Goal: Task Accomplishment & Management: Use online tool/utility

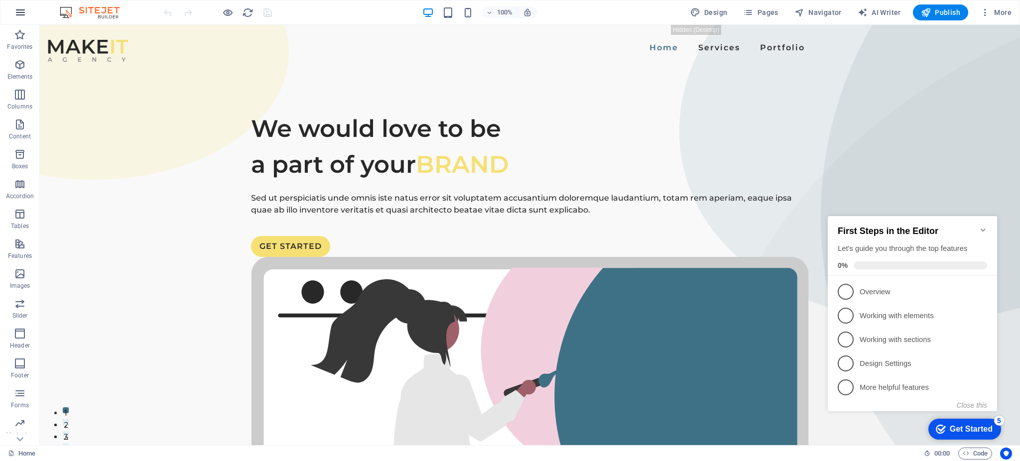
click at [22, 13] on icon "button" at bounding box center [20, 12] width 12 height 12
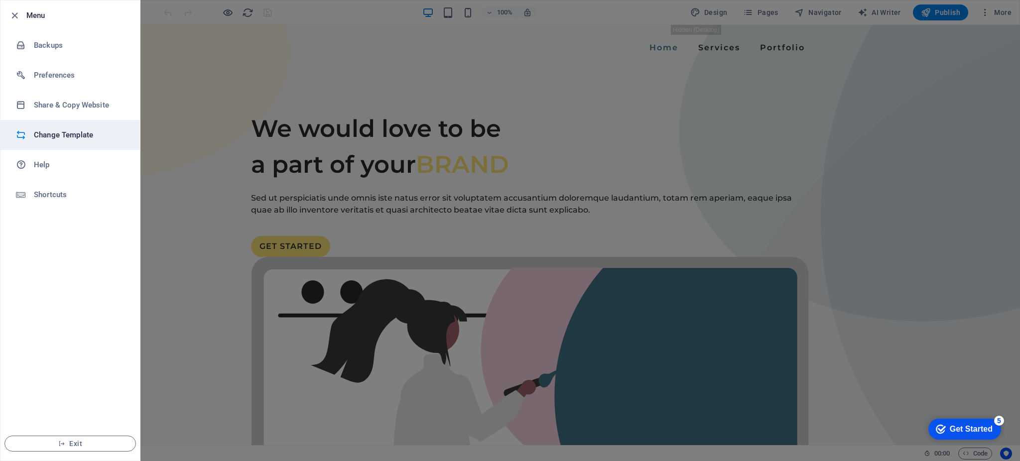
click at [64, 128] on li "Change Template" at bounding box center [69, 135] width 139 height 30
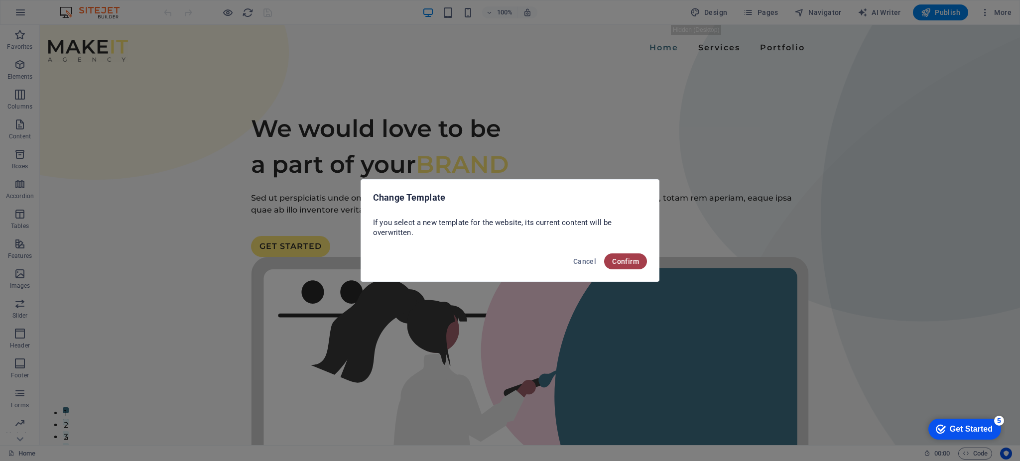
click at [614, 258] on span "Confirm" at bounding box center [625, 261] width 27 height 8
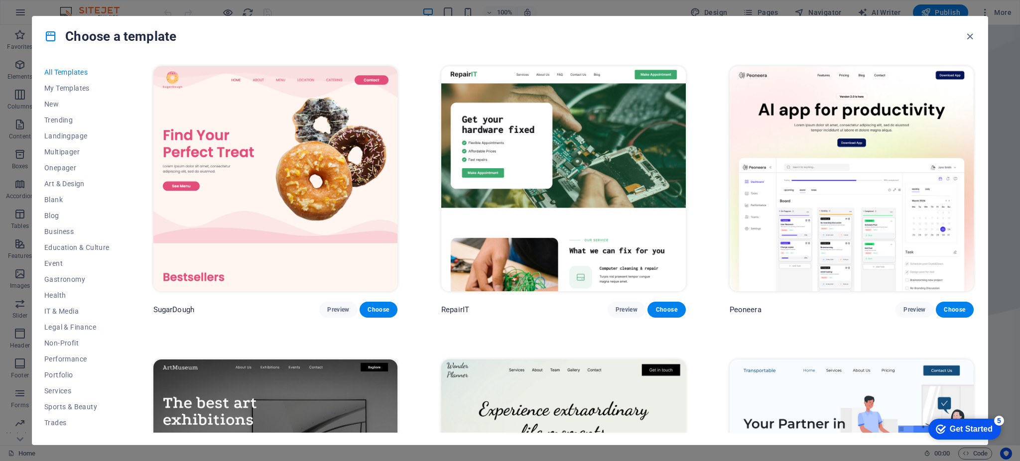
click at [614, 258] on img at bounding box center [563, 178] width 244 height 225
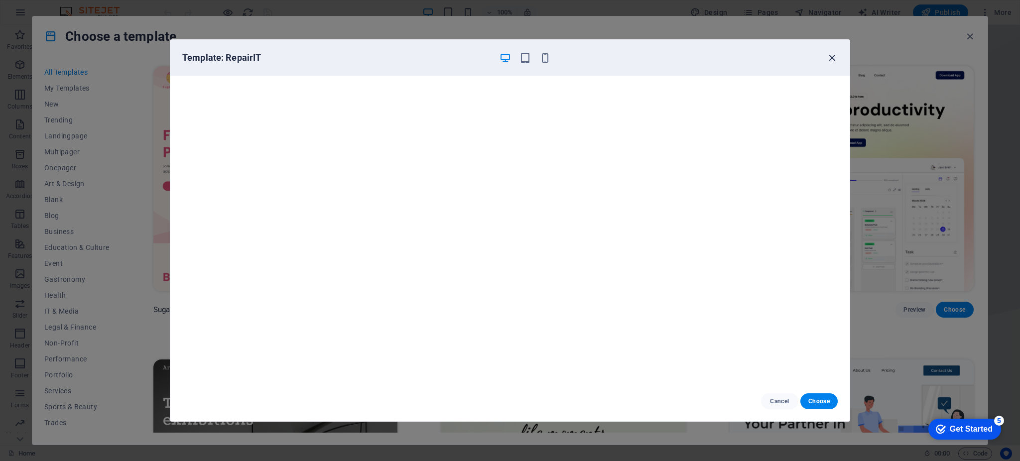
click at [827, 57] on icon "button" at bounding box center [831, 57] width 11 height 11
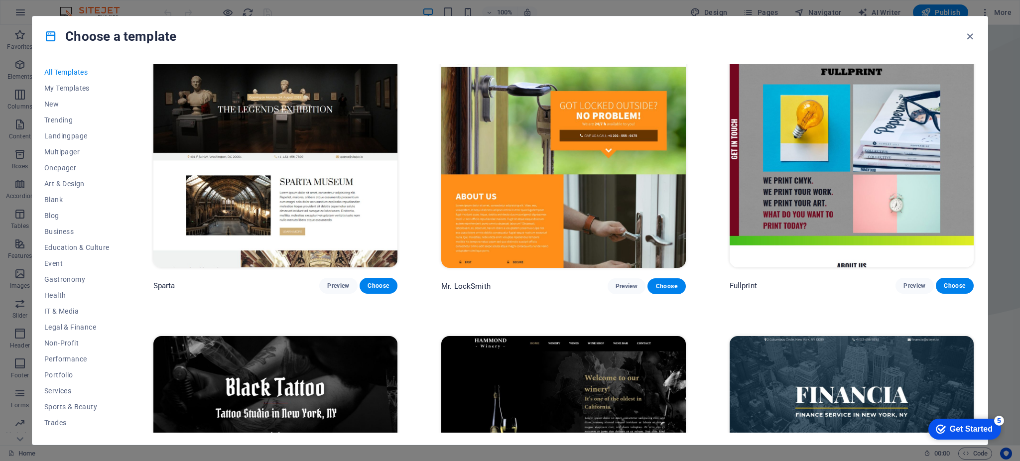
scroll to position [7944, 0]
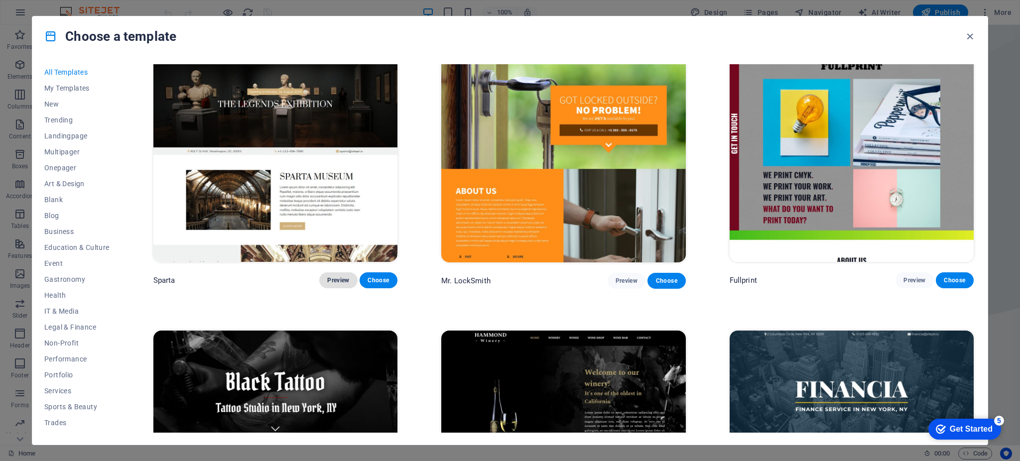
click at [330, 276] on span "Preview" at bounding box center [338, 280] width 22 height 8
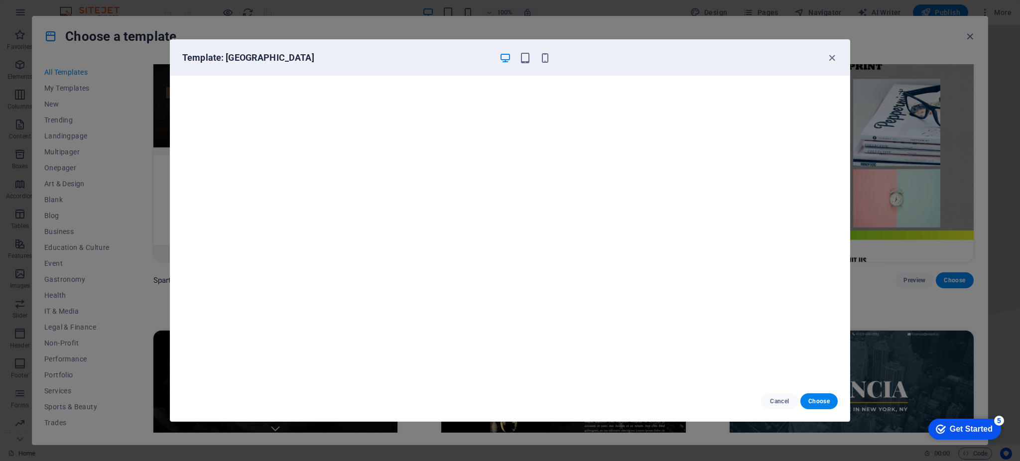
scroll to position [0, 0]
click at [827, 56] on icon "button" at bounding box center [831, 57] width 11 height 11
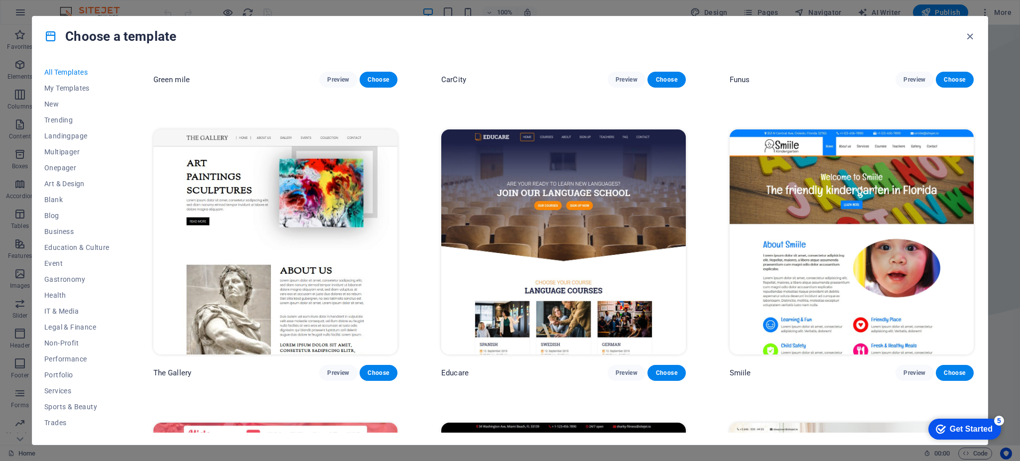
scroll to position [8733, 0]
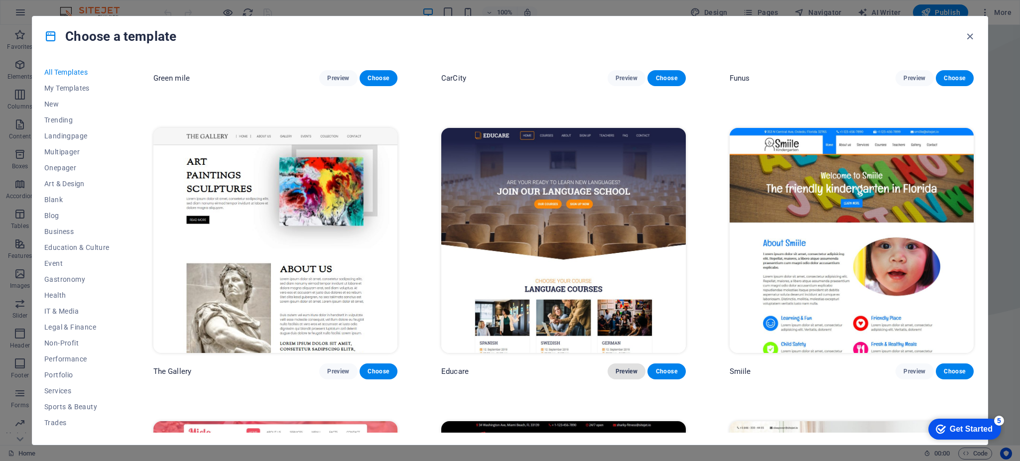
click at [620, 367] on span "Preview" at bounding box center [626, 371] width 22 height 8
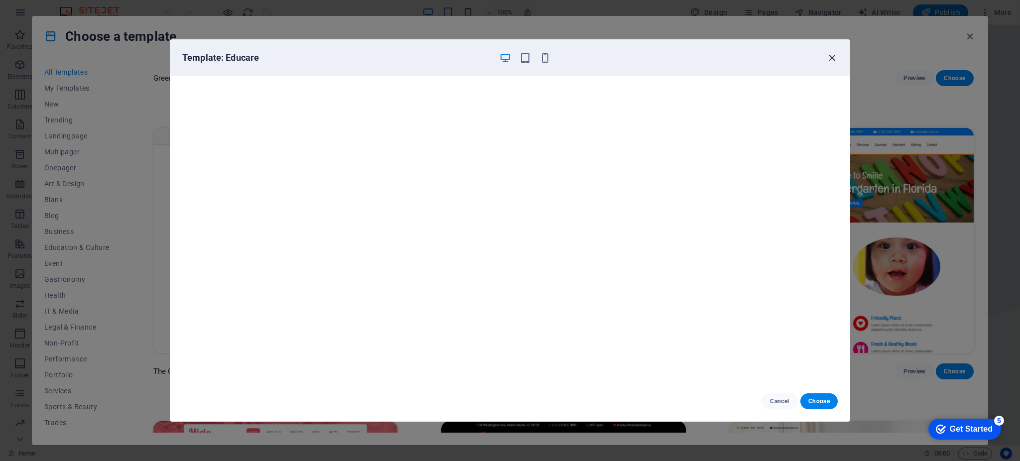
click at [827, 55] on icon "button" at bounding box center [831, 57] width 11 height 11
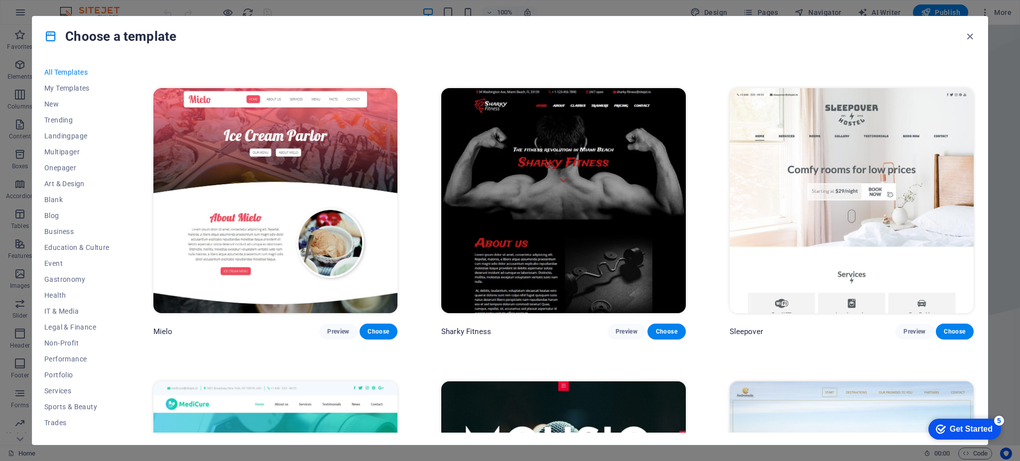
scroll to position [9069, 0]
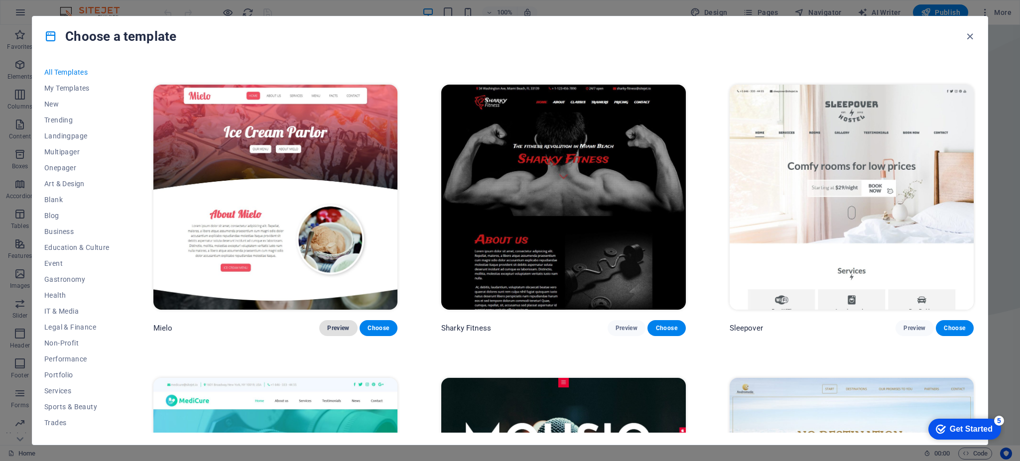
click at [341, 324] on span "Preview" at bounding box center [338, 328] width 22 height 8
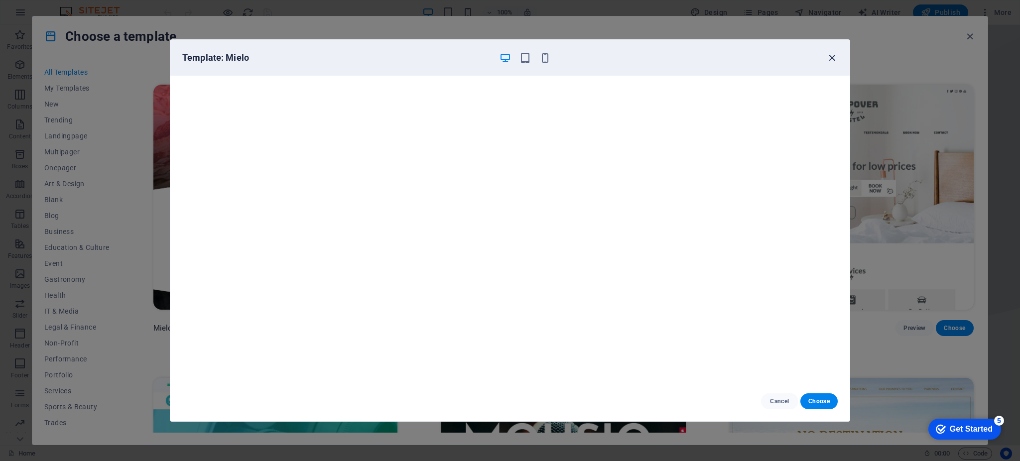
click at [830, 60] on icon "button" at bounding box center [831, 57] width 11 height 11
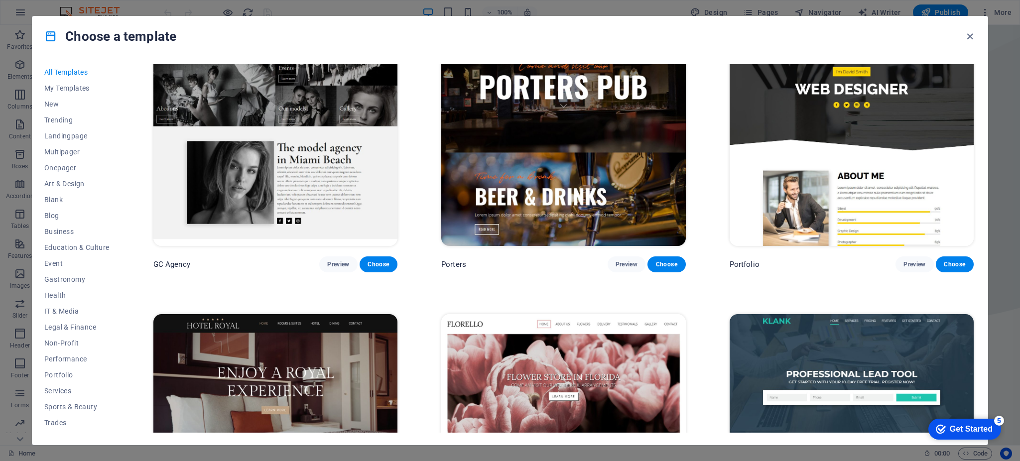
scroll to position [10598, 0]
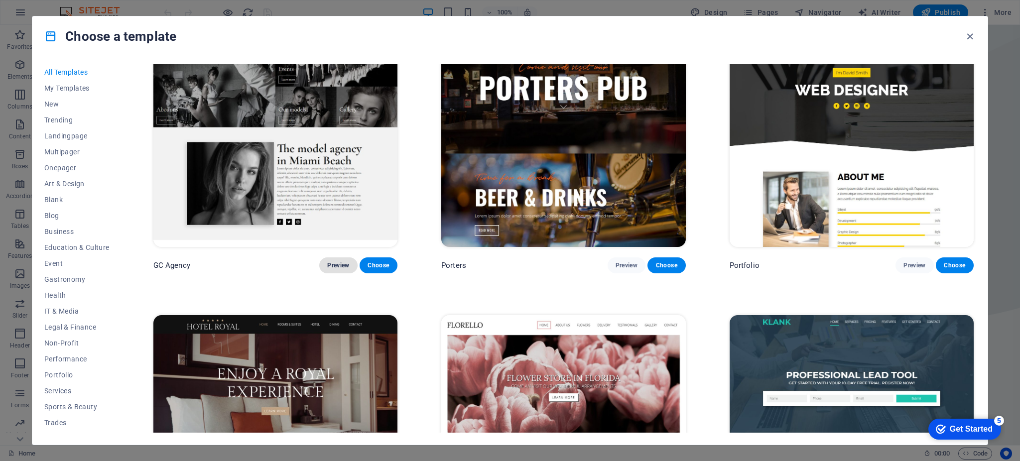
click at [336, 261] on span "Preview" at bounding box center [338, 265] width 22 height 8
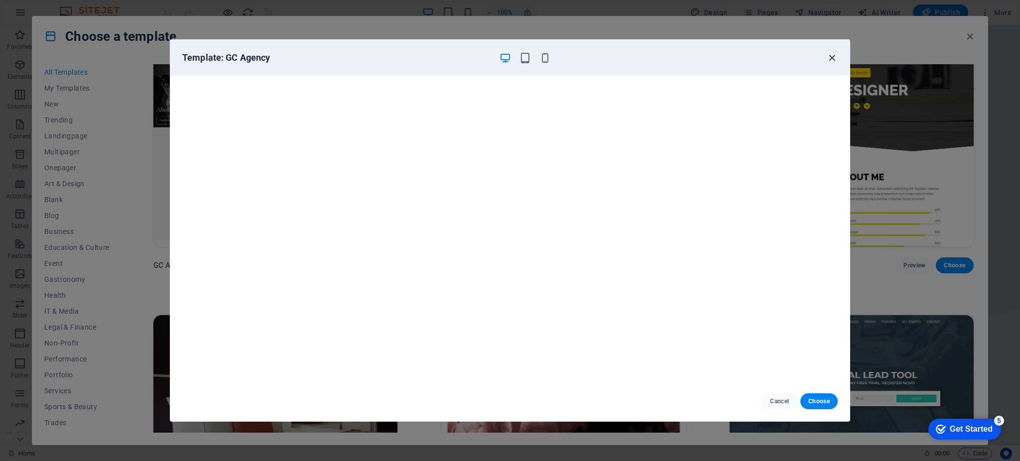
click at [826, 62] on icon "button" at bounding box center [831, 57] width 11 height 11
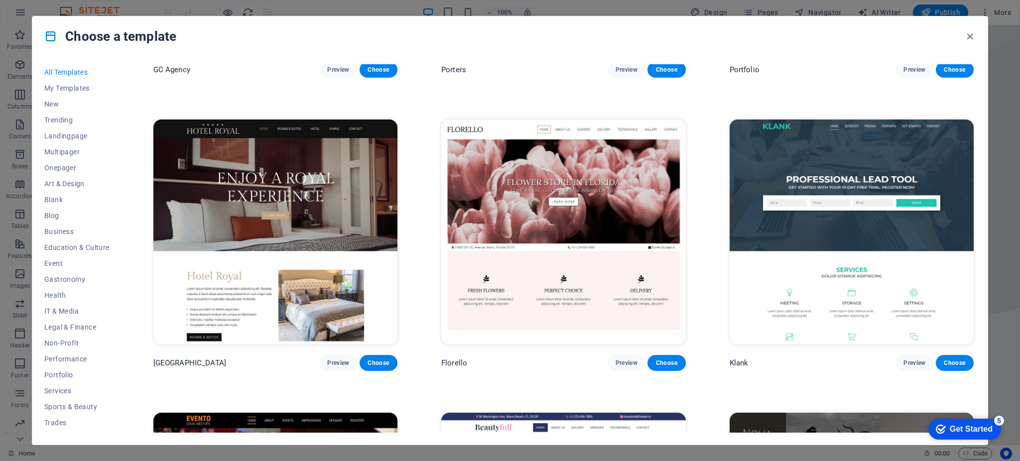
scroll to position [10803, 0]
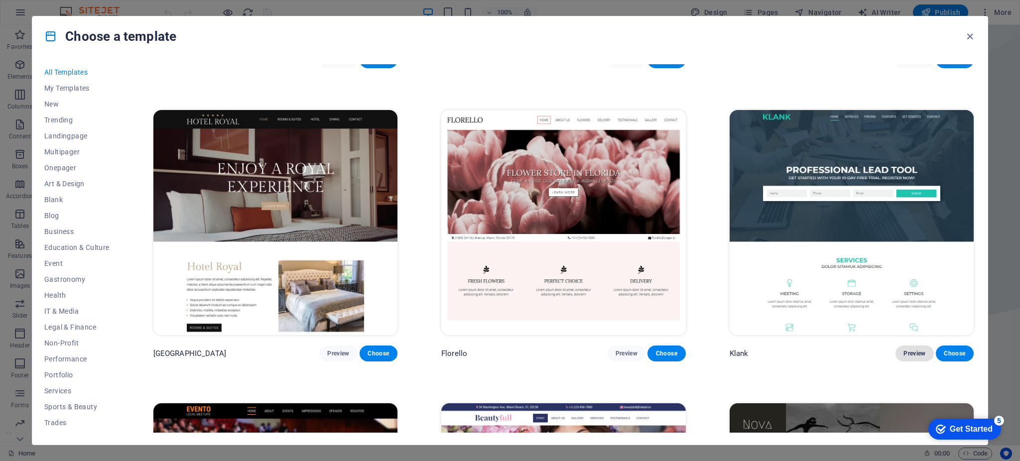
click at [899, 345] on button "Preview" at bounding box center [914, 353] width 38 height 16
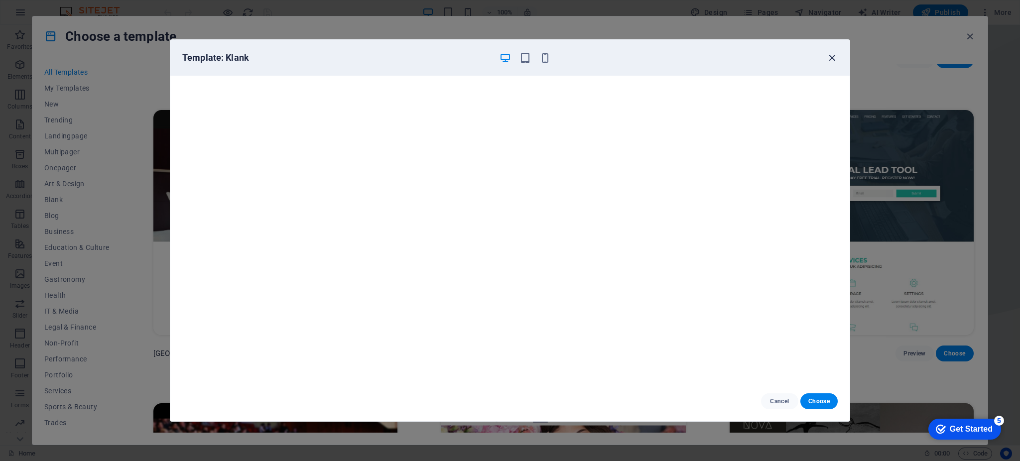
click at [832, 59] on icon "button" at bounding box center [831, 57] width 11 height 11
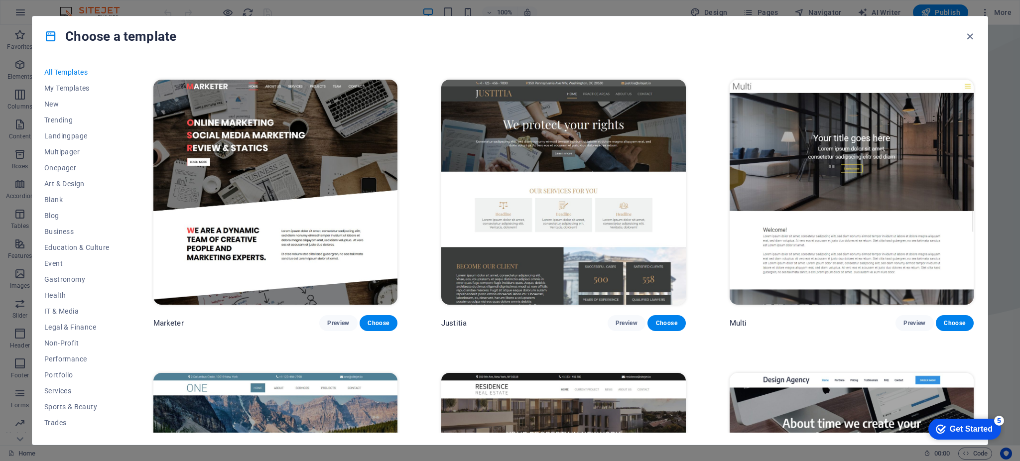
scroll to position [11723, 0]
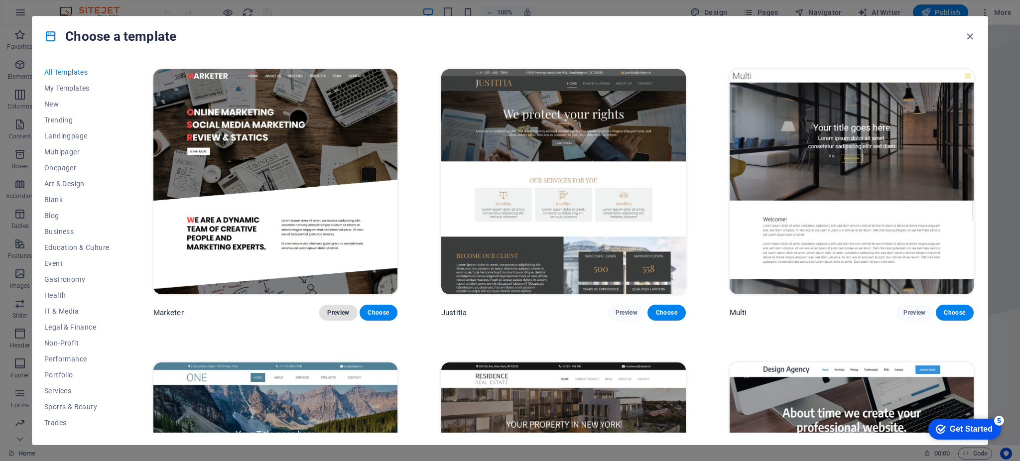
click at [332, 309] on span "Preview" at bounding box center [338, 313] width 22 height 8
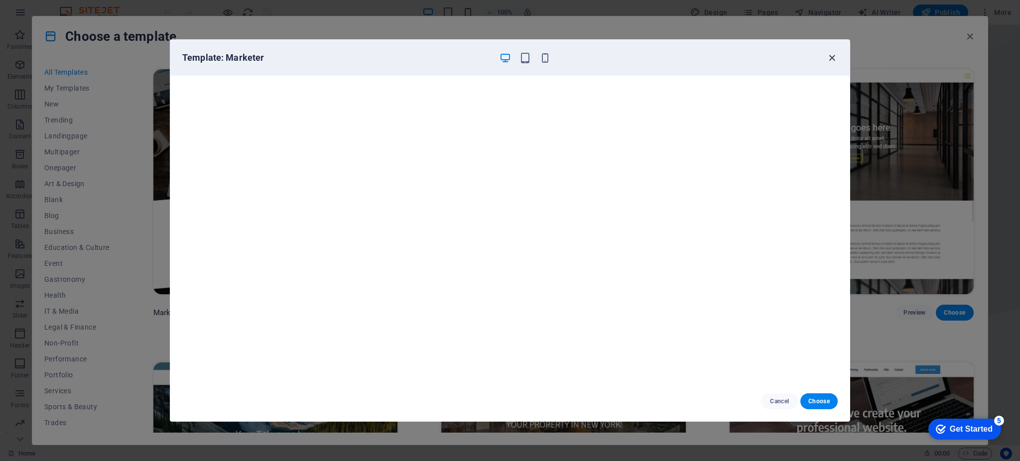
click at [830, 58] on icon "button" at bounding box center [831, 57] width 11 height 11
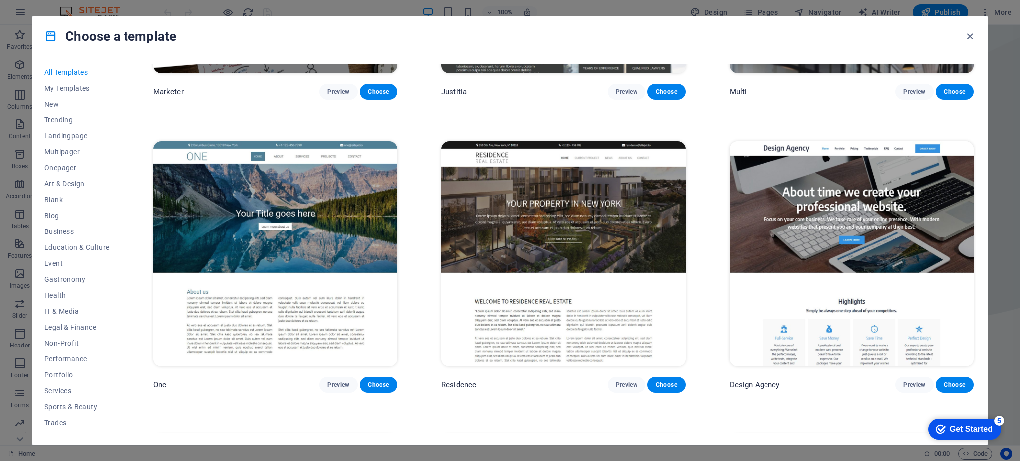
scroll to position [11945, 0]
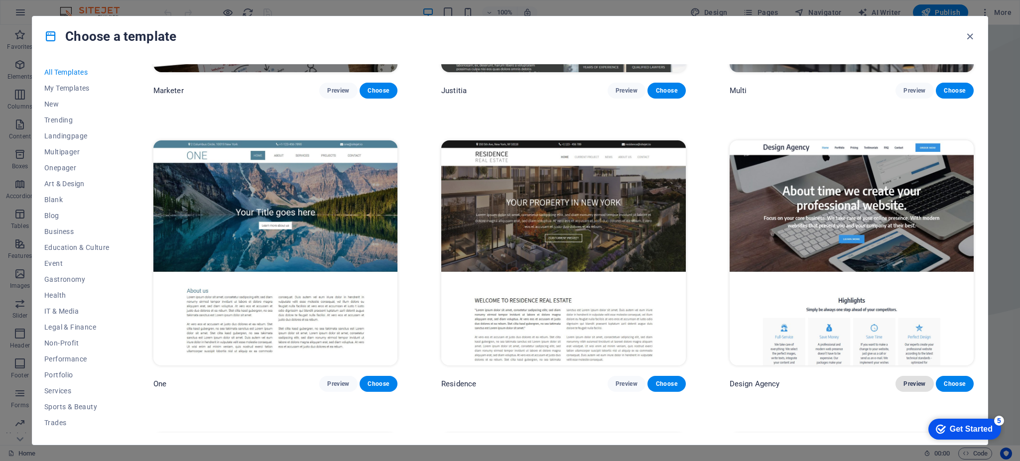
click at [907, 380] on span "Preview" at bounding box center [914, 384] width 22 height 8
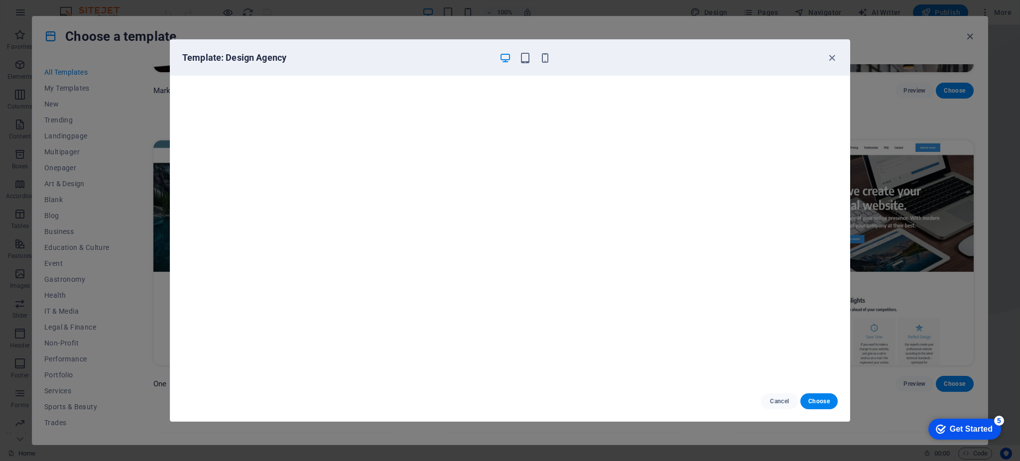
click at [824, 54] on div "Template: Design Agency" at bounding box center [503, 58] width 643 height 12
click at [832, 56] on icon "button" at bounding box center [831, 57] width 11 height 11
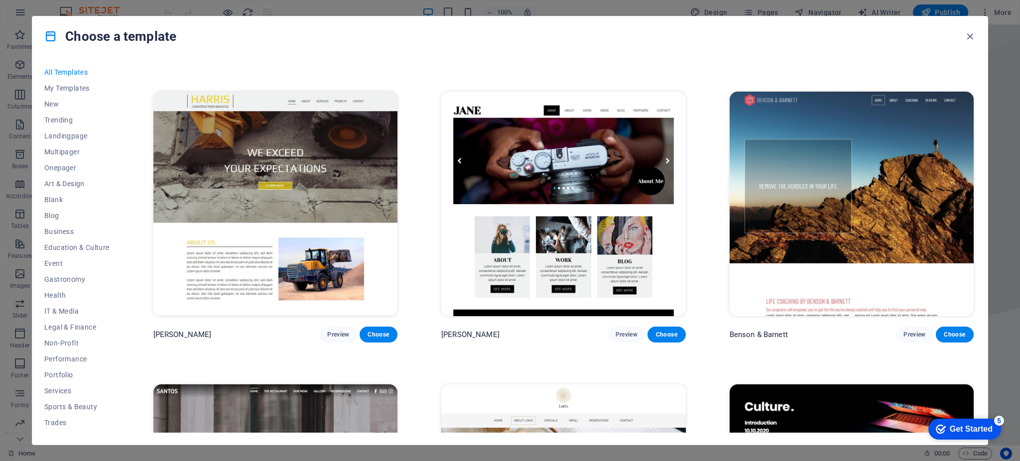
scroll to position [12876, 0]
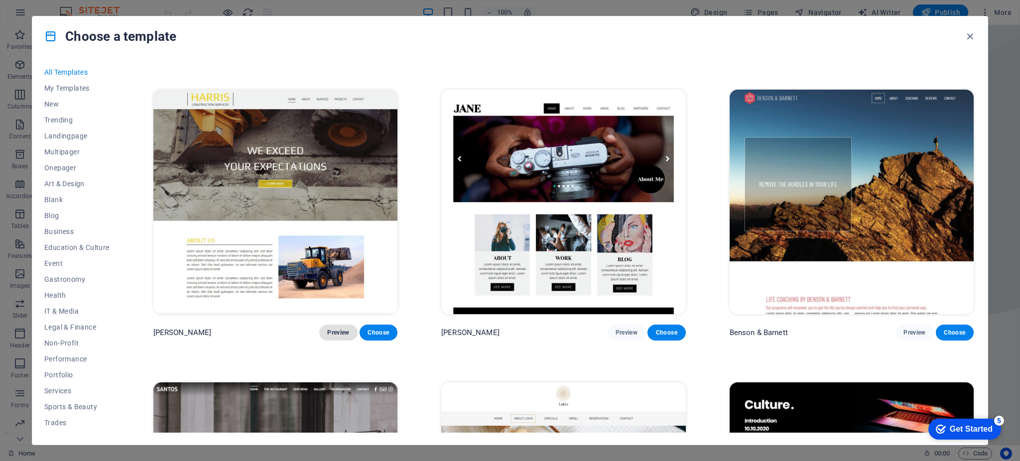
click at [340, 329] on span "Preview" at bounding box center [338, 333] width 22 height 8
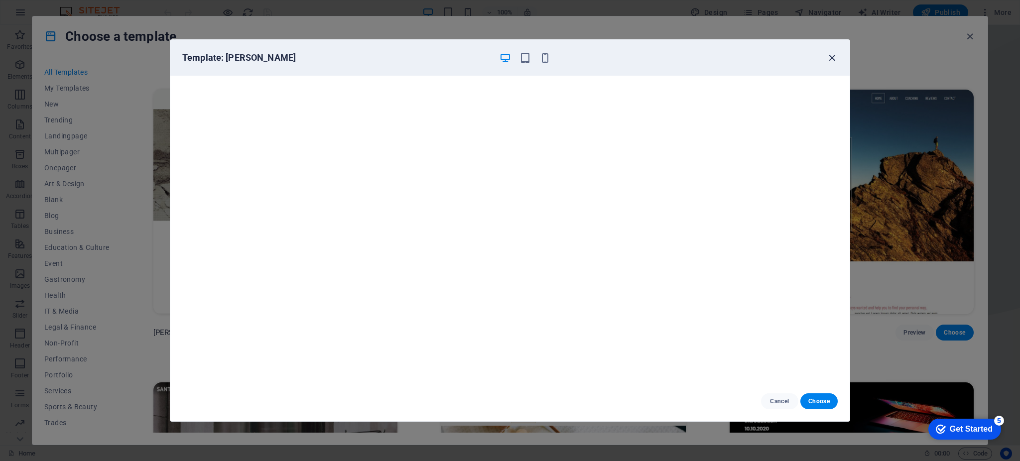
click at [832, 59] on icon "button" at bounding box center [831, 57] width 11 height 11
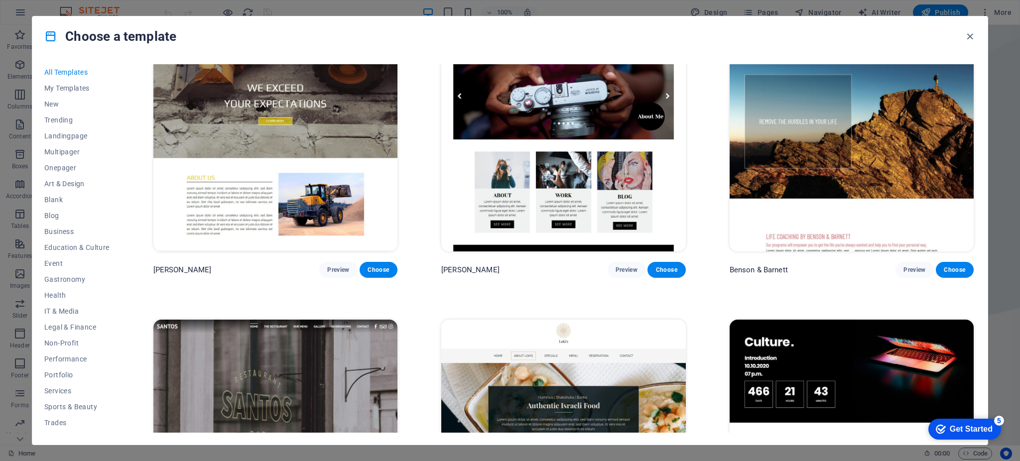
scroll to position [12939, 0]
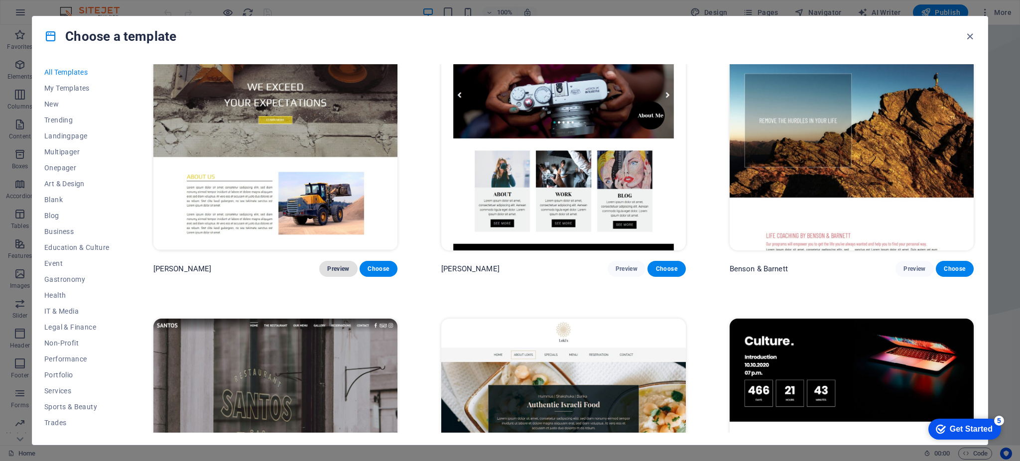
click at [339, 261] on button "Preview" at bounding box center [338, 269] width 38 height 16
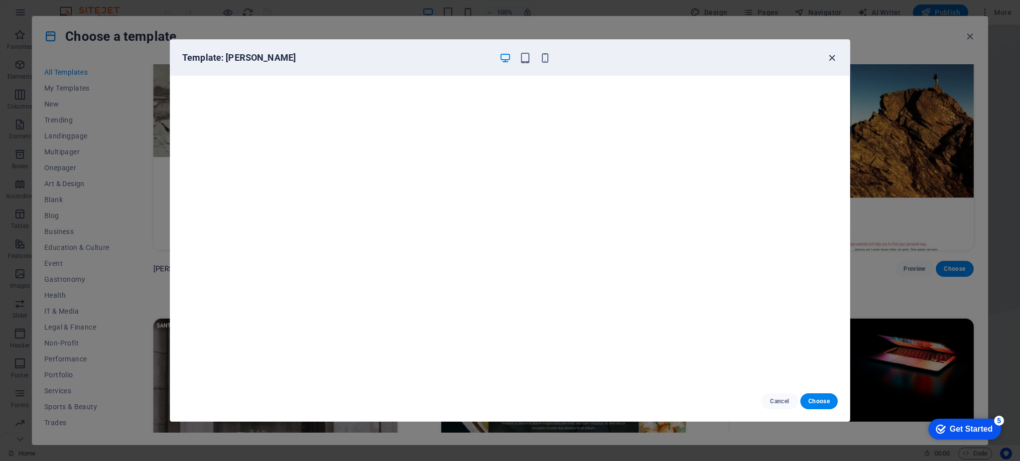
click at [830, 58] on icon "button" at bounding box center [831, 57] width 11 height 11
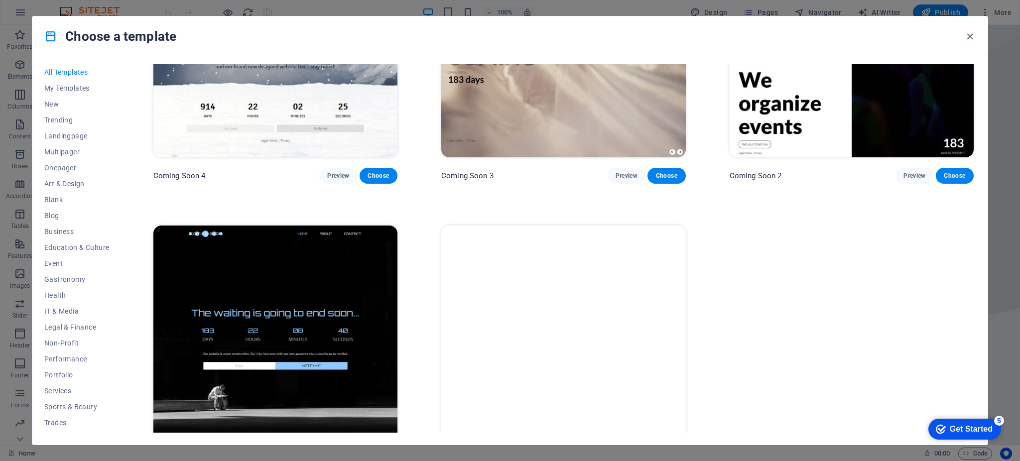
scroll to position [15671, 0]
click at [60, 392] on span "Services" at bounding box center [76, 391] width 65 height 8
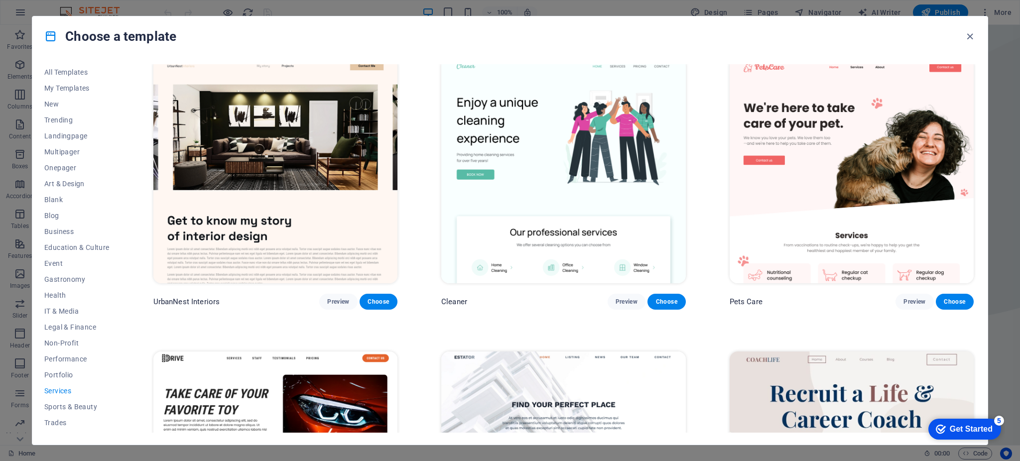
scroll to position [298, 0]
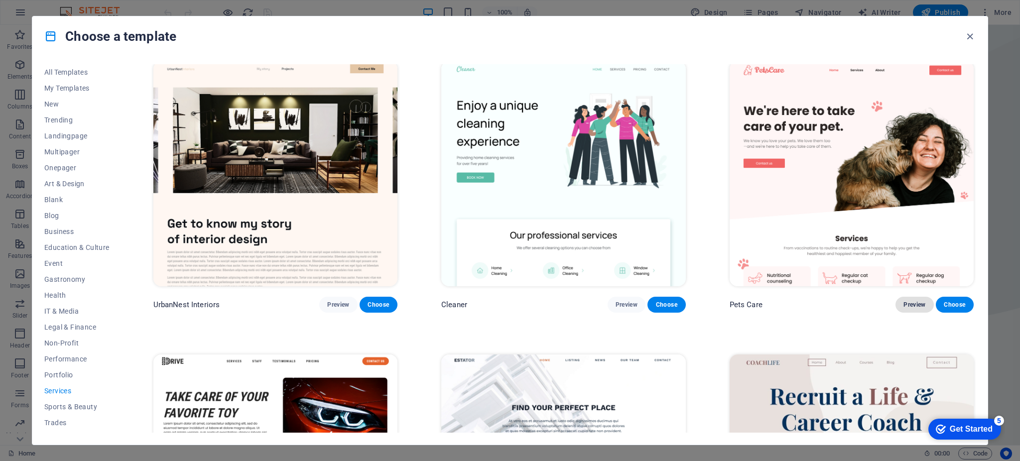
click at [910, 303] on span "Preview" at bounding box center [914, 305] width 22 height 8
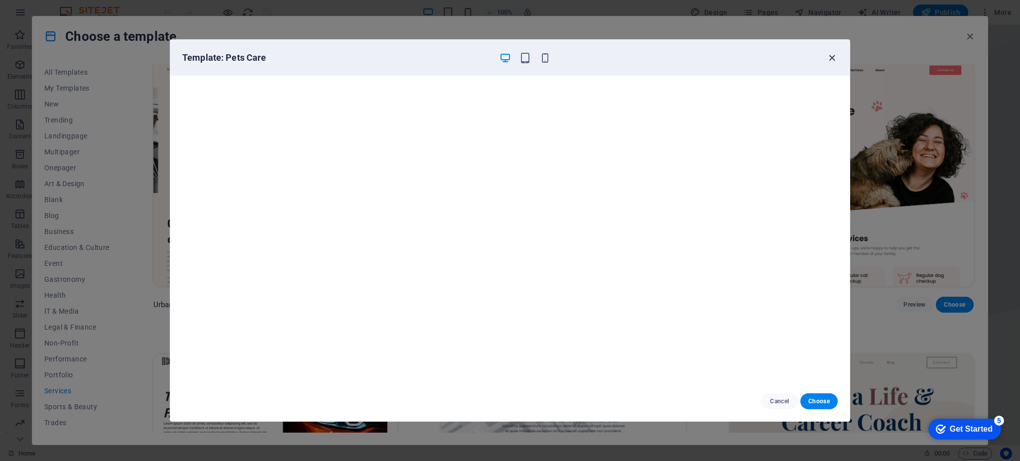
click at [833, 57] on icon "button" at bounding box center [831, 57] width 11 height 11
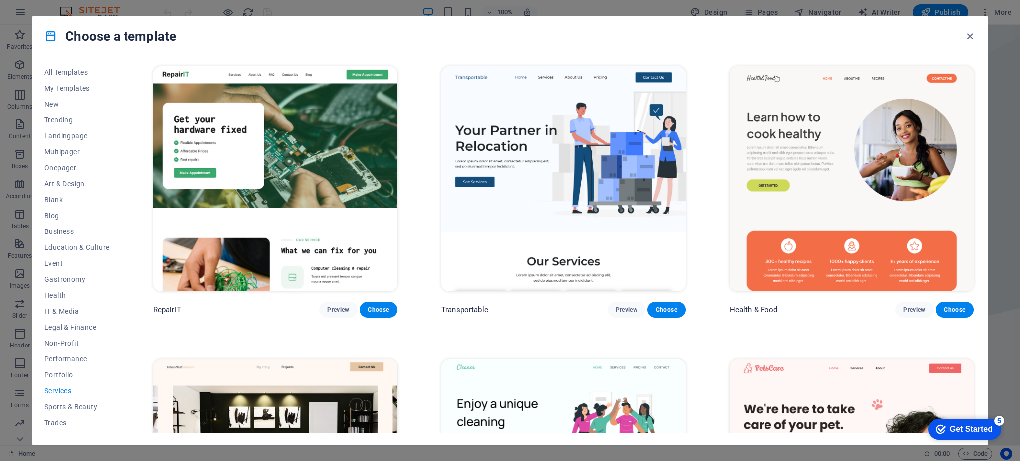
scroll to position [0, 0]
click at [73, 355] on span "Performance" at bounding box center [76, 359] width 65 height 8
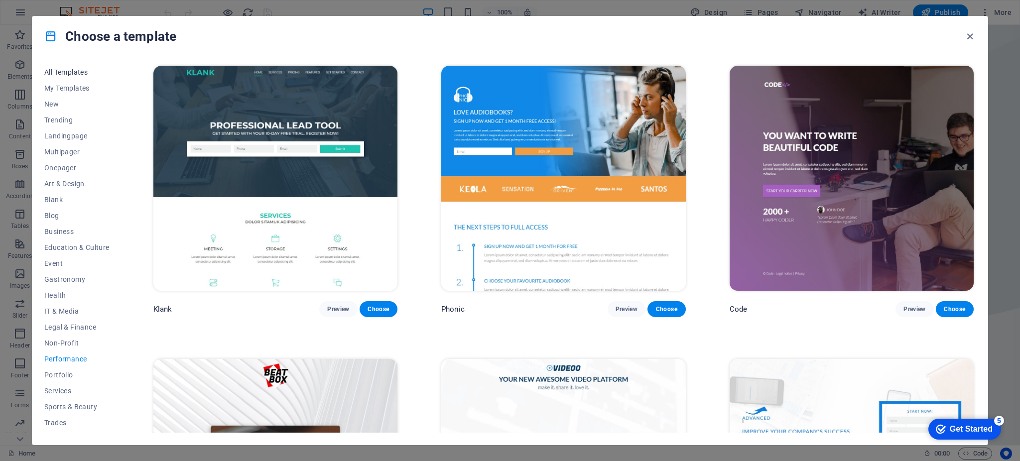
click at [58, 69] on span "All Templates" at bounding box center [76, 72] width 65 height 8
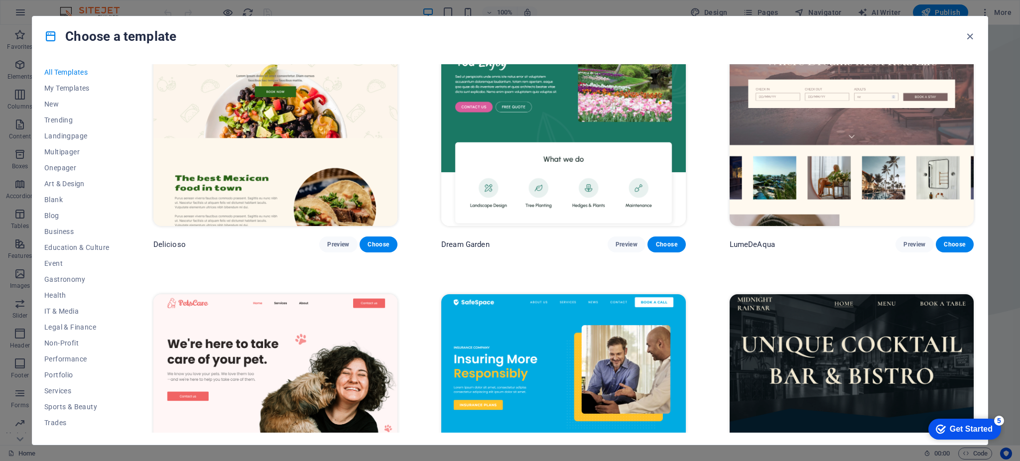
scroll to position [2288, 0]
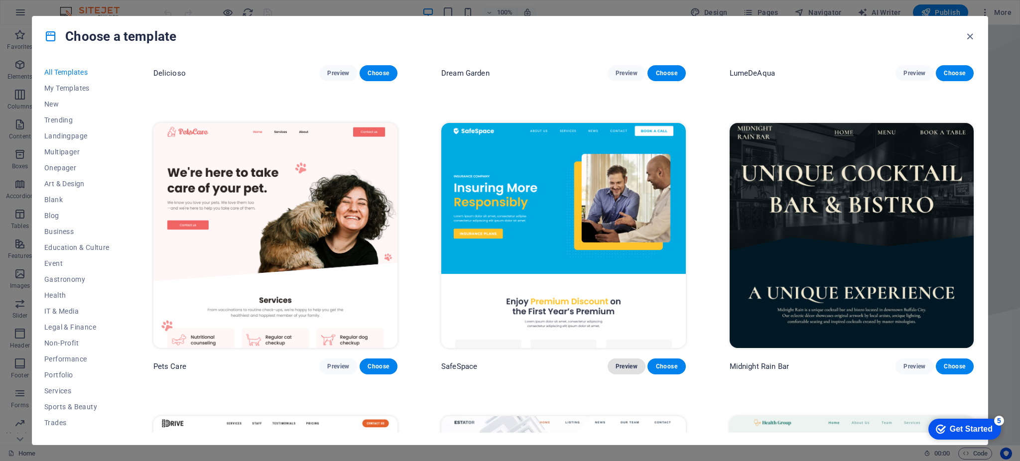
click at [625, 362] on span "Preview" at bounding box center [626, 366] width 22 height 8
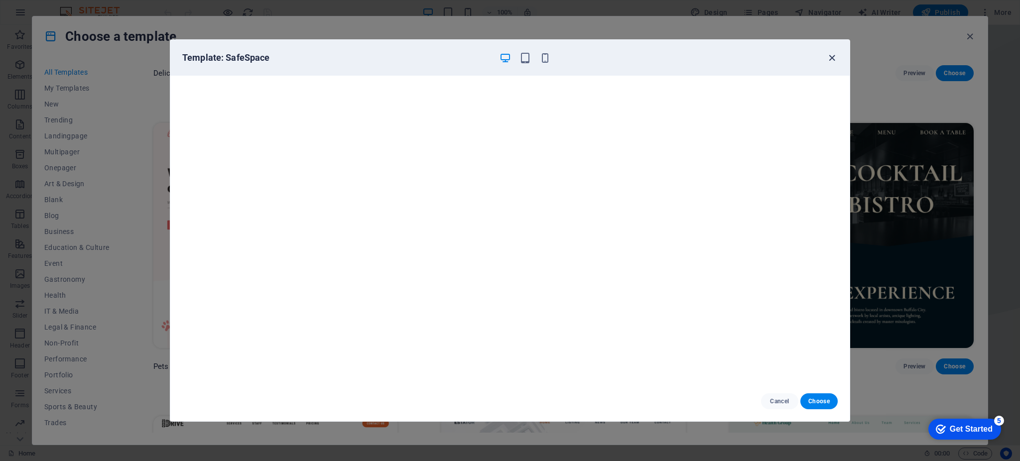
click at [831, 54] on icon "button" at bounding box center [831, 57] width 11 height 11
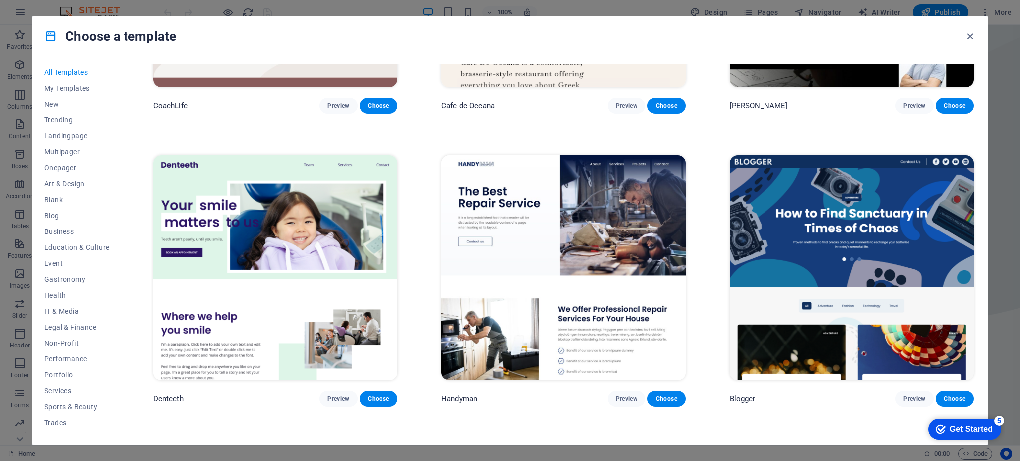
scroll to position [3724, 0]
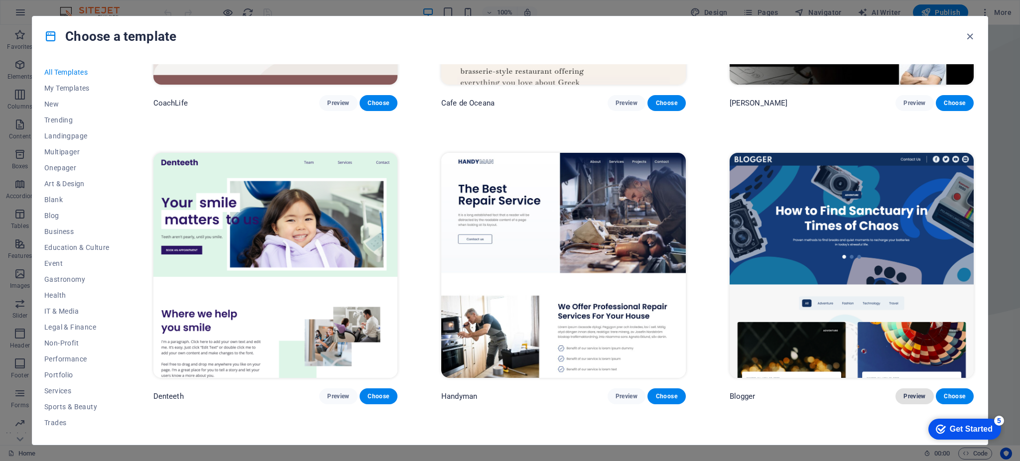
click at [907, 392] on span "Preview" at bounding box center [914, 396] width 22 height 8
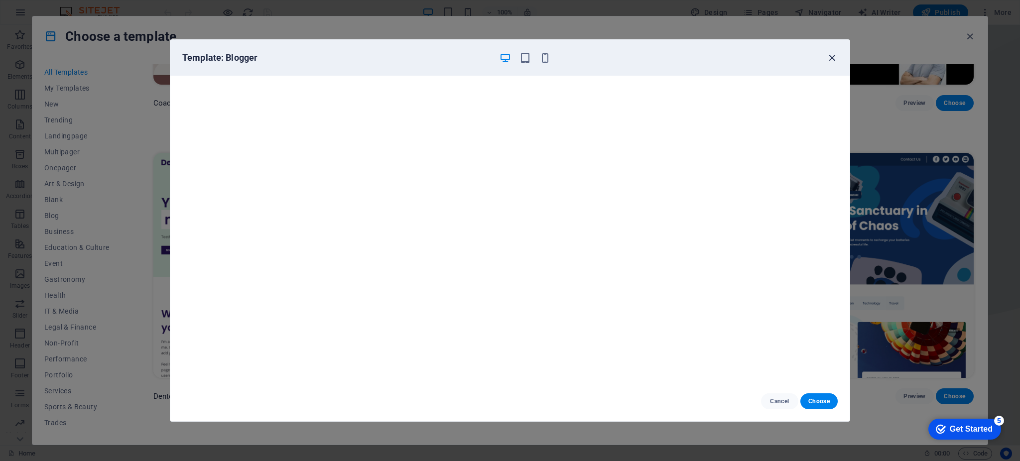
click at [834, 52] on icon "button" at bounding box center [831, 57] width 11 height 11
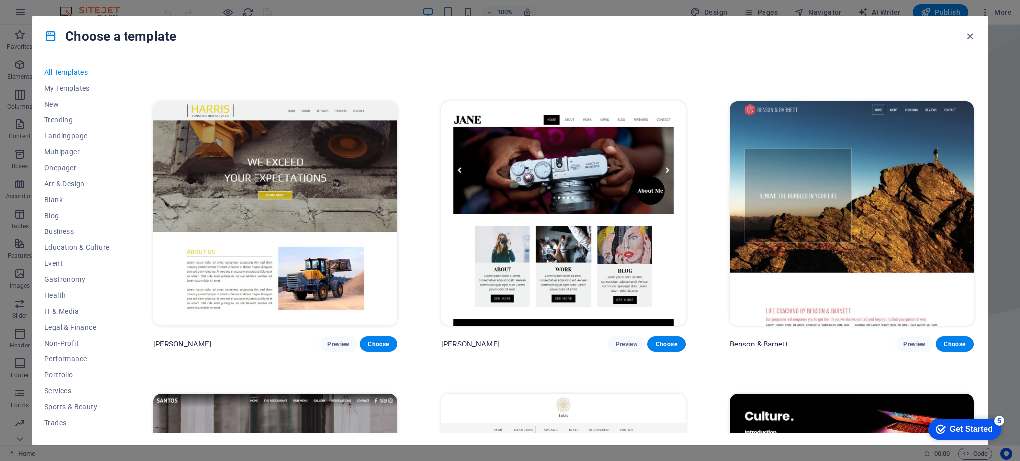
scroll to position [12866, 0]
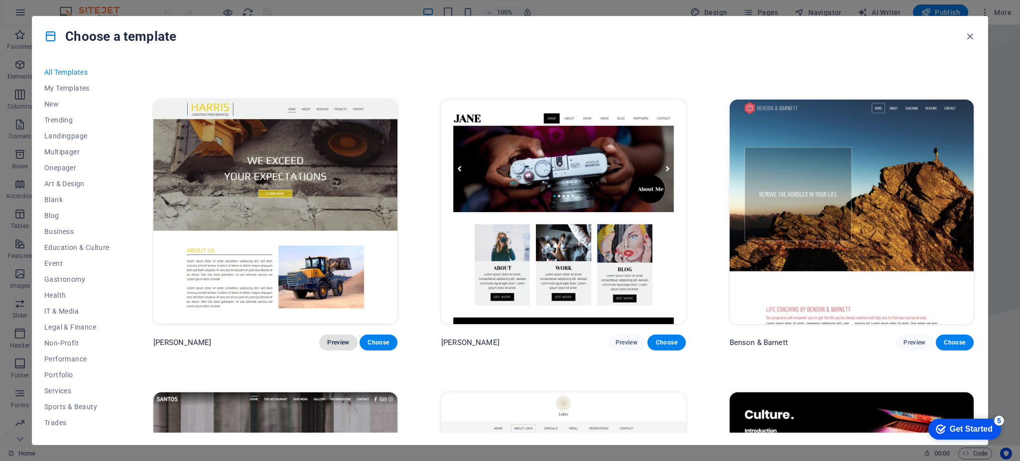
click at [331, 339] on span "Preview" at bounding box center [338, 343] width 22 height 8
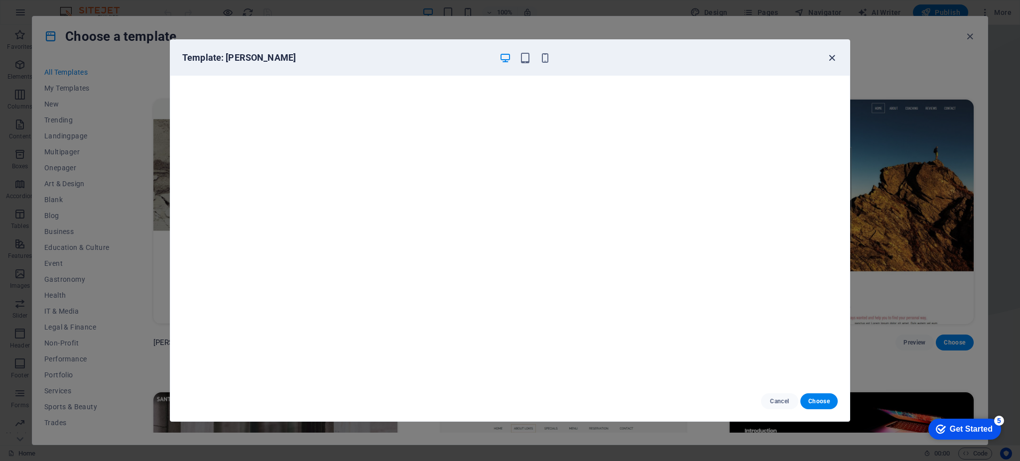
click at [826, 56] on icon "button" at bounding box center [831, 57] width 11 height 11
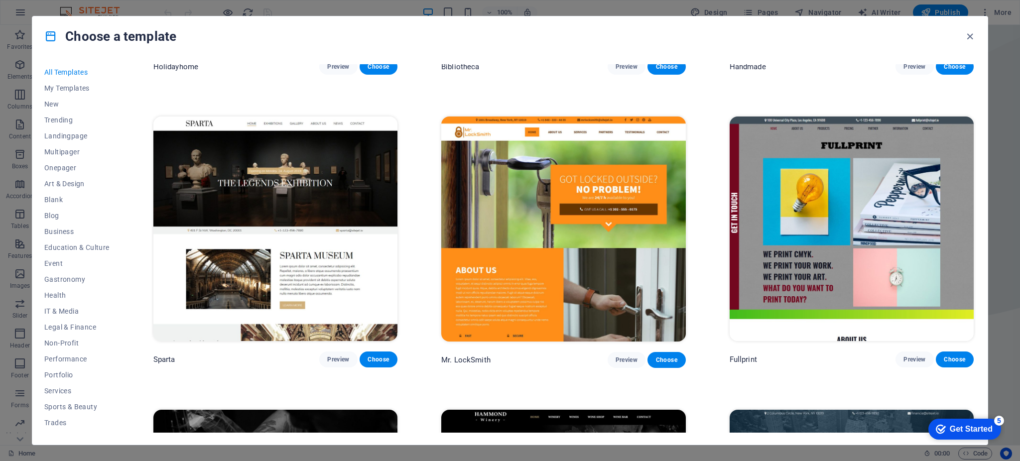
scroll to position [7863, 0]
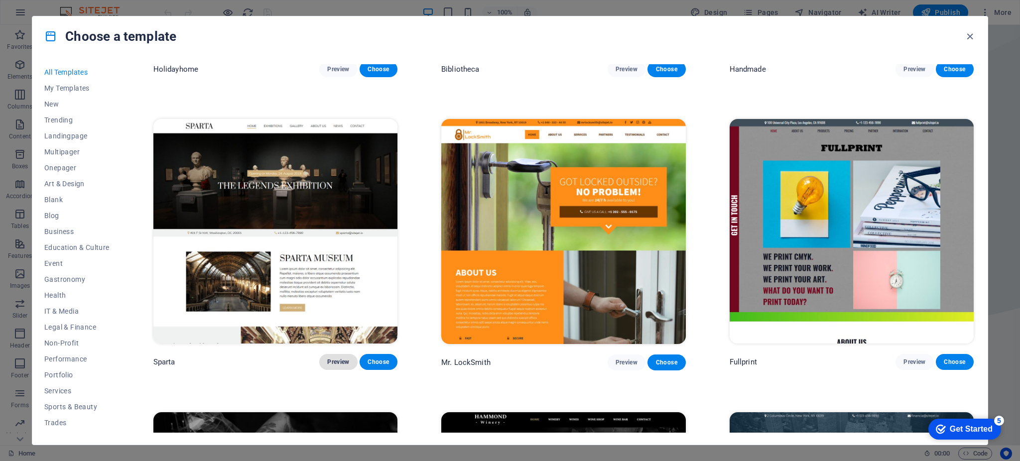
click at [331, 358] on span "Preview" at bounding box center [338, 362] width 22 height 8
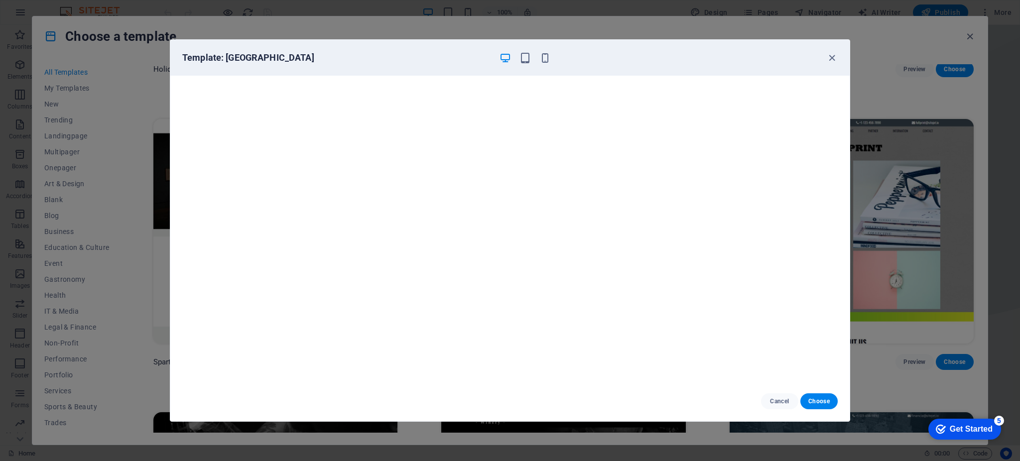
scroll to position [2, 0]
click at [819, 400] on span "Choose" at bounding box center [818, 401] width 21 height 8
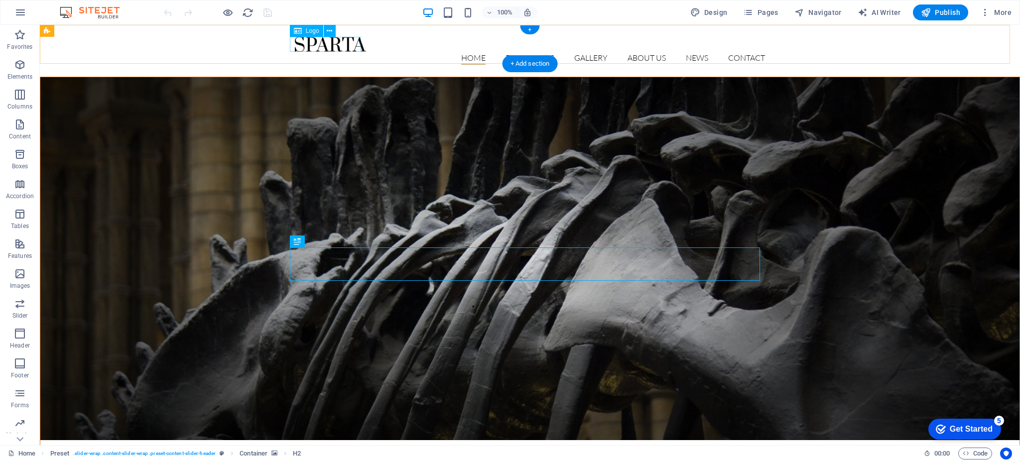
click at [329, 45] on div at bounding box center [530, 44] width 470 height 15
select select "px"
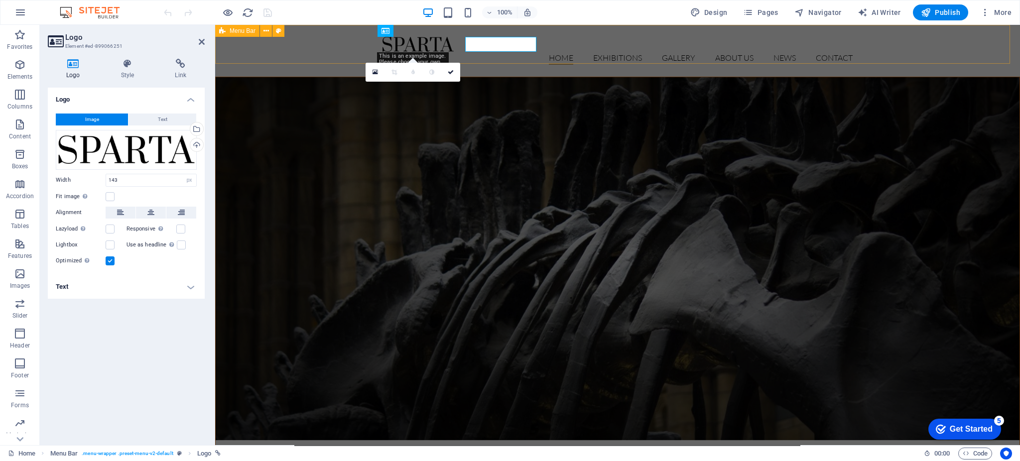
click at [329, 45] on div "Home Exhibitions Detail view Gallery About us News Contact" at bounding box center [617, 51] width 804 height 52
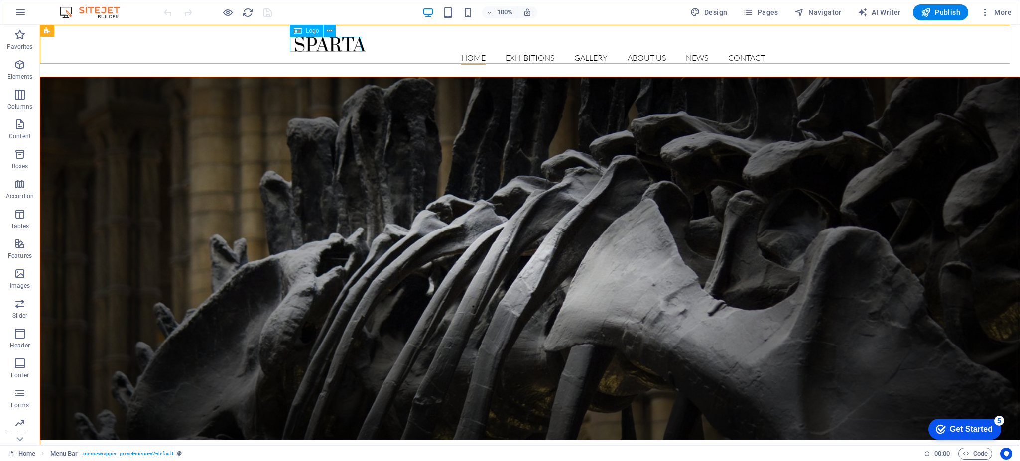
click at [309, 30] on span "Logo" at bounding box center [312, 31] width 13 height 6
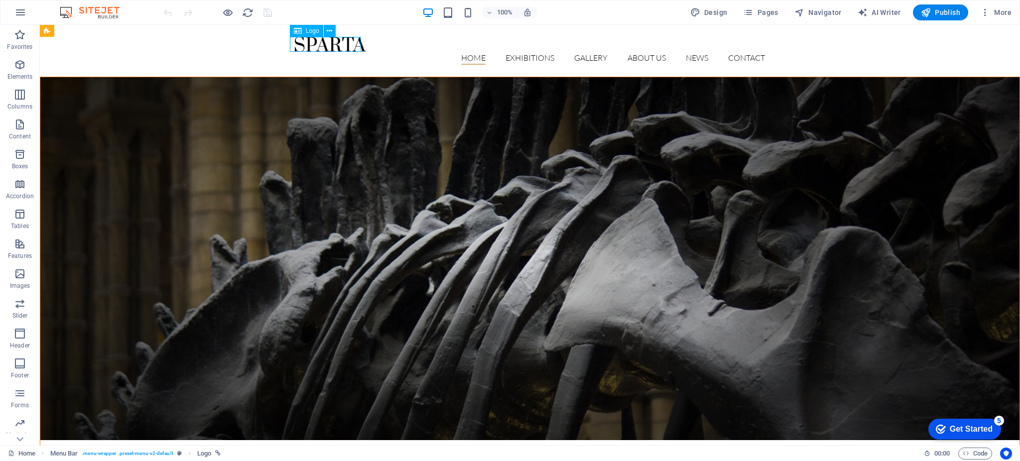
click at [314, 31] on span "Logo" at bounding box center [312, 31] width 13 height 6
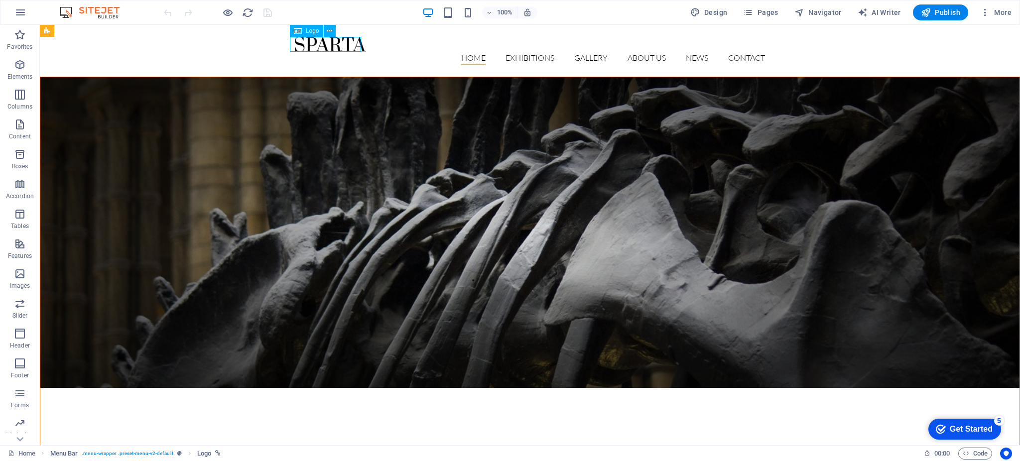
select select "px"
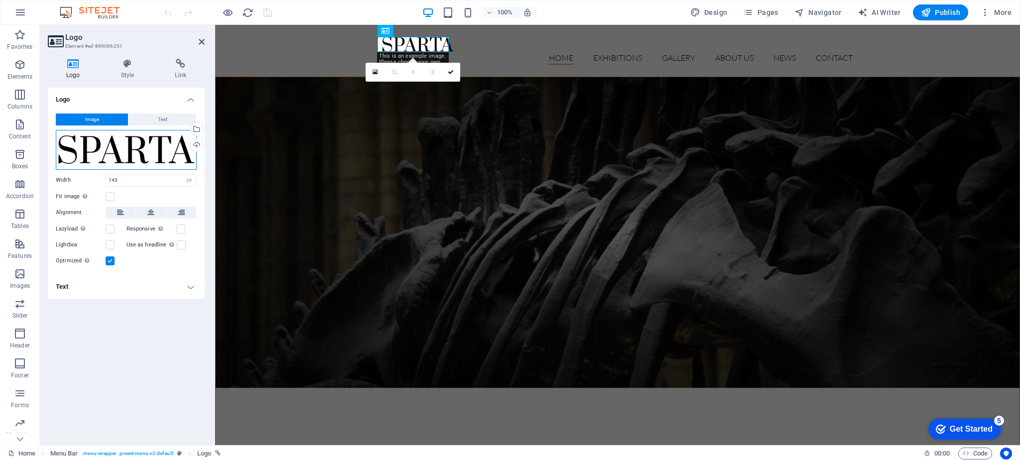
click at [158, 154] on div "Drag files here, click to choose files or select files from Files or our free s…" at bounding box center [126, 150] width 141 height 40
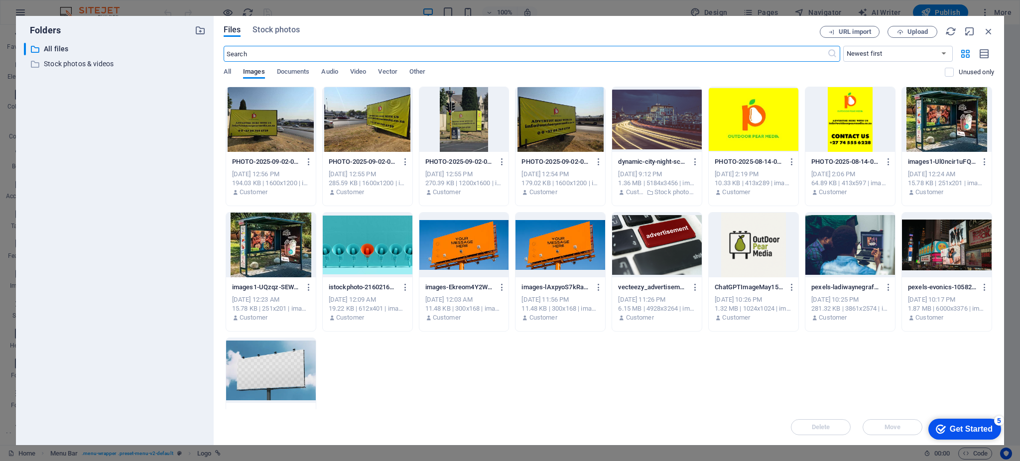
click at [751, 123] on div at bounding box center [753, 119] width 90 height 65
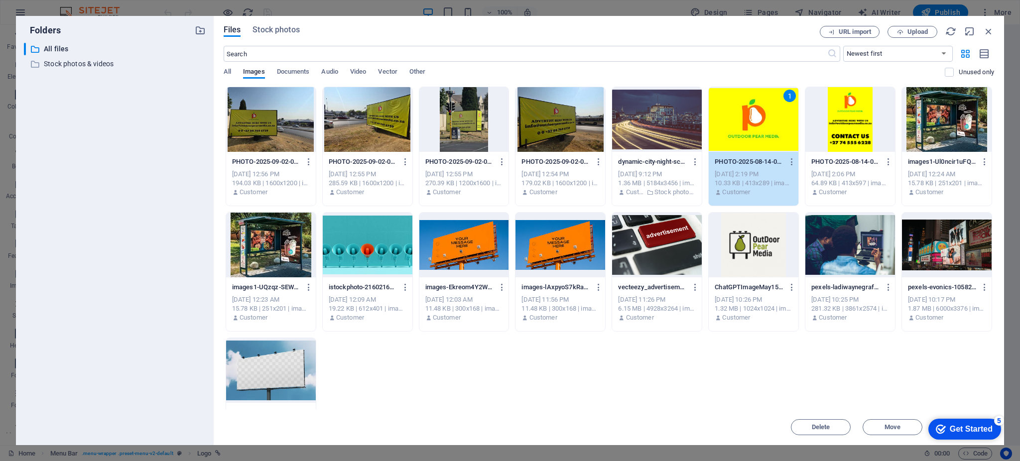
click at [746, 124] on div "1" at bounding box center [753, 119] width 90 height 65
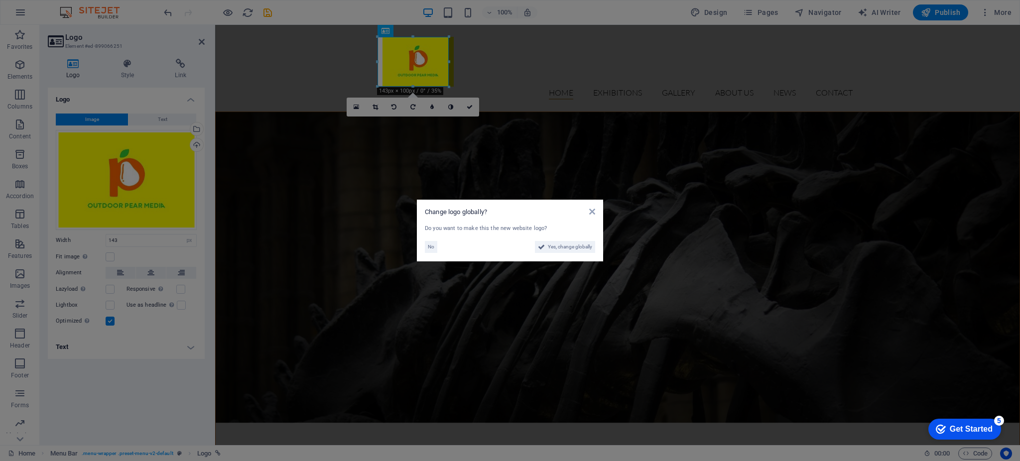
click at [586, 213] on div "Change logo globally?" at bounding box center [510, 212] width 170 height 9
click at [542, 246] on icon at bounding box center [541, 247] width 7 height 12
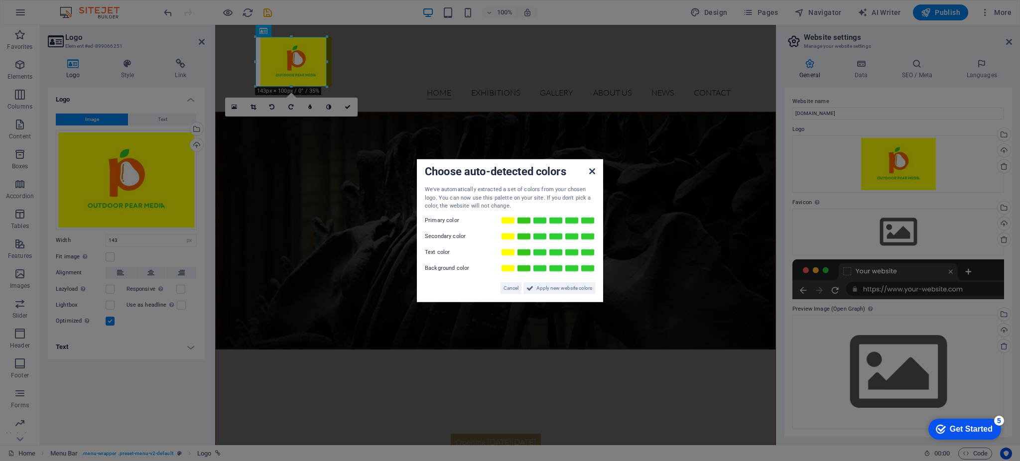
click at [591, 171] on icon at bounding box center [592, 171] width 6 height 8
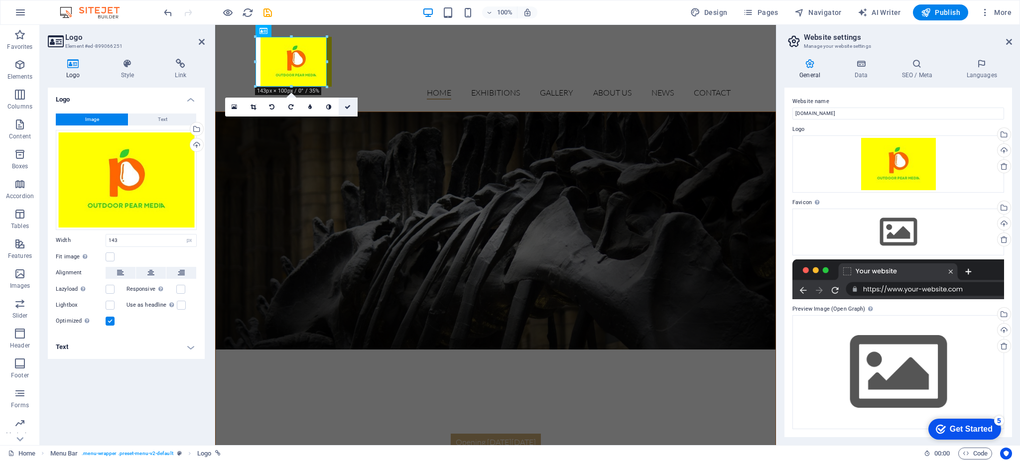
click at [347, 109] on icon at bounding box center [347, 107] width 6 height 6
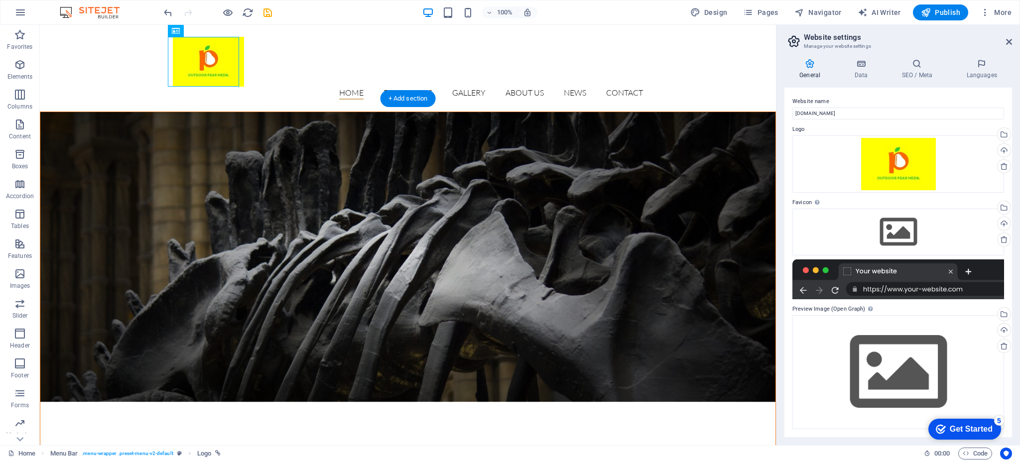
click at [554, 112] on figure at bounding box center [407, 257] width 735 height 290
click at [1004, 41] on h2 "Website settings" at bounding box center [907, 37] width 208 height 9
click at [1013, 42] on aside "Website settings Manage your website settings General Data SEO / Meta Languages…" at bounding box center [898, 235] width 244 height 420
click at [1006, 40] on icon at bounding box center [1009, 42] width 6 height 8
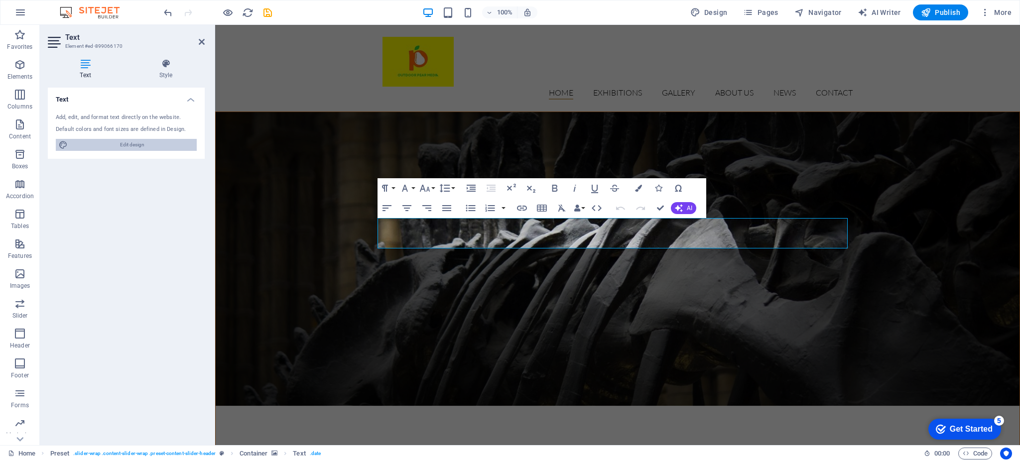
click at [121, 141] on span "Edit design" at bounding box center [132, 145] width 123 height 12
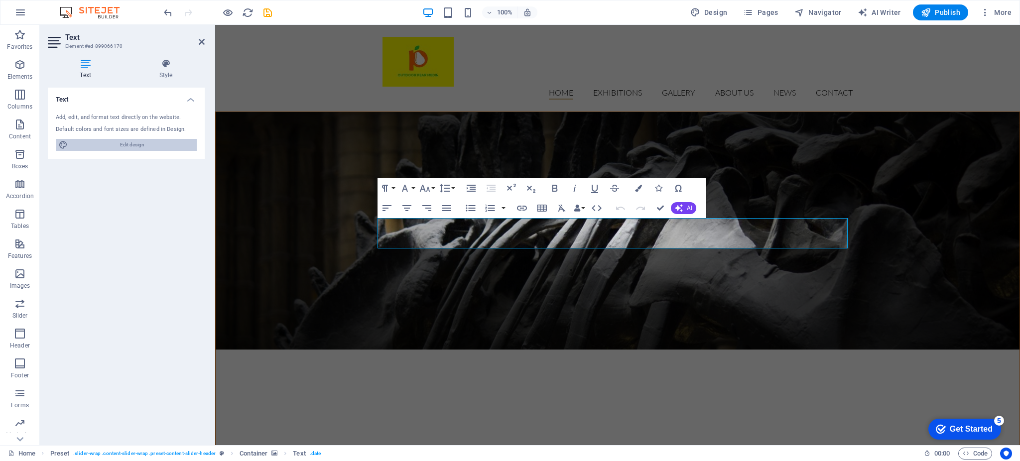
select select "px"
select select "300"
select select "px"
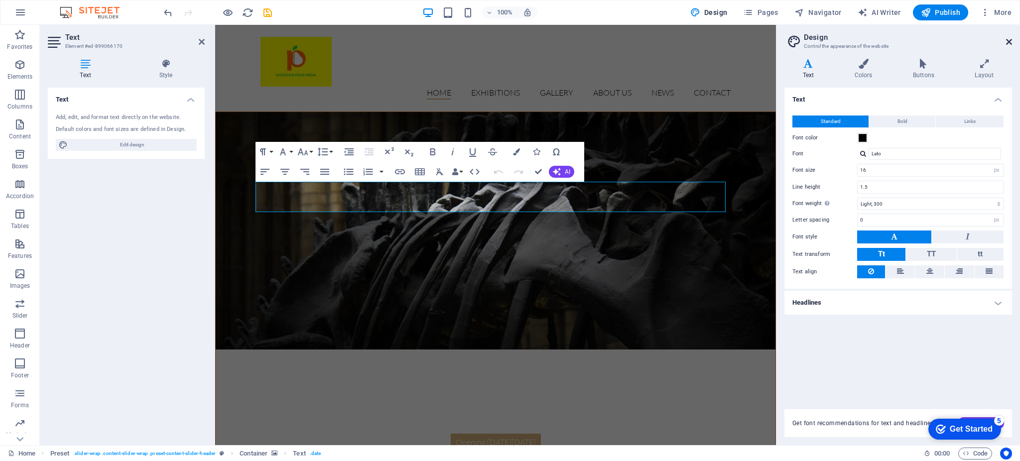
click at [1008, 40] on icon at bounding box center [1009, 42] width 6 height 8
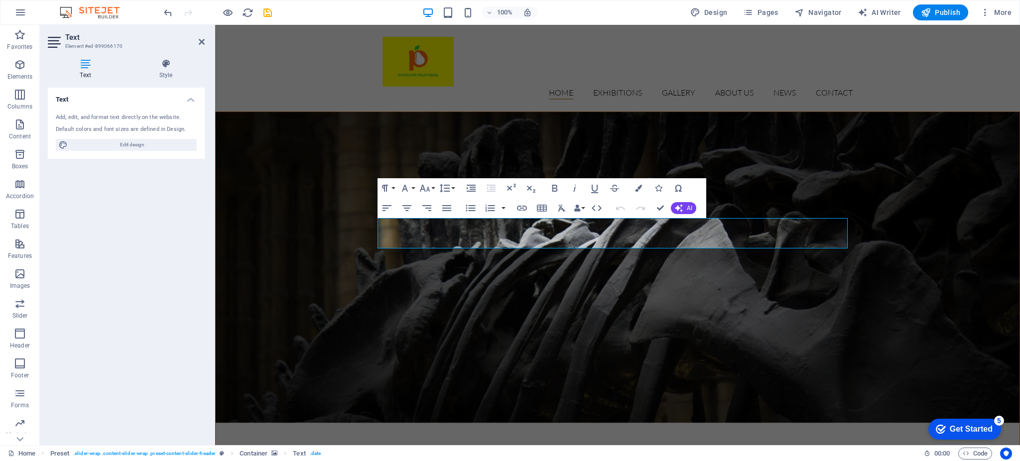
click at [738, 176] on figure at bounding box center [617, 267] width 803 height 311
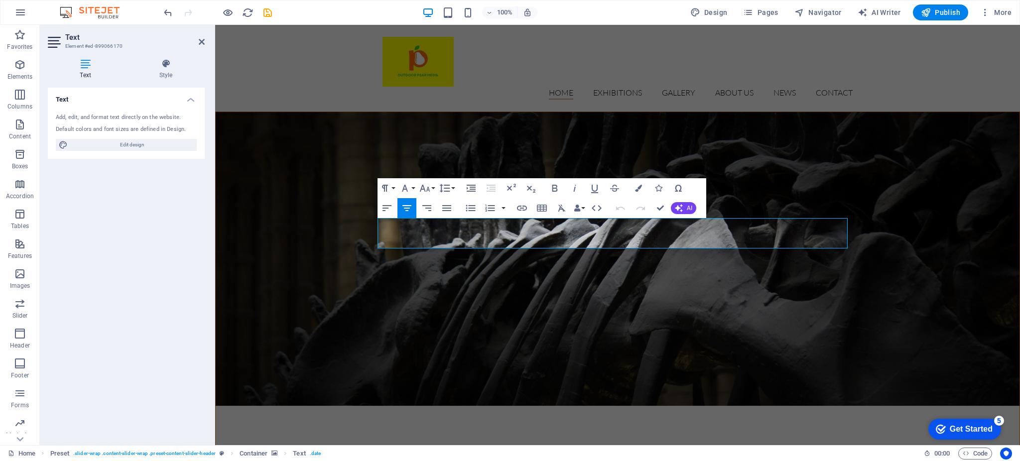
click at [340, 331] on figure at bounding box center [617, 259] width 803 height 294
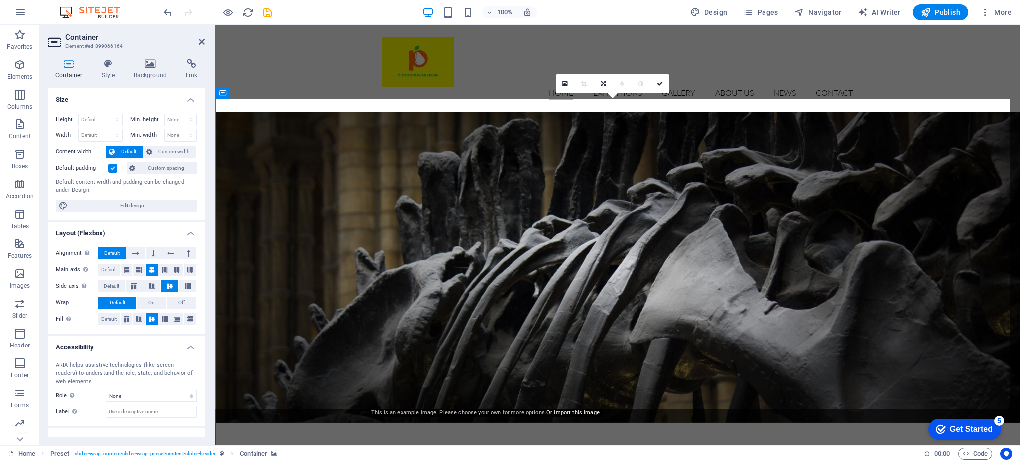
click at [340, 331] on figure at bounding box center [617, 267] width 803 height 311
click at [145, 67] on icon at bounding box center [150, 64] width 48 height 10
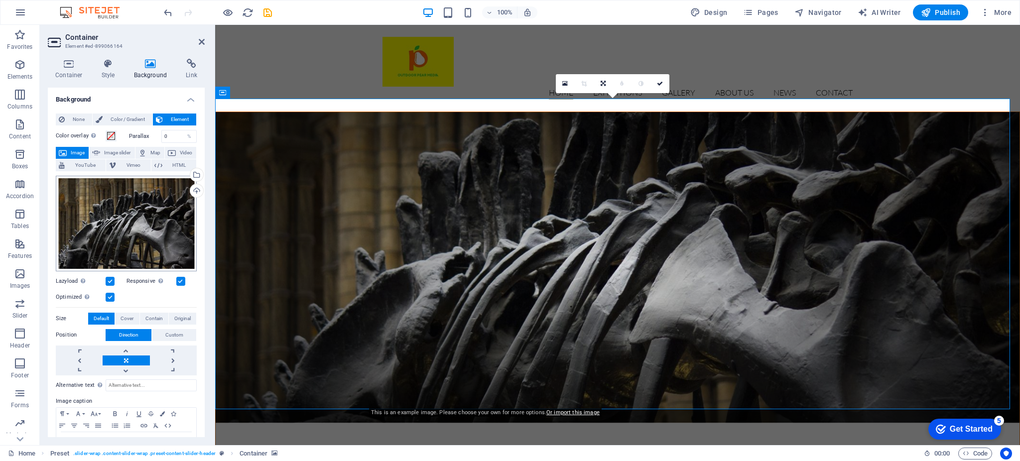
scroll to position [32, 0]
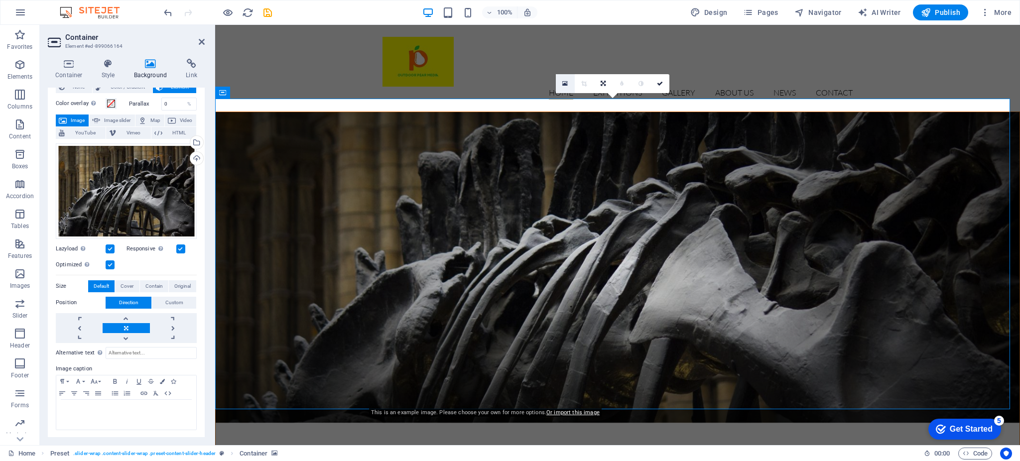
click at [561, 84] on link at bounding box center [565, 83] width 19 height 19
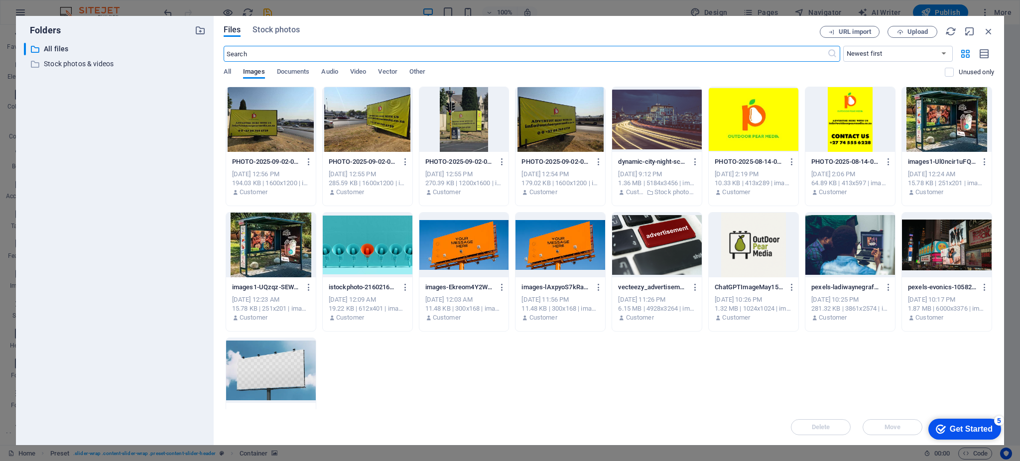
click at [344, 115] on div at bounding box center [368, 119] width 90 height 65
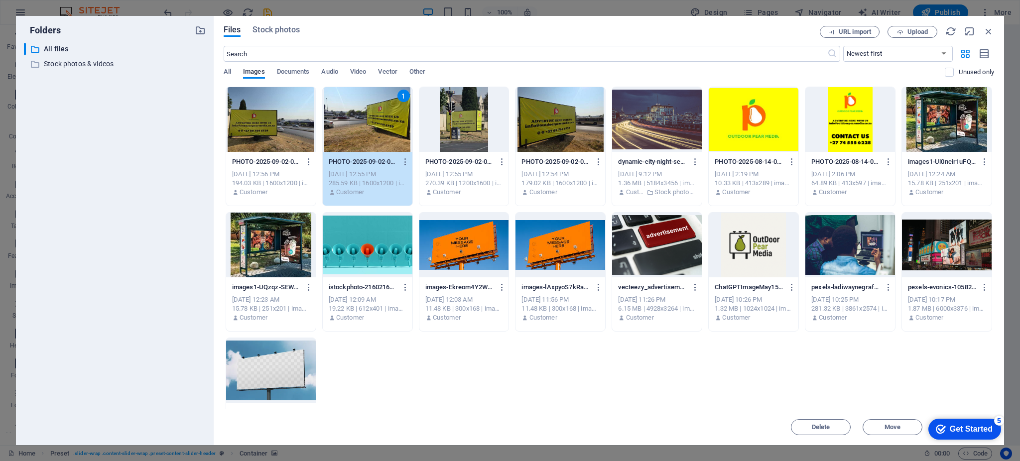
click at [557, 124] on div at bounding box center [560, 119] width 90 height 65
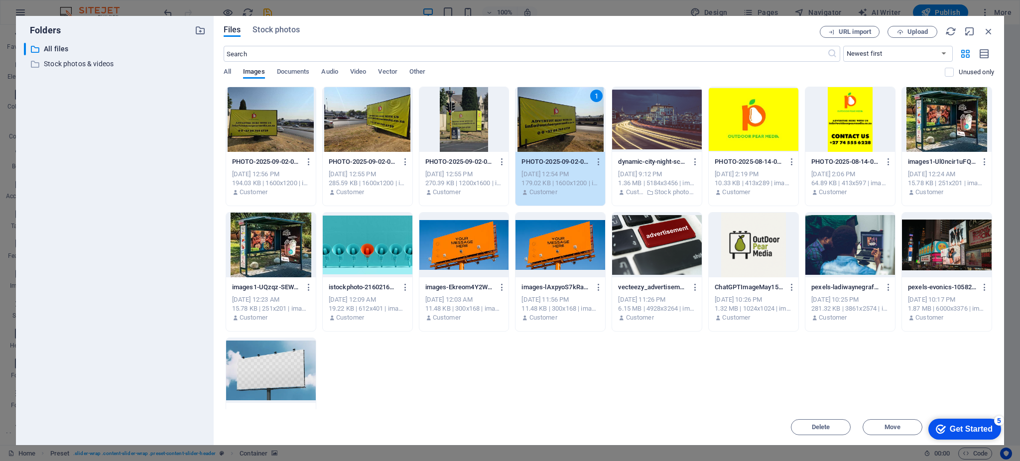
click at [557, 124] on div "1" at bounding box center [560, 119] width 90 height 65
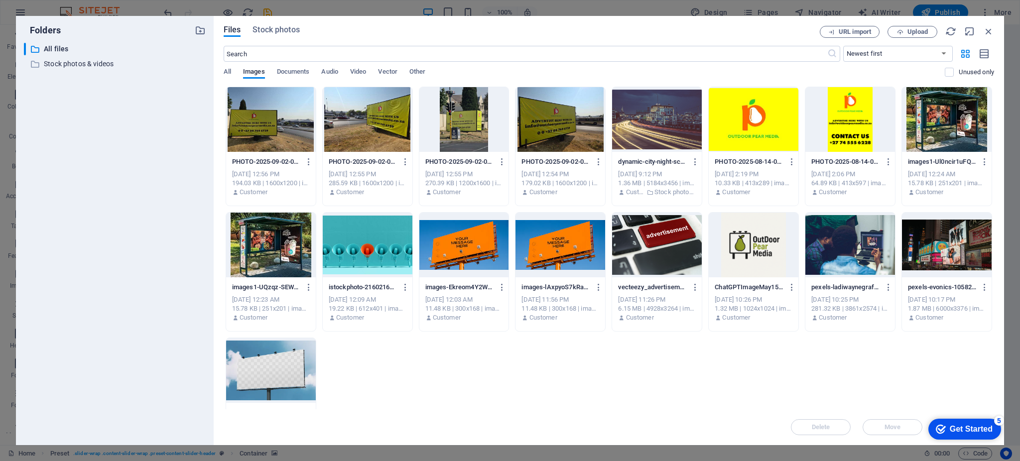
click at [557, 124] on div at bounding box center [560, 119] width 90 height 65
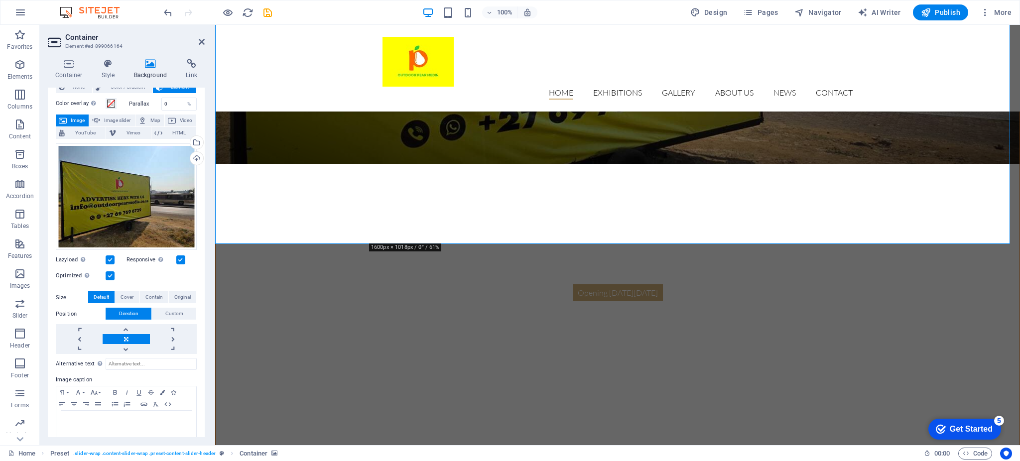
scroll to position [272, 0]
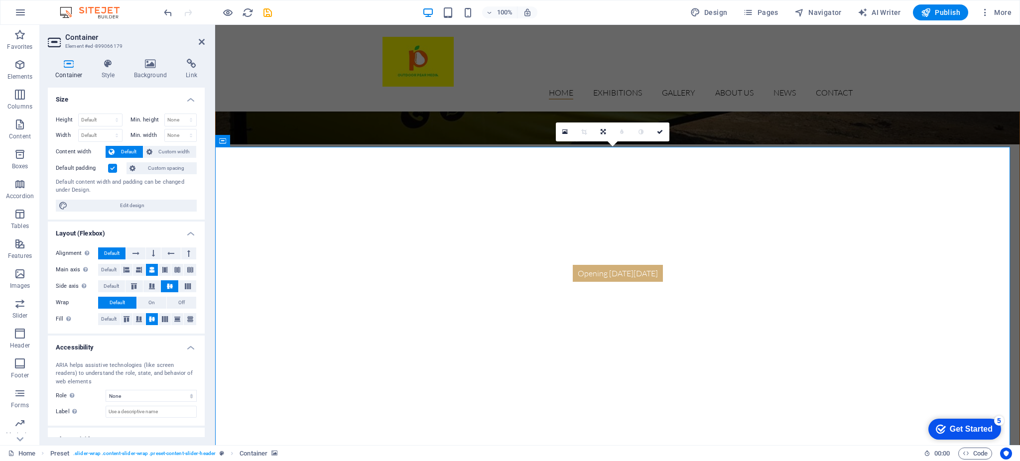
scroll to position [268, 0]
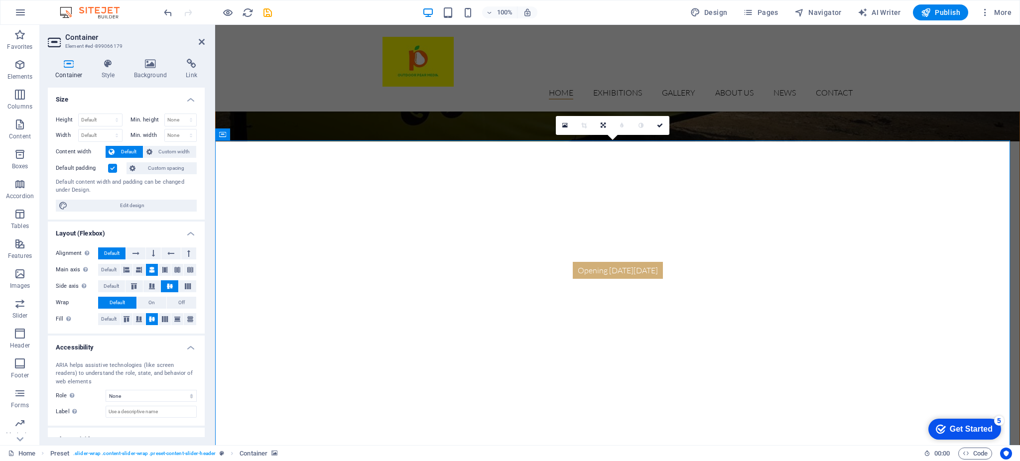
click at [566, 125] on icon at bounding box center [564, 125] width 5 height 7
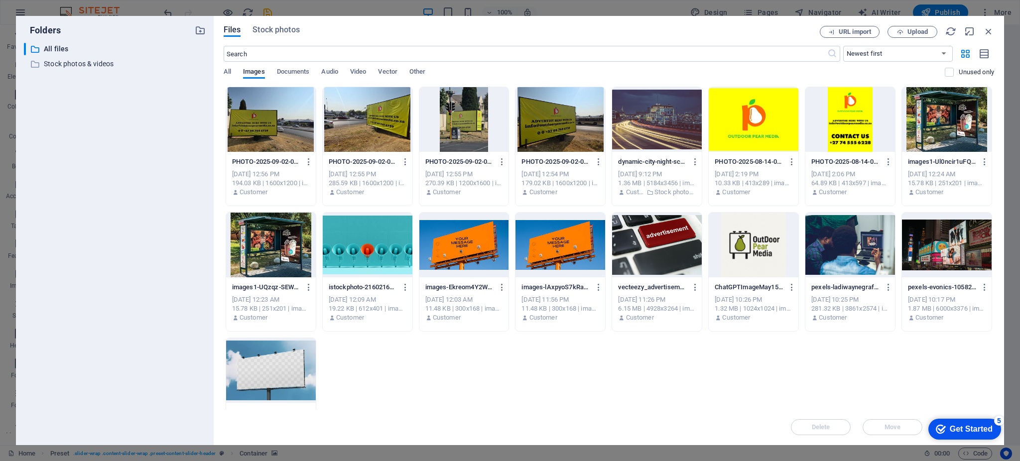
click at [348, 122] on div at bounding box center [368, 119] width 90 height 65
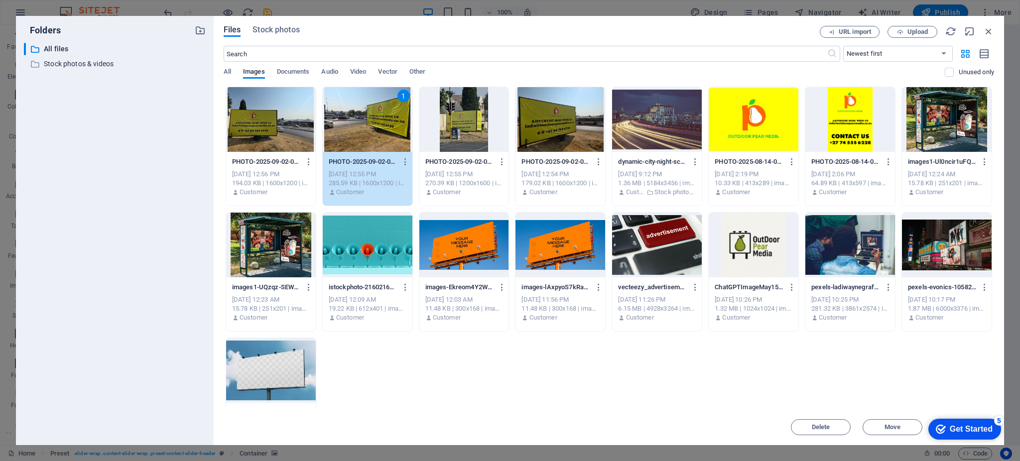
click at [388, 114] on div "1" at bounding box center [368, 119] width 90 height 65
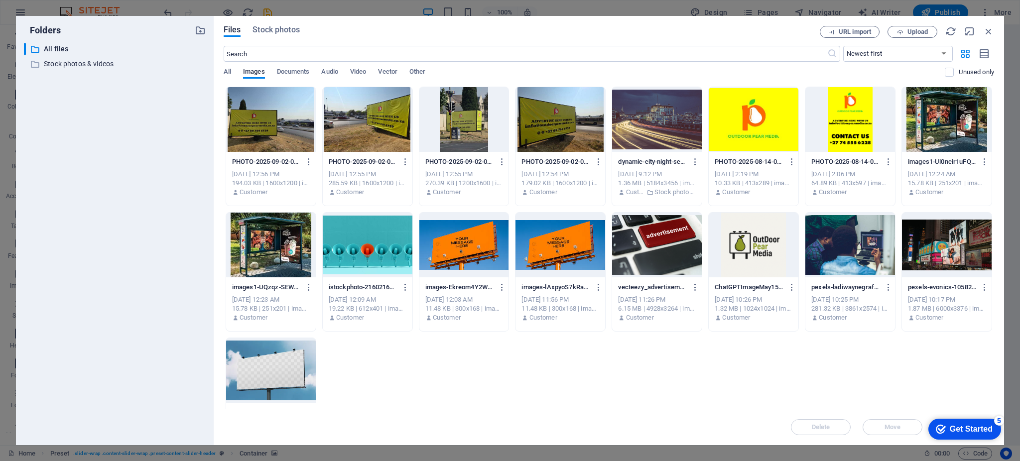
click at [388, 114] on div at bounding box center [368, 119] width 90 height 65
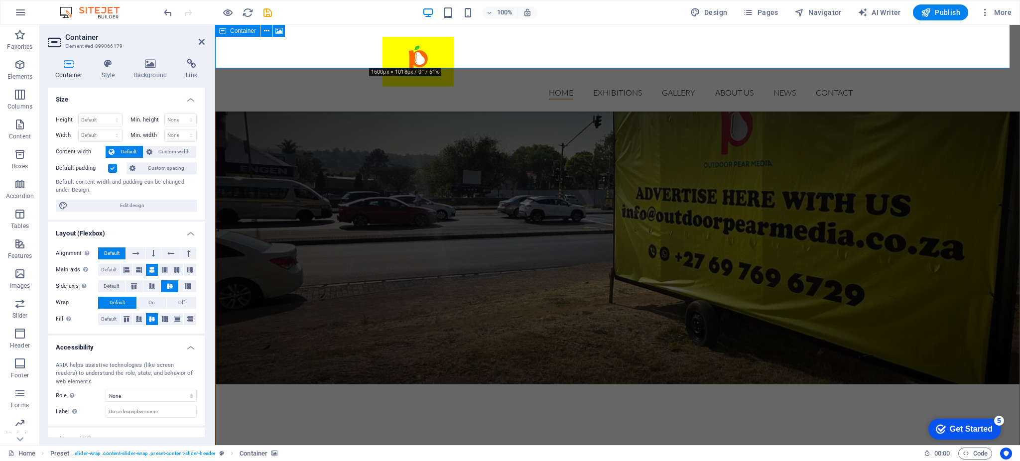
scroll to position [652, 0]
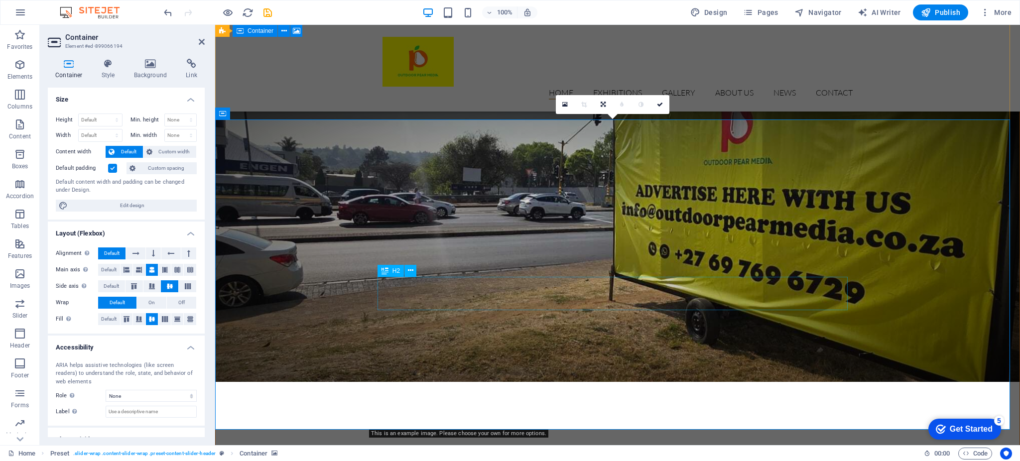
scroll to position [600, 0]
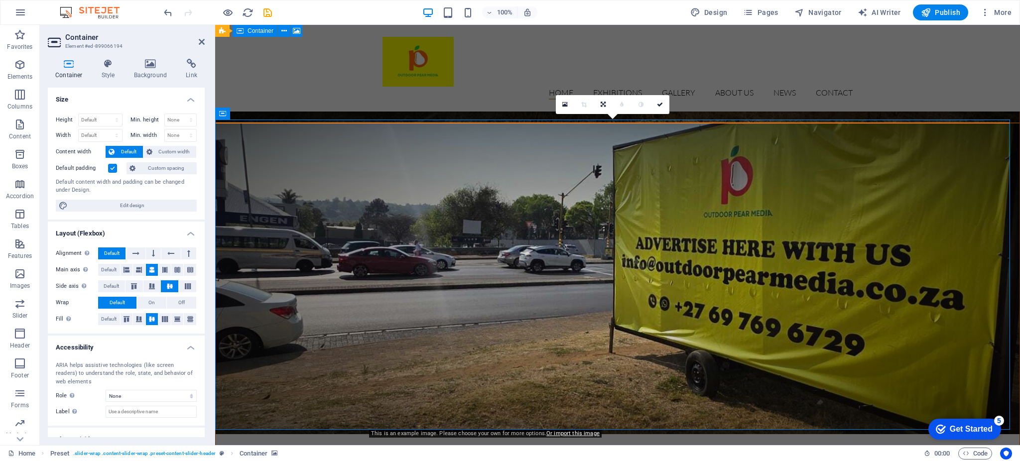
click at [559, 100] on link at bounding box center [565, 104] width 19 height 19
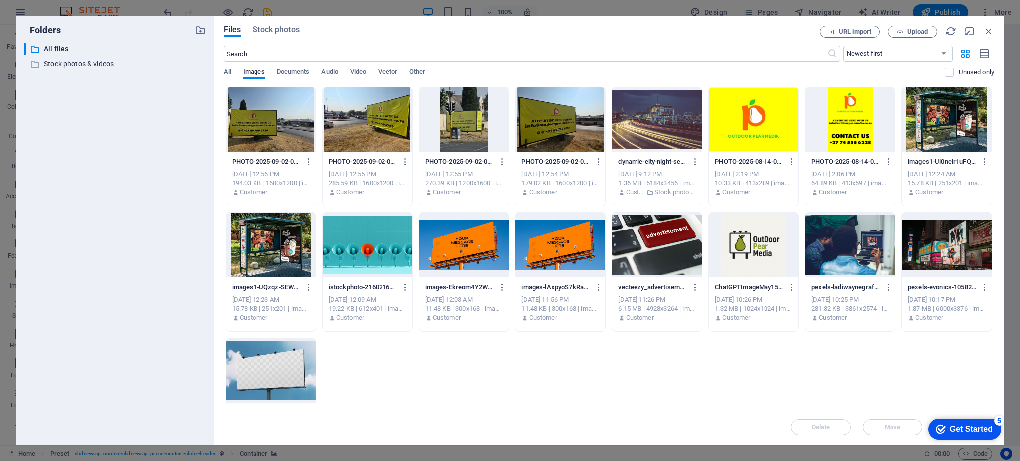
click at [258, 134] on div at bounding box center [271, 119] width 90 height 65
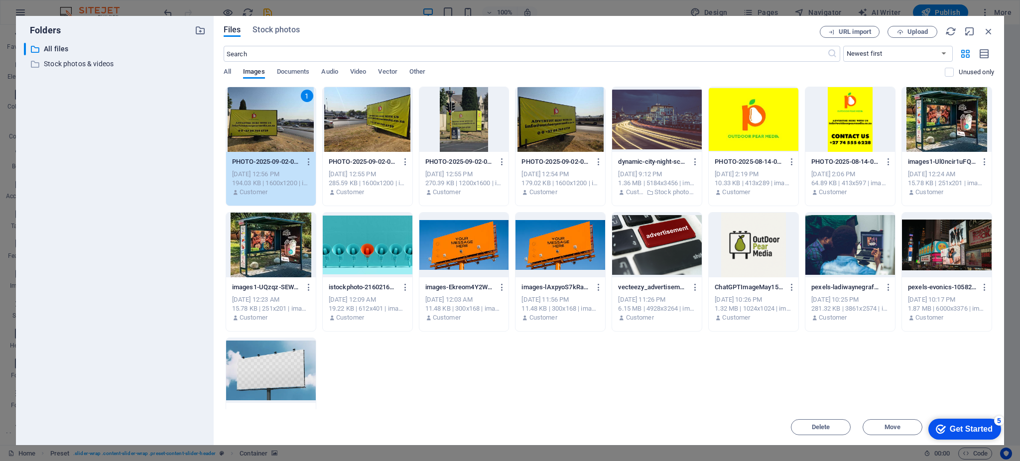
click at [253, 112] on div "1" at bounding box center [271, 119] width 90 height 65
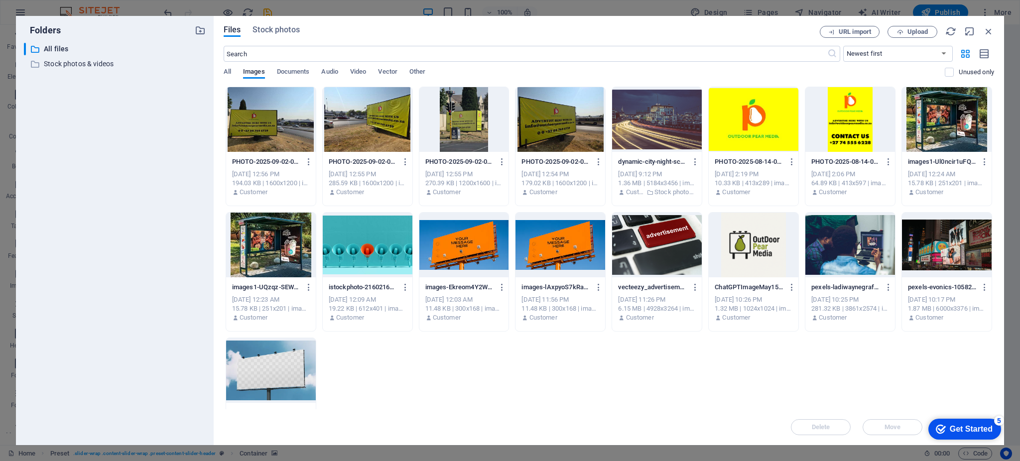
click at [253, 112] on div at bounding box center [271, 119] width 90 height 65
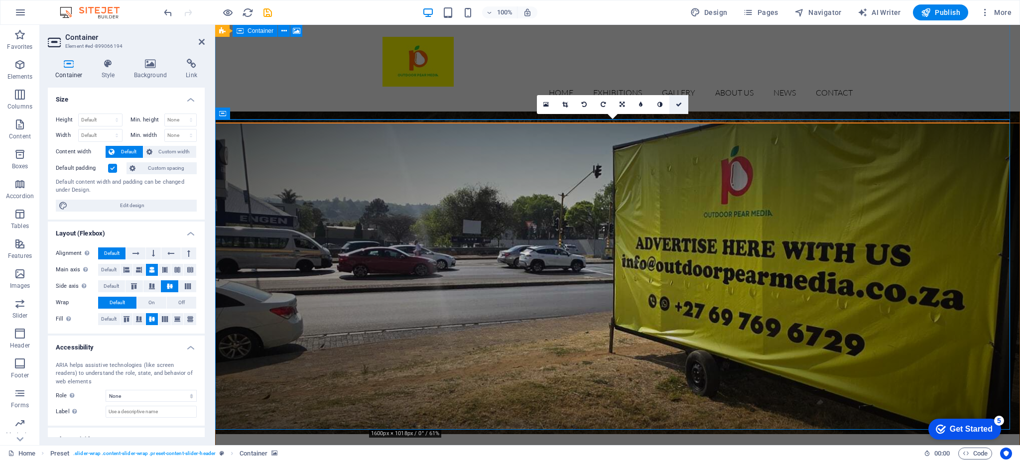
click at [674, 102] on link at bounding box center [678, 104] width 19 height 19
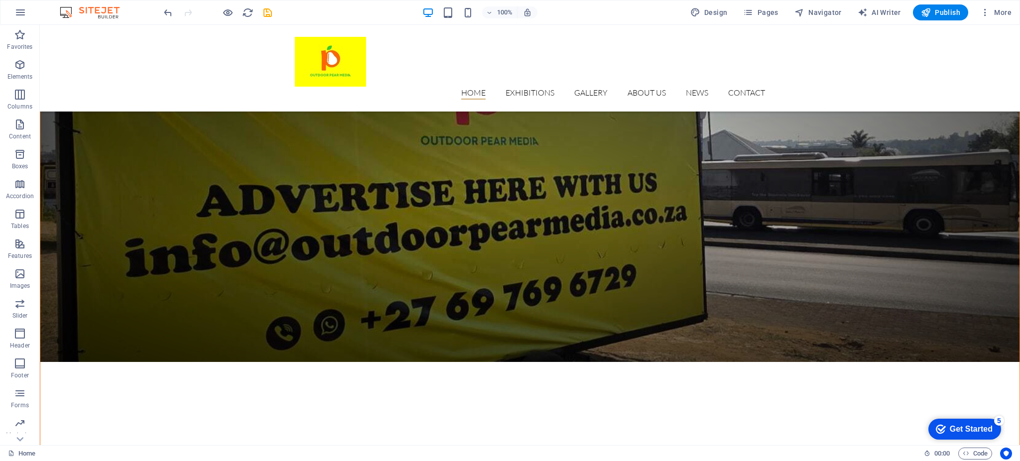
scroll to position [0, 0]
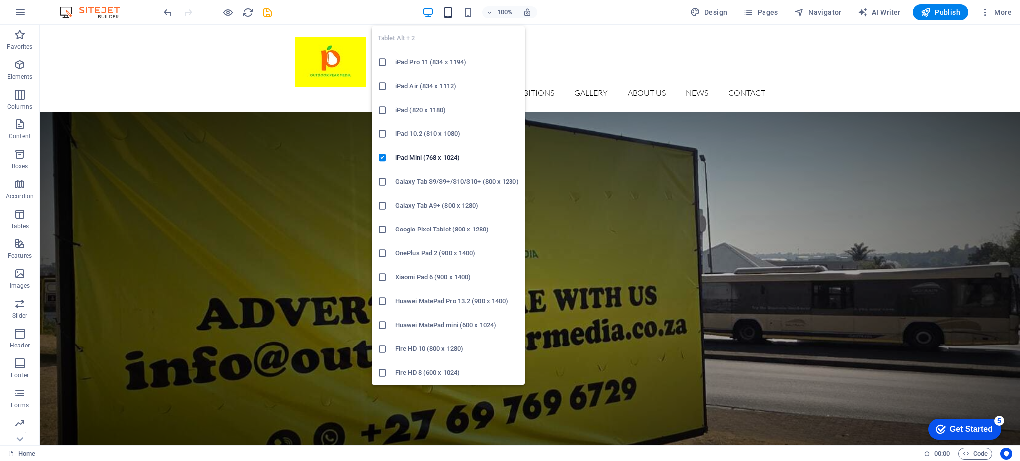
click at [451, 14] on icon "button" at bounding box center [447, 12] width 11 height 11
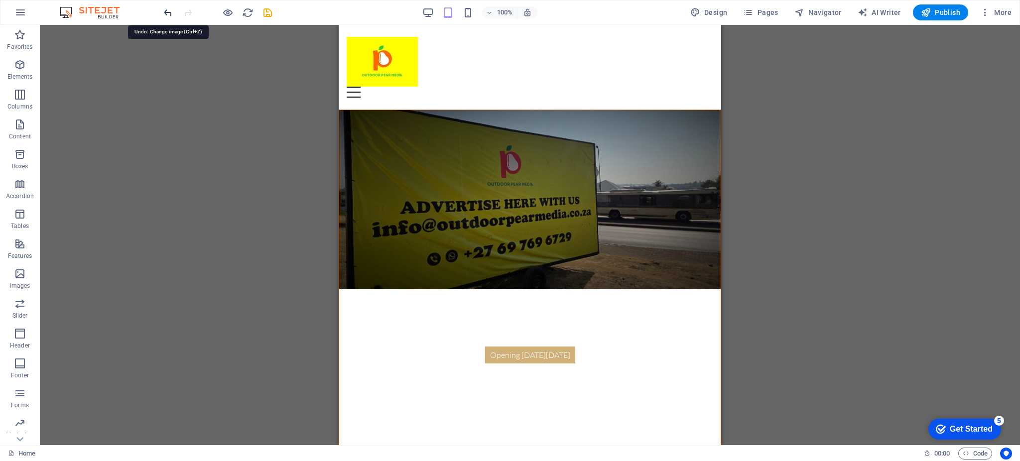
click at [163, 8] on icon "undo" at bounding box center [167, 12] width 11 height 11
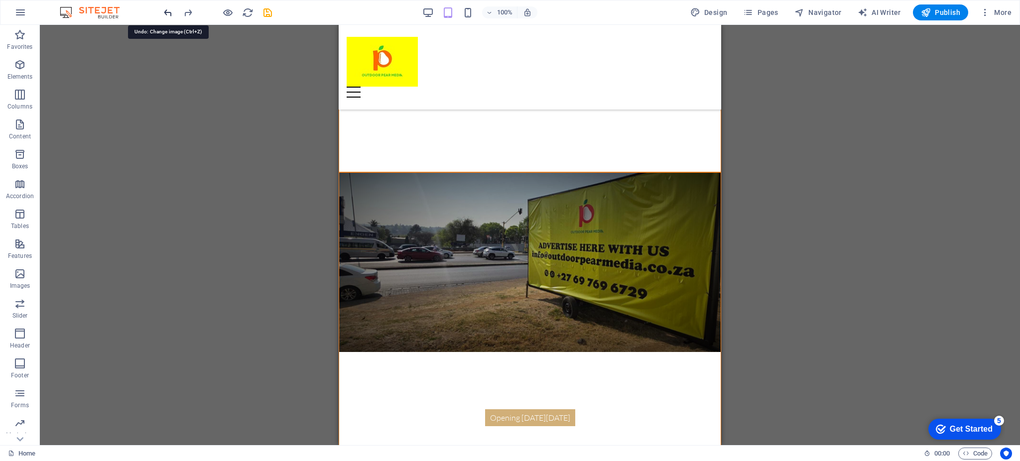
scroll to position [312, 0]
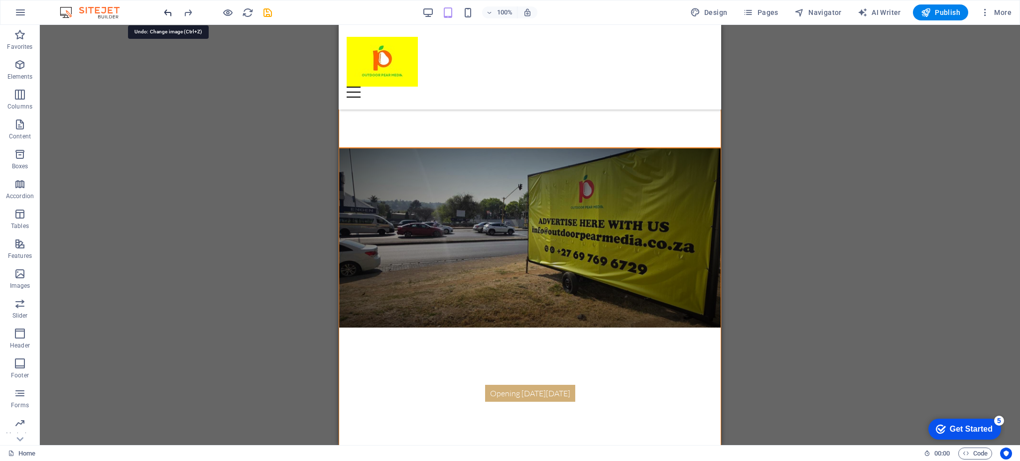
click at [163, 8] on icon "undo" at bounding box center [167, 12] width 11 height 11
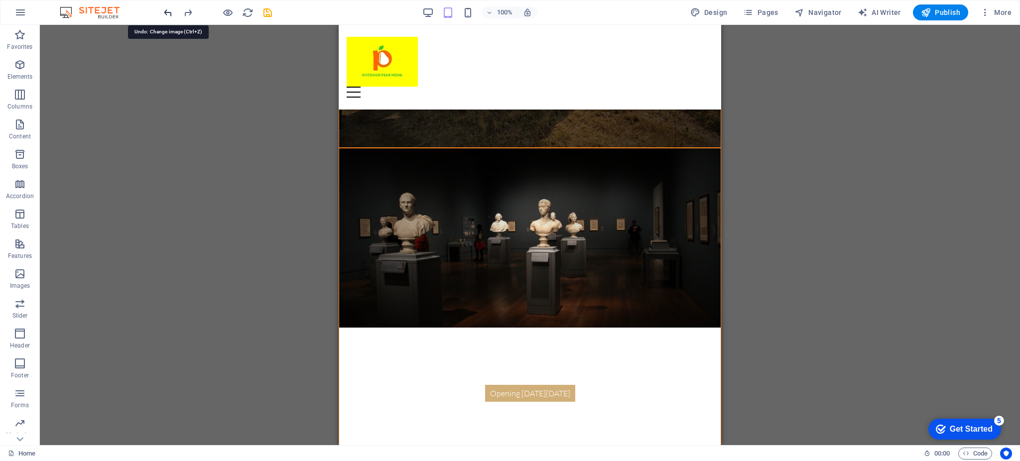
click at [163, 8] on icon "undo" at bounding box center [167, 12] width 11 height 11
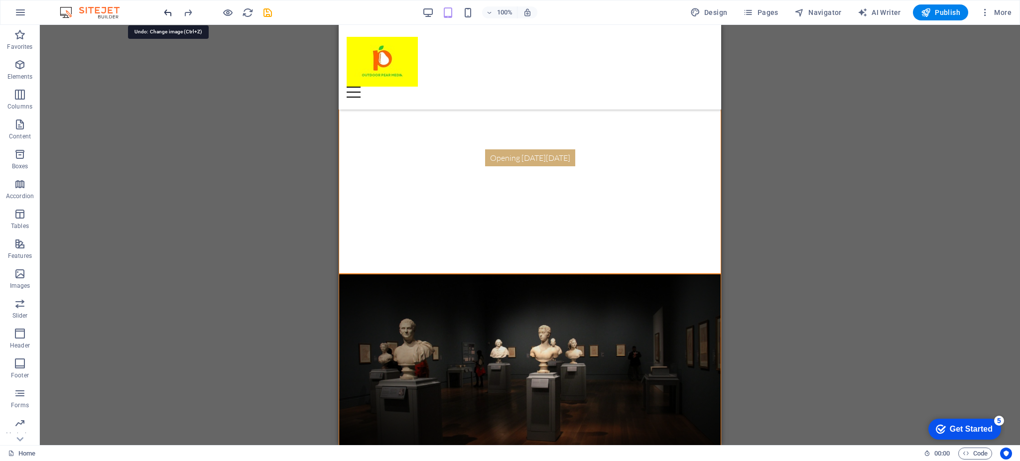
scroll to position [0, 0]
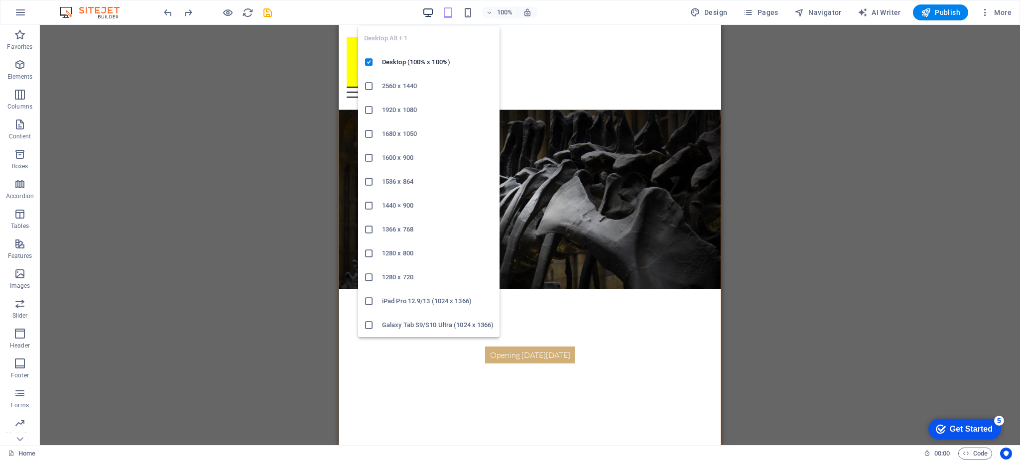
click at [431, 11] on icon "button" at bounding box center [427, 12] width 11 height 11
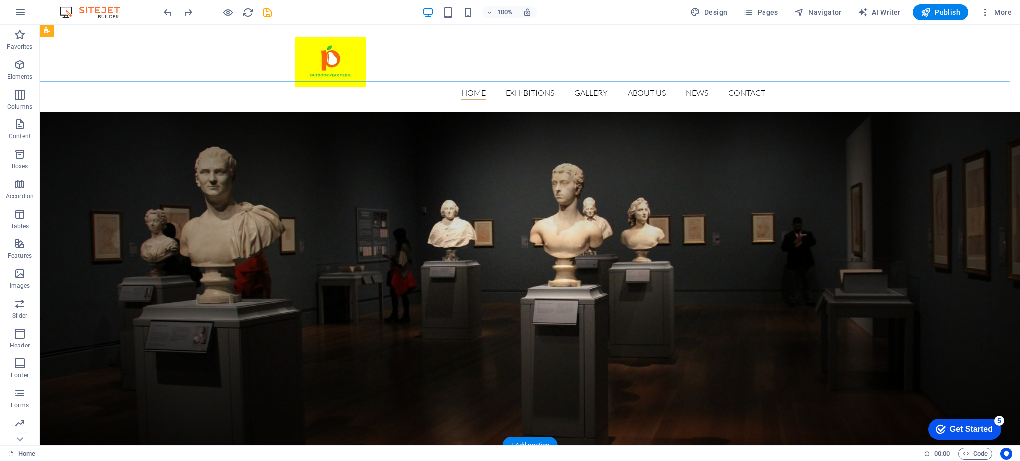
scroll to position [747, 0]
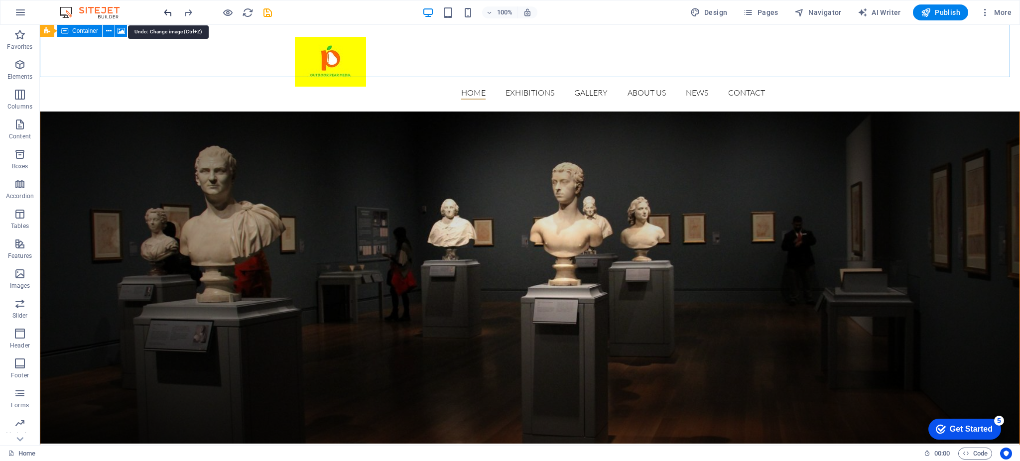
click at [166, 11] on icon "undo" at bounding box center [167, 12] width 11 height 11
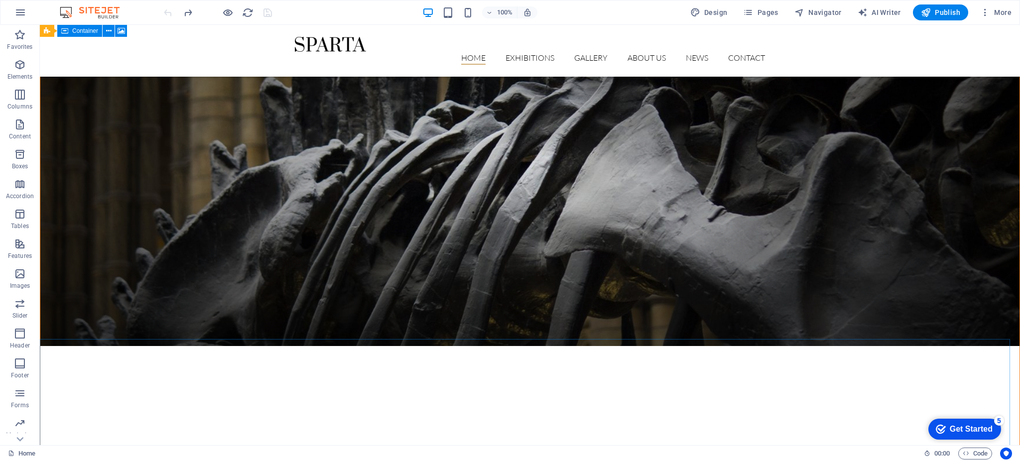
scroll to position [77, 0]
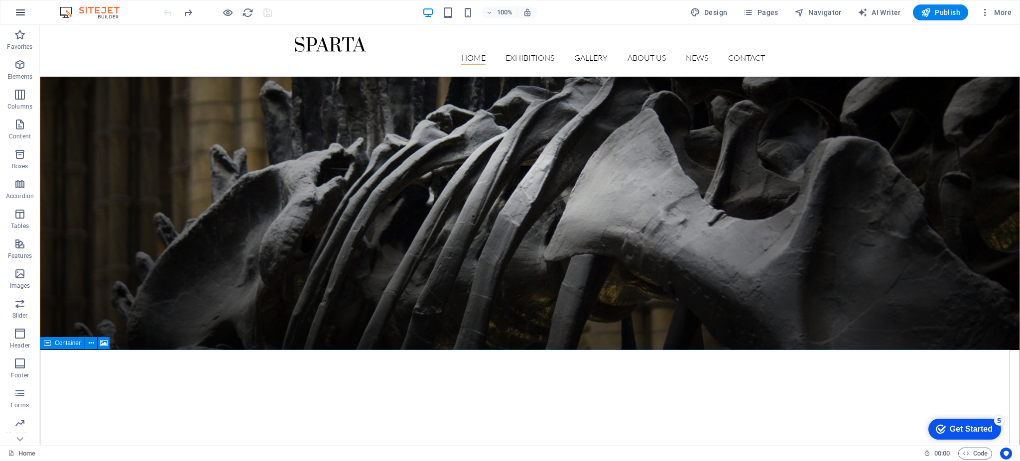
click at [23, 8] on icon "button" at bounding box center [20, 12] width 12 height 12
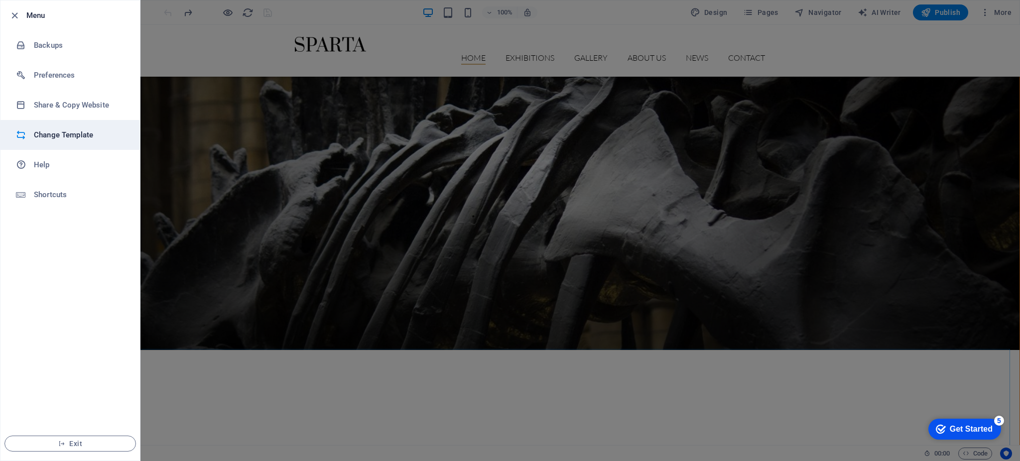
click at [75, 131] on h6 "Change Template" at bounding box center [80, 135] width 92 height 12
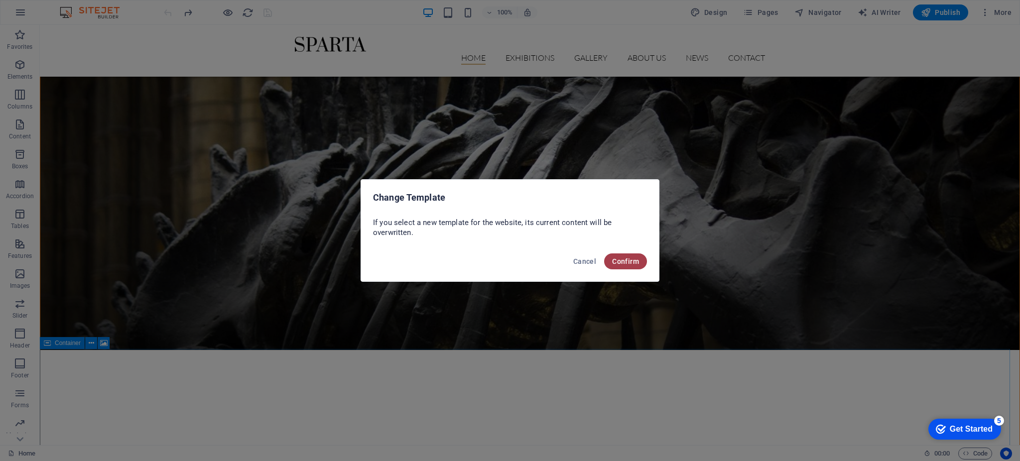
click at [617, 261] on span "Confirm" at bounding box center [625, 261] width 27 height 8
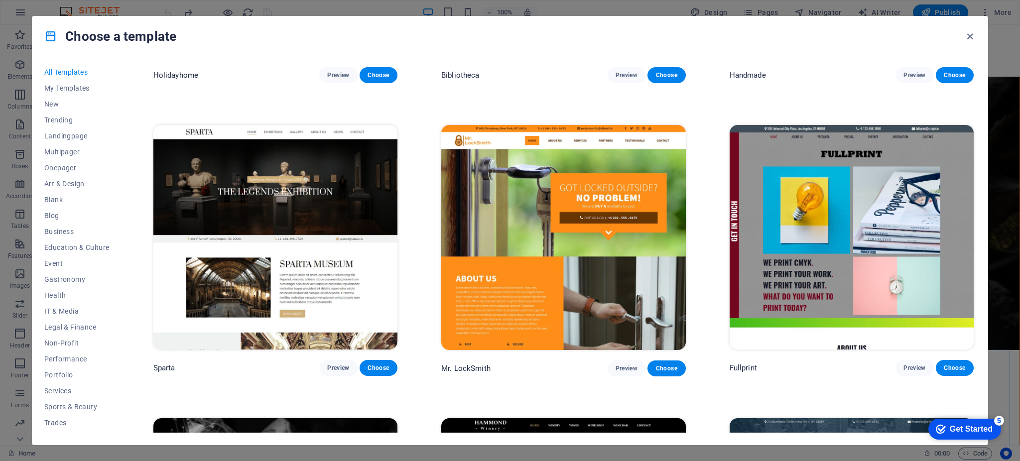
scroll to position [7856, 0]
click at [337, 364] on span "Preview" at bounding box center [338, 368] width 22 height 8
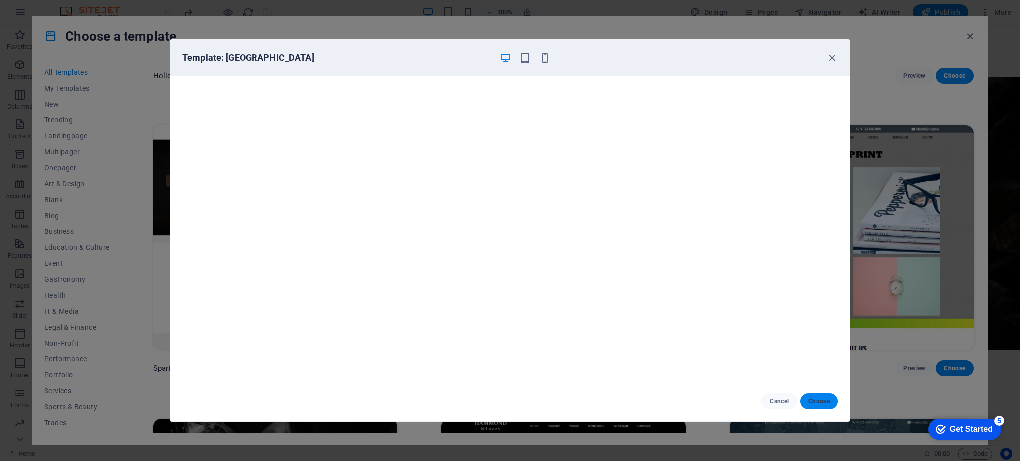
click at [817, 406] on button "Choose" at bounding box center [818, 401] width 37 height 16
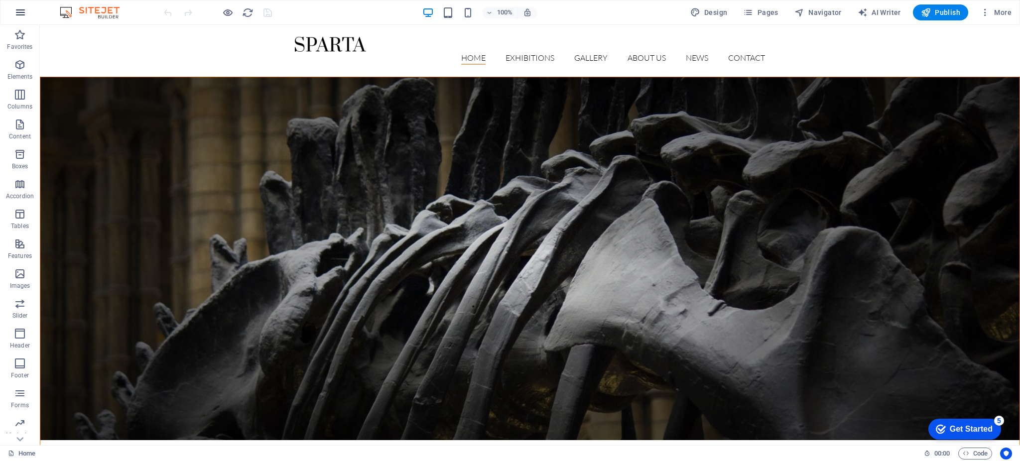
click at [23, 4] on button "button" at bounding box center [20, 12] width 24 height 24
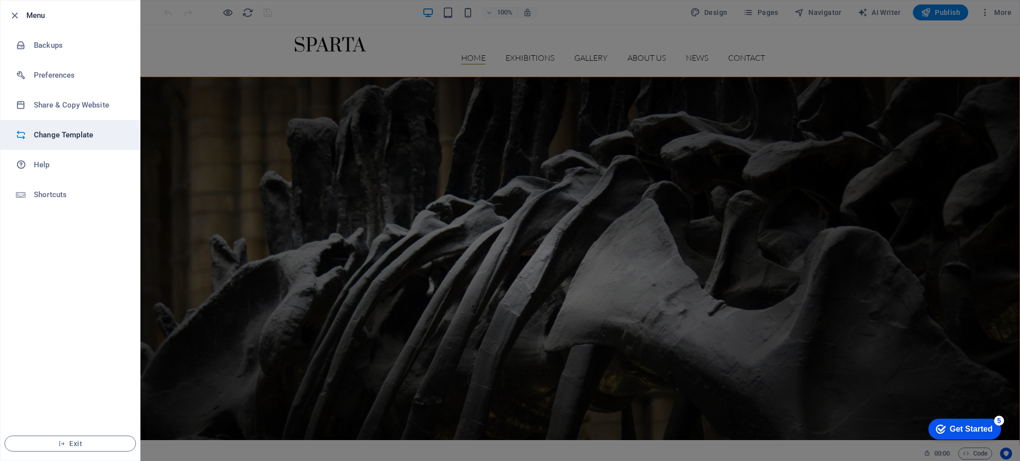
click at [66, 134] on h6 "Change Template" at bounding box center [80, 135] width 92 height 12
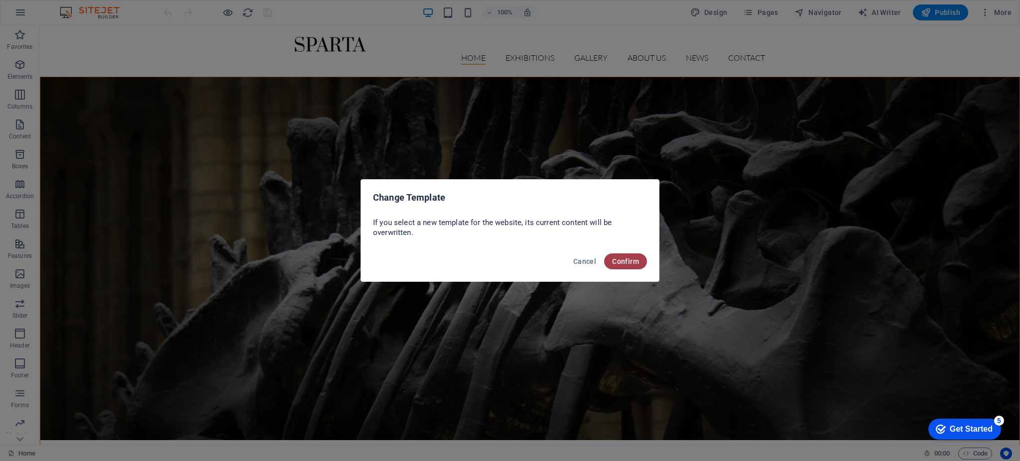
click at [620, 262] on span "Confirm" at bounding box center [625, 261] width 27 height 8
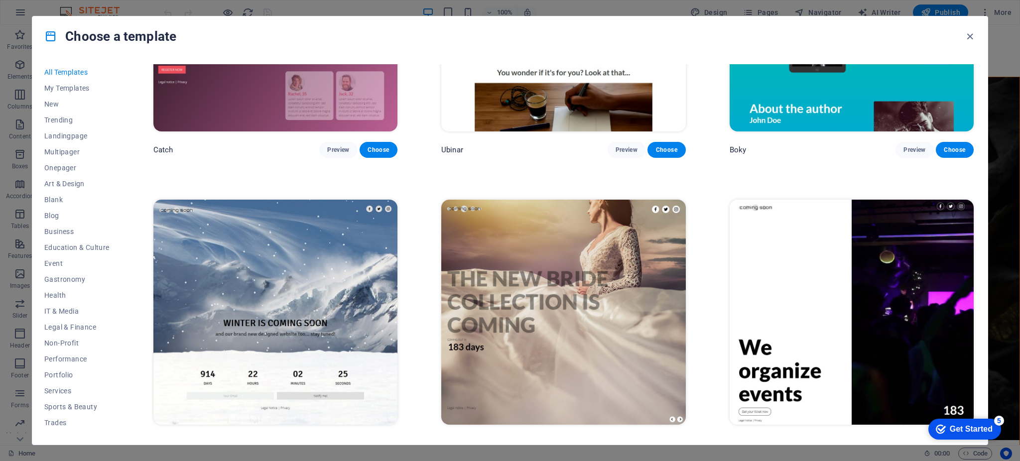
scroll to position [15408, 0]
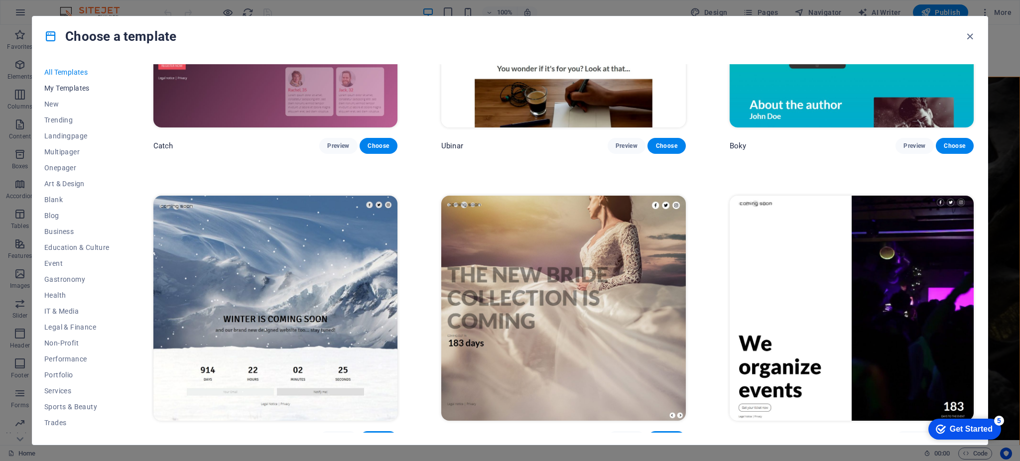
click at [73, 89] on span "My Templates" at bounding box center [76, 88] width 65 height 8
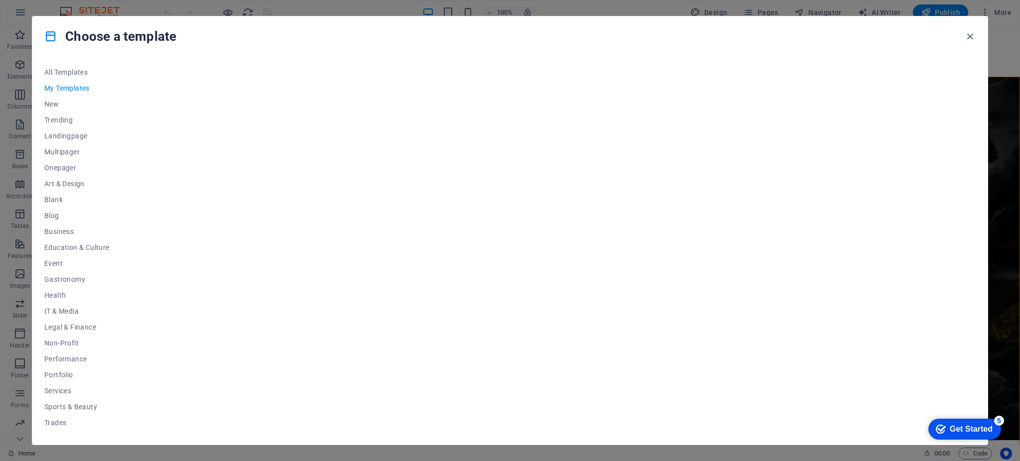
click at [73, 89] on span "My Templates" at bounding box center [76, 88] width 65 height 8
click at [58, 99] on button "New" at bounding box center [76, 104] width 65 height 16
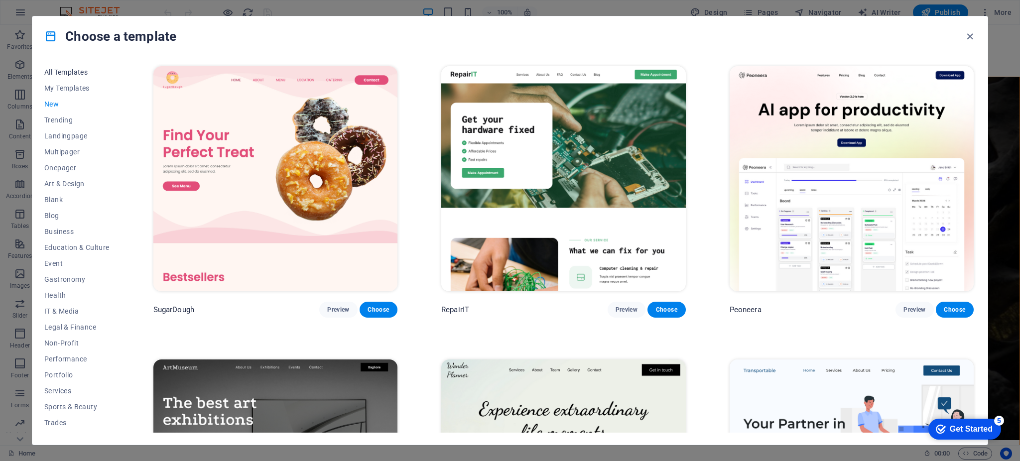
click at [51, 74] on span "All Templates" at bounding box center [76, 72] width 65 height 8
click at [57, 109] on button "New" at bounding box center [76, 104] width 65 height 16
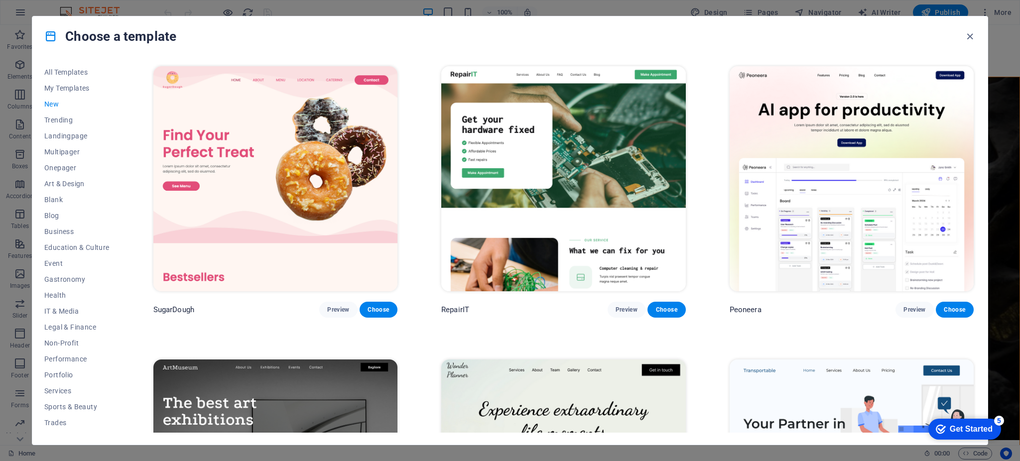
click at [57, 109] on button "New" at bounding box center [76, 104] width 65 height 16
click at [64, 67] on button "All Templates" at bounding box center [76, 72] width 65 height 16
click at [71, 73] on span "All Templates" at bounding box center [76, 72] width 65 height 8
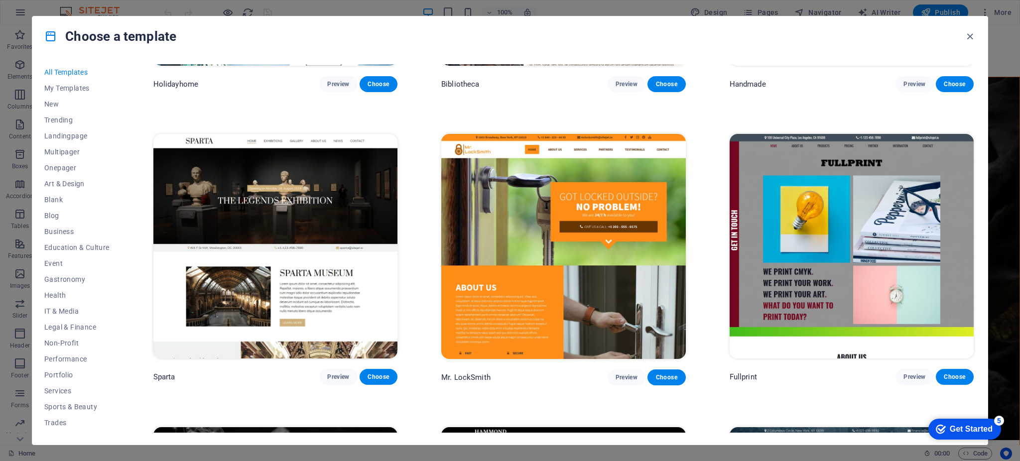
scroll to position [7849, 0]
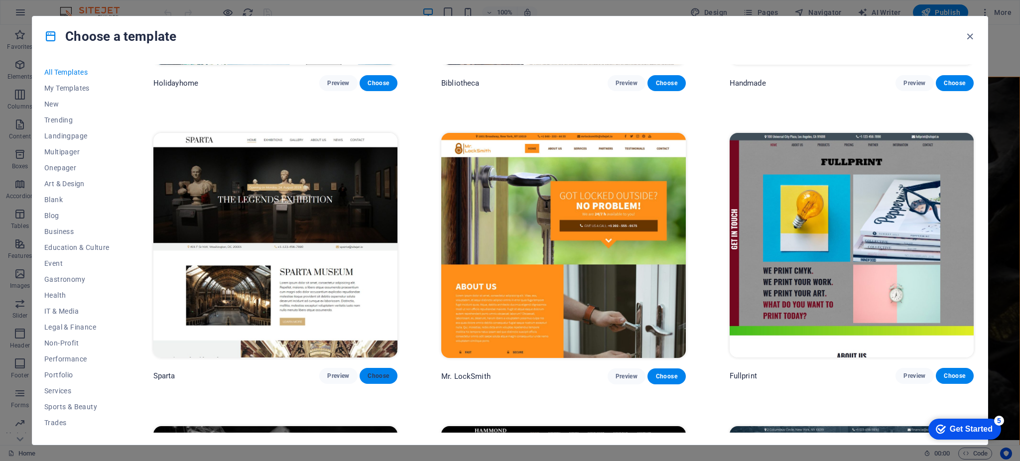
click at [374, 372] on span "Choose" at bounding box center [378, 376] width 22 height 8
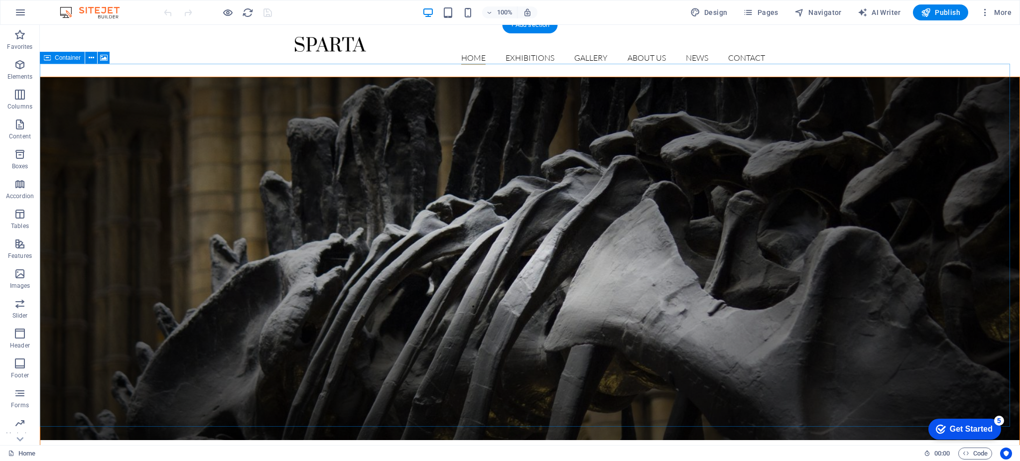
click at [257, 279] on figure at bounding box center [529, 258] width 979 height 363
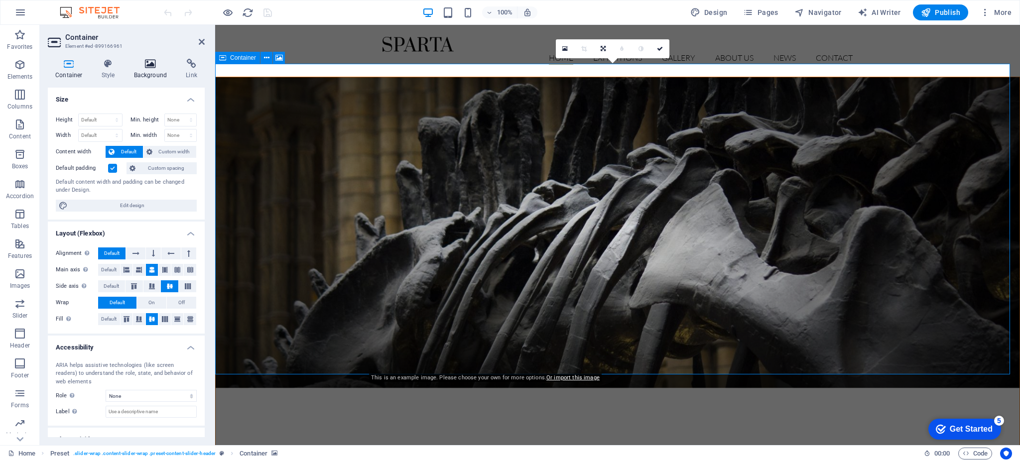
click at [152, 71] on h4 "Background" at bounding box center [152, 69] width 52 height 21
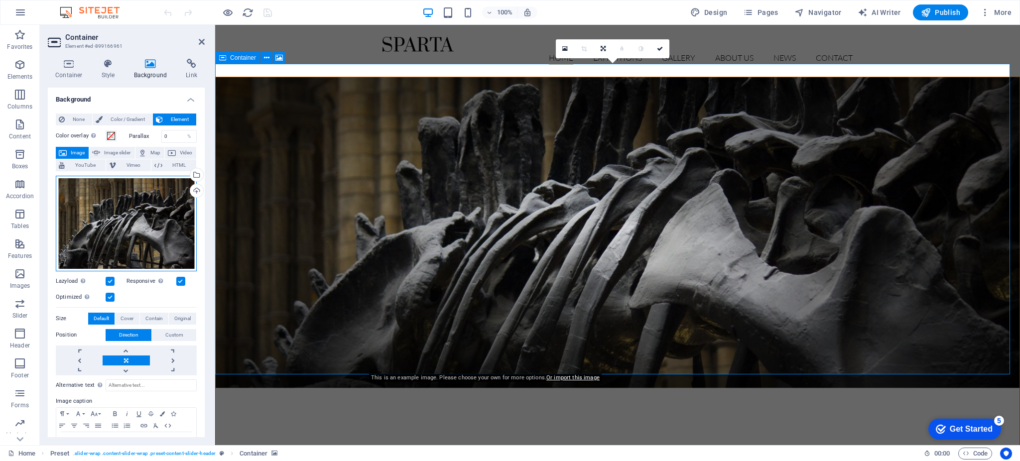
click at [152, 208] on div "Drag files here, click to choose files or select files from Files or our free s…" at bounding box center [126, 224] width 141 height 96
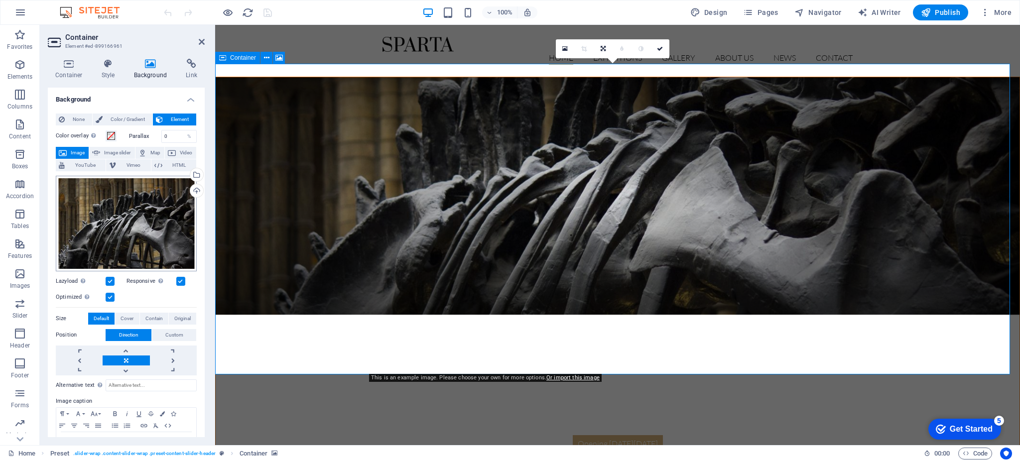
click at [152, 208] on body "Outdoor Pear Media Home Favorites Elements Columns Content Boxes Accordion Tabl…" at bounding box center [510, 230] width 1020 height 461
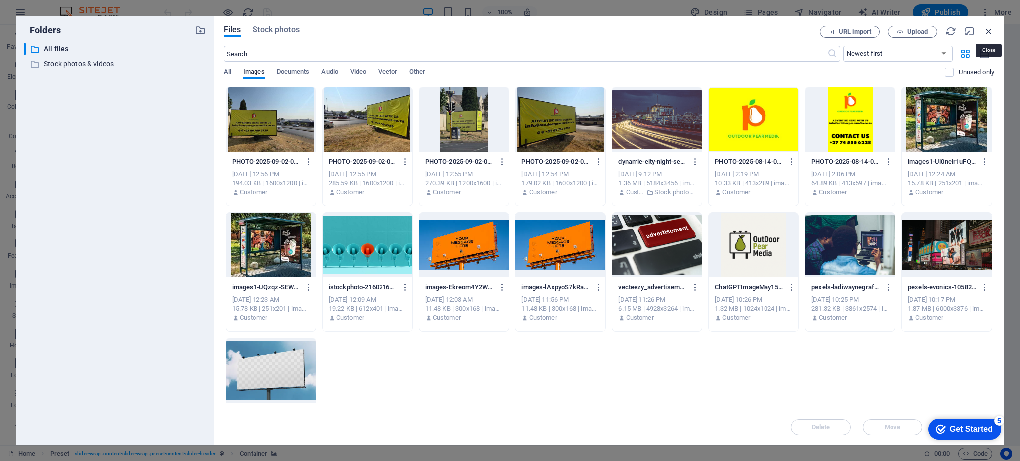
click at [987, 28] on icon "button" at bounding box center [988, 31] width 11 height 11
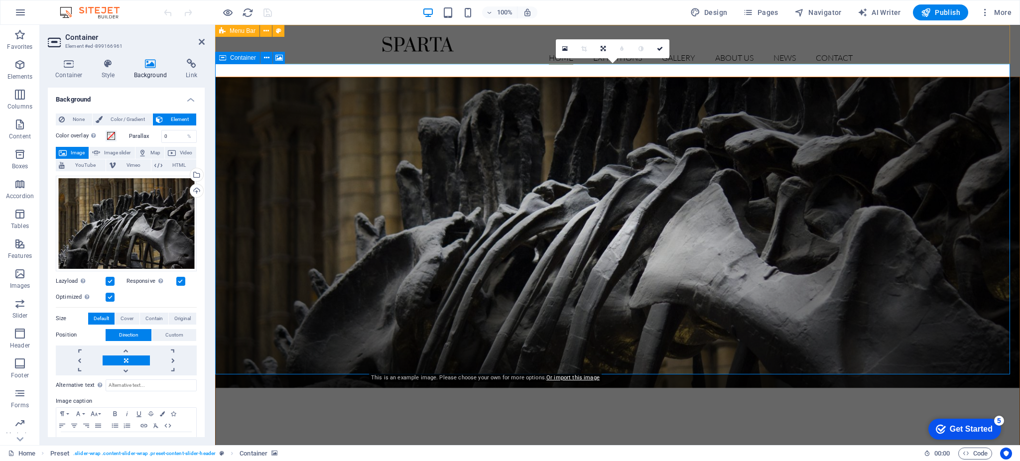
click at [359, 48] on div "Home Exhibitions Detail view Gallery About us News Contact" at bounding box center [617, 51] width 804 height 52
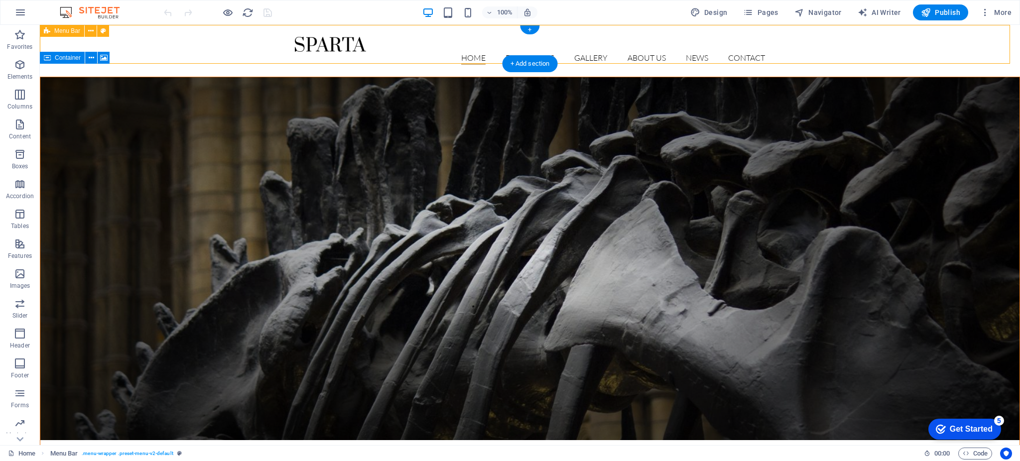
click at [206, 44] on div "Home Exhibitions Detail view Gallery About us News Contact" at bounding box center [530, 51] width 980 height 52
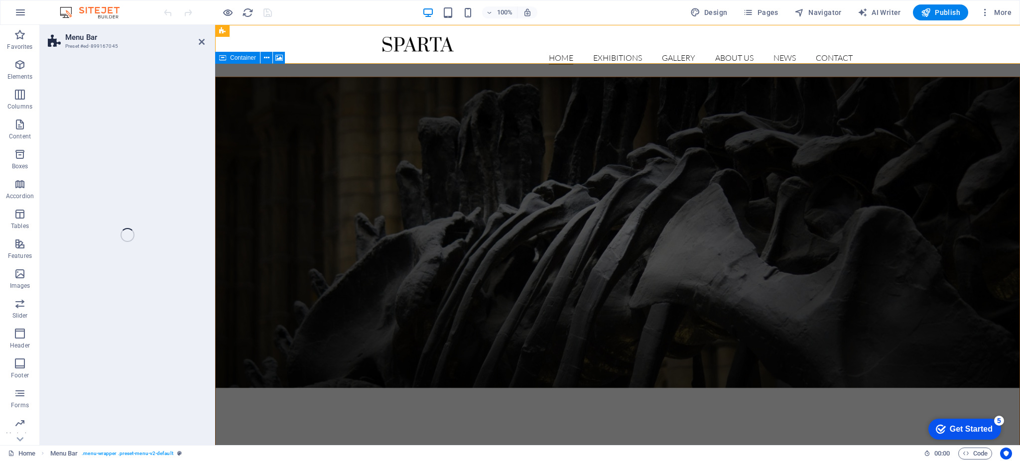
select select "header"
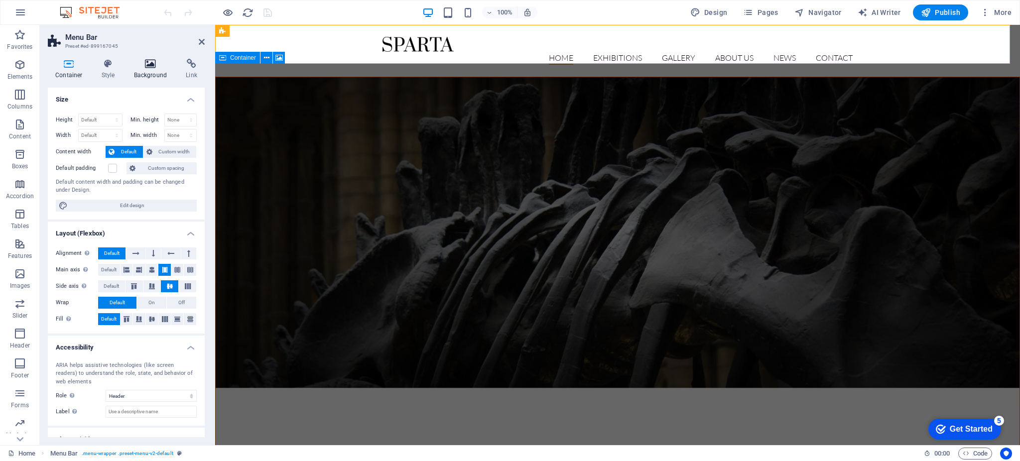
click at [148, 68] on icon at bounding box center [150, 64] width 48 height 10
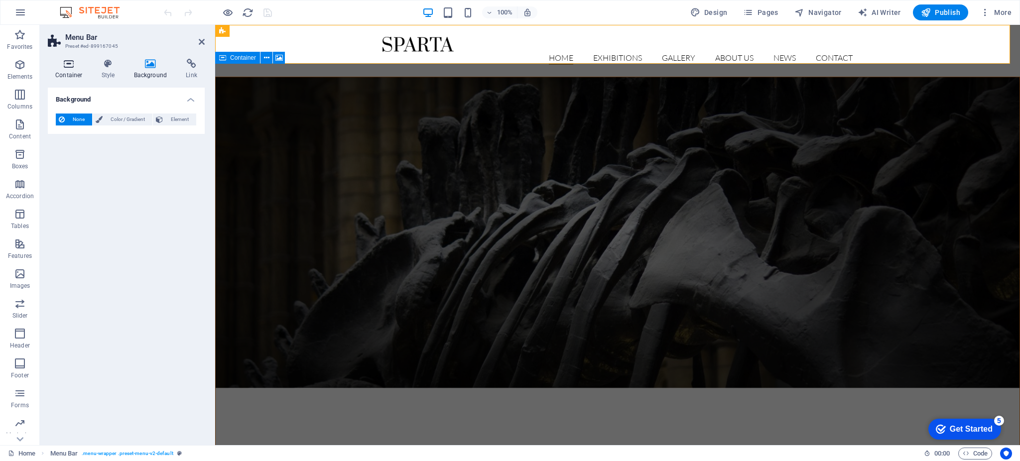
click at [74, 70] on h4 "Container" at bounding box center [71, 69] width 46 height 21
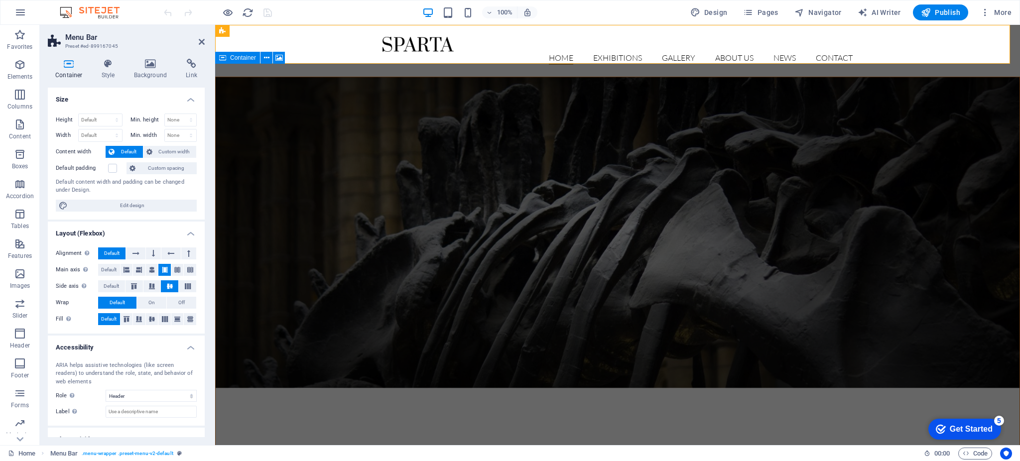
click at [320, 98] on figure at bounding box center [617, 232] width 803 height 311
drag, startPoint x: 410, startPoint y: 102, endPoint x: 320, endPoint y: 98, distance: 90.7
click at [320, 98] on figure at bounding box center [617, 232] width 803 height 311
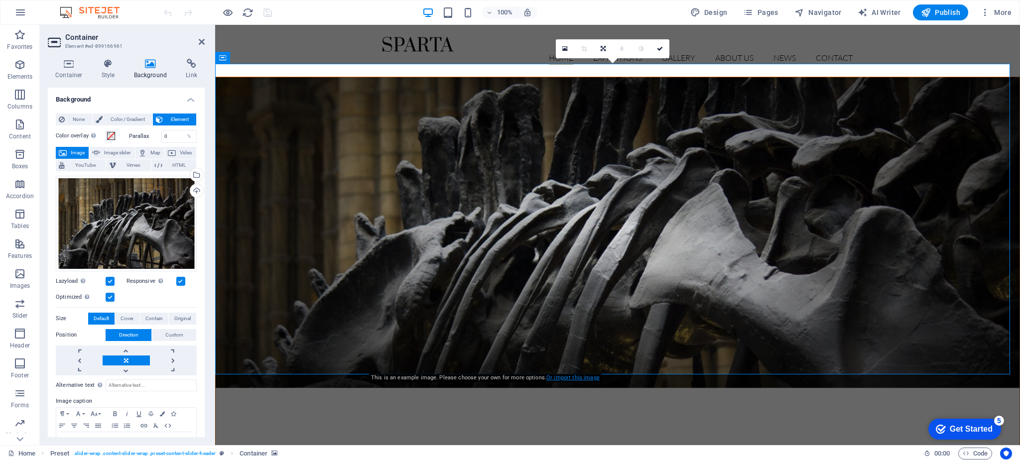
click at [559, 375] on link "Or import this image" at bounding box center [572, 377] width 53 height 6
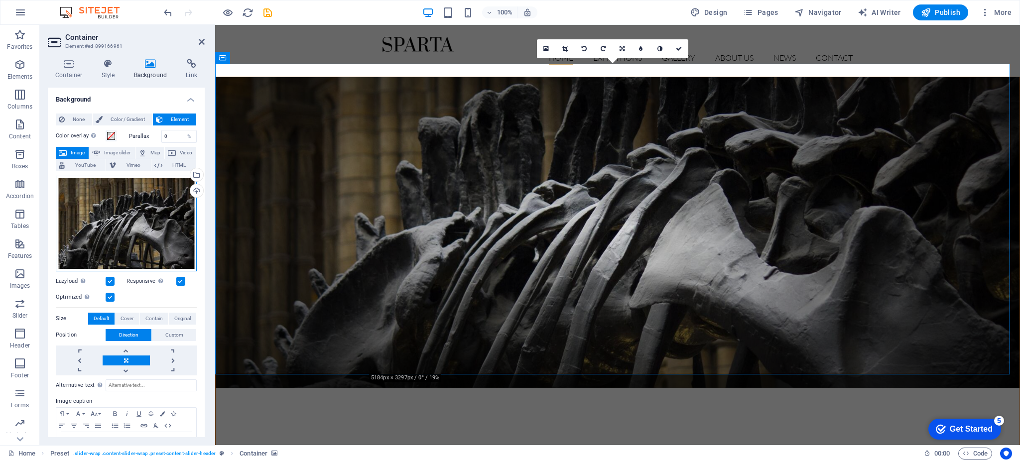
click at [156, 228] on div "Drag files here, click to choose files or select files from Files or our free s…" at bounding box center [126, 224] width 141 height 96
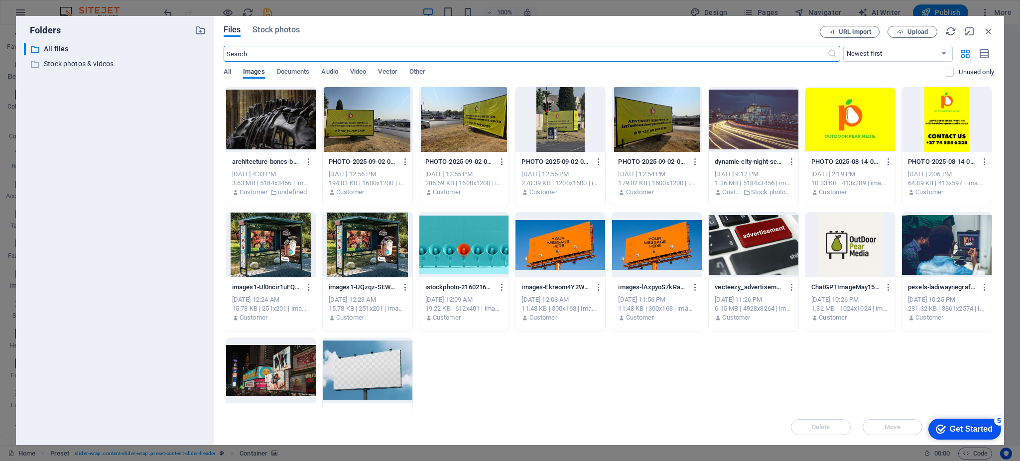
click at [156, 228] on body "Outdoor Pear Media Home Favorites Elements Columns Content Boxes Accordion Tabl…" at bounding box center [510, 230] width 1020 height 461
click at [378, 138] on div at bounding box center [368, 119] width 90 height 65
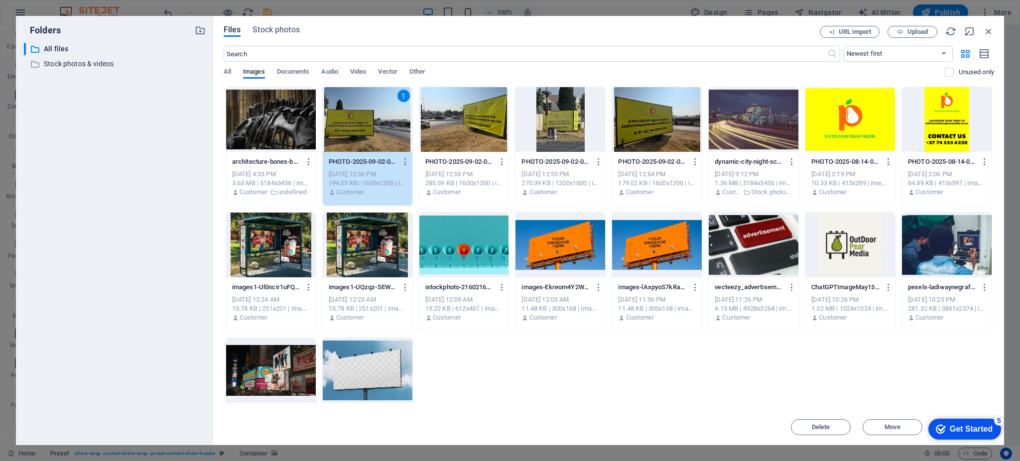
click at [378, 138] on div "1" at bounding box center [368, 119] width 90 height 65
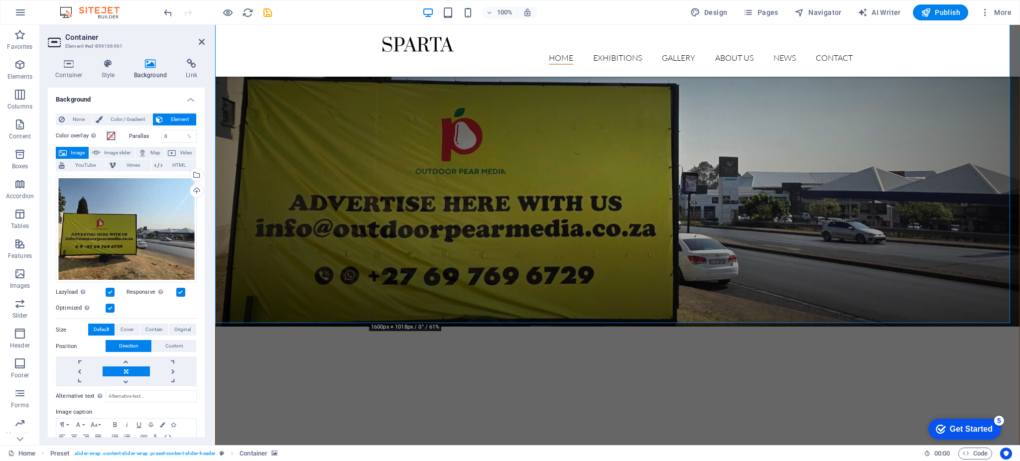
scroll to position [40, 0]
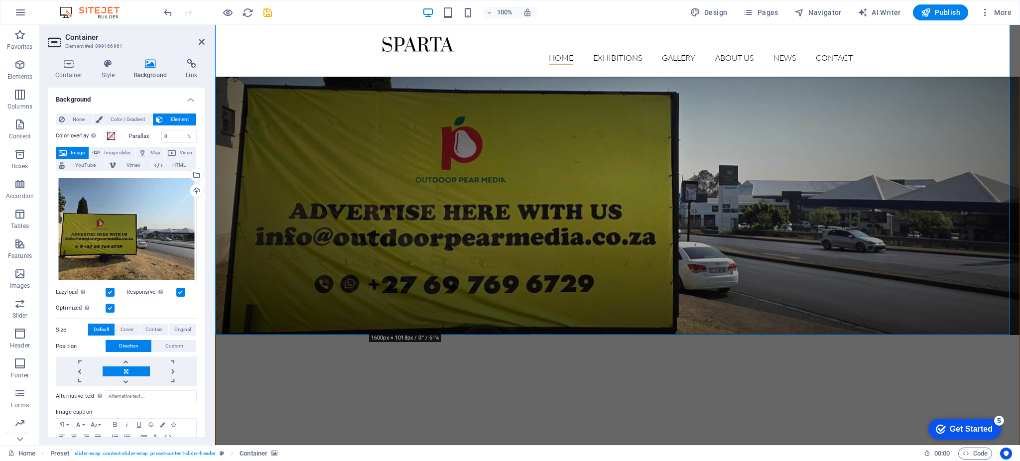
click at [375, 237] on figure at bounding box center [617, 179] width 803 height 311
click at [147, 198] on div "Drag files here, click to choose files or select files from Files or our free s…" at bounding box center [126, 229] width 141 height 107
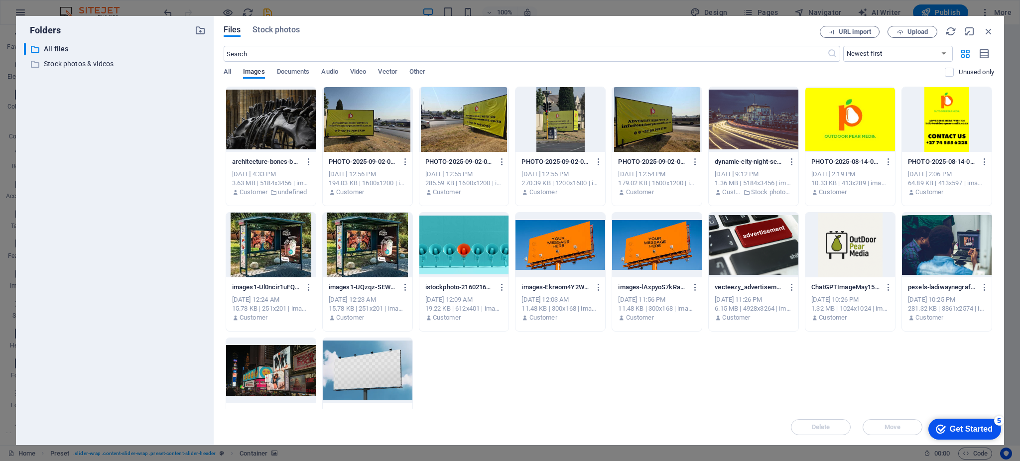
click at [484, 118] on div at bounding box center [464, 119] width 90 height 65
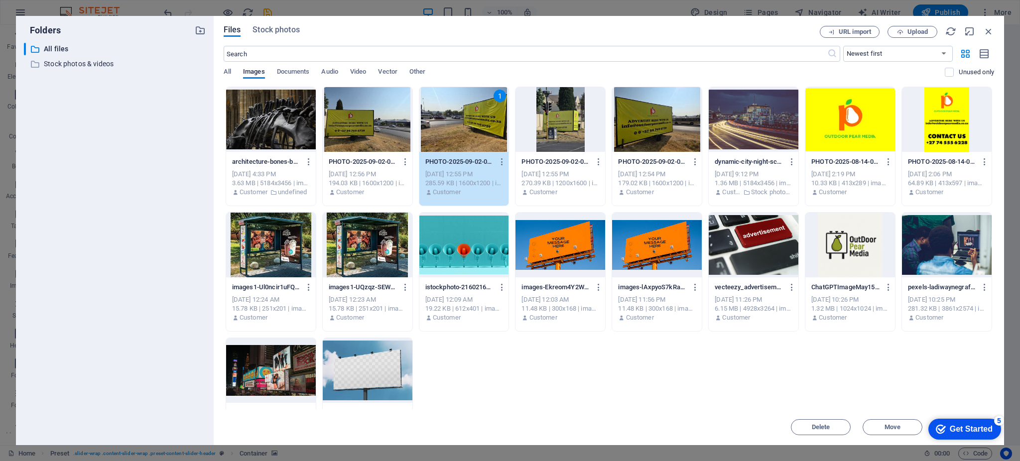
click at [484, 118] on div "1" at bounding box center [464, 119] width 90 height 65
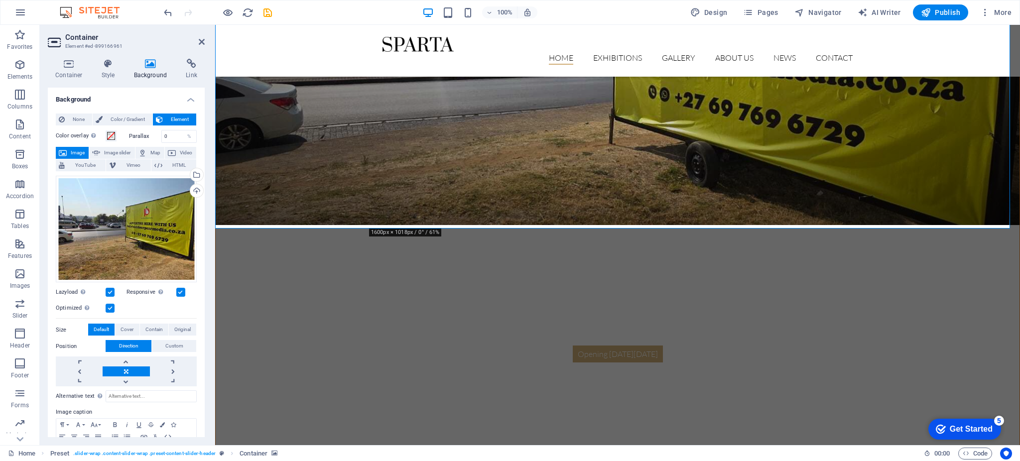
scroll to position [150, 0]
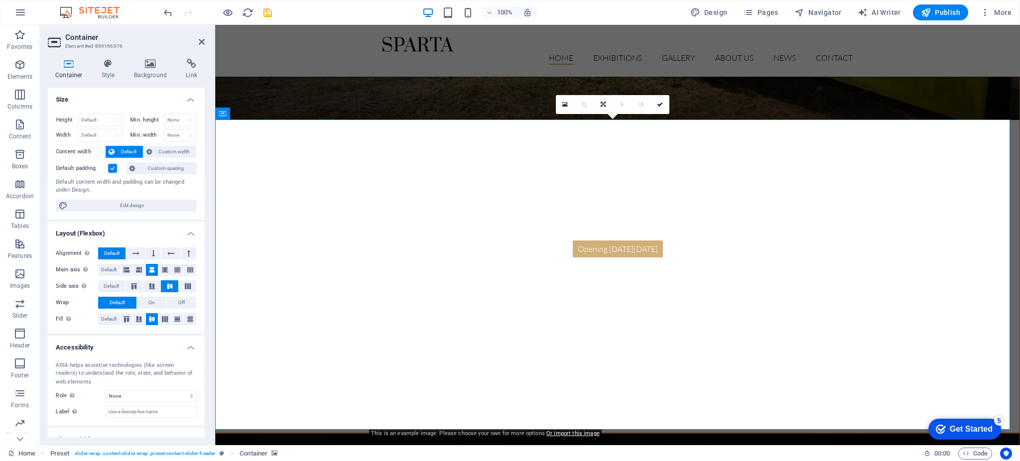
scroll to position [255, 0]
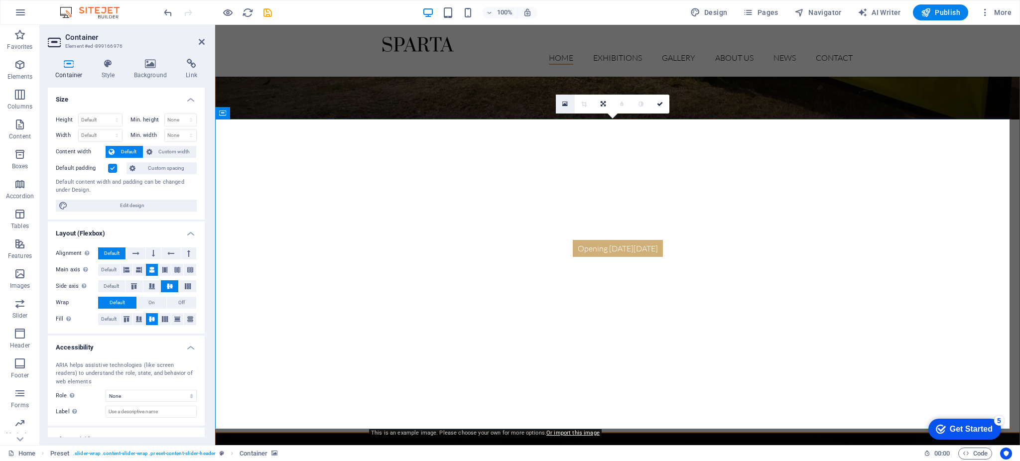
click at [562, 103] on icon at bounding box center [564, 104] width 5 height 7
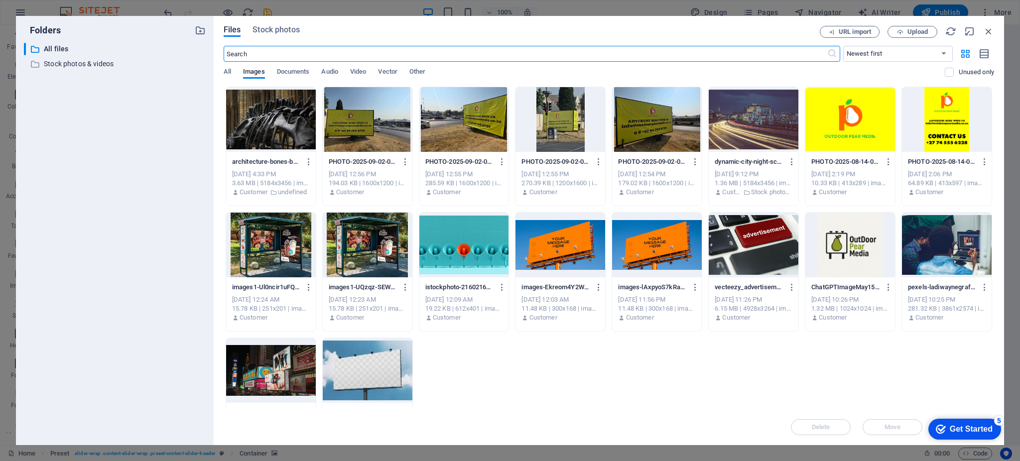
click at [652, 127] on div at bounding box center [657, 119] width 90 height 65
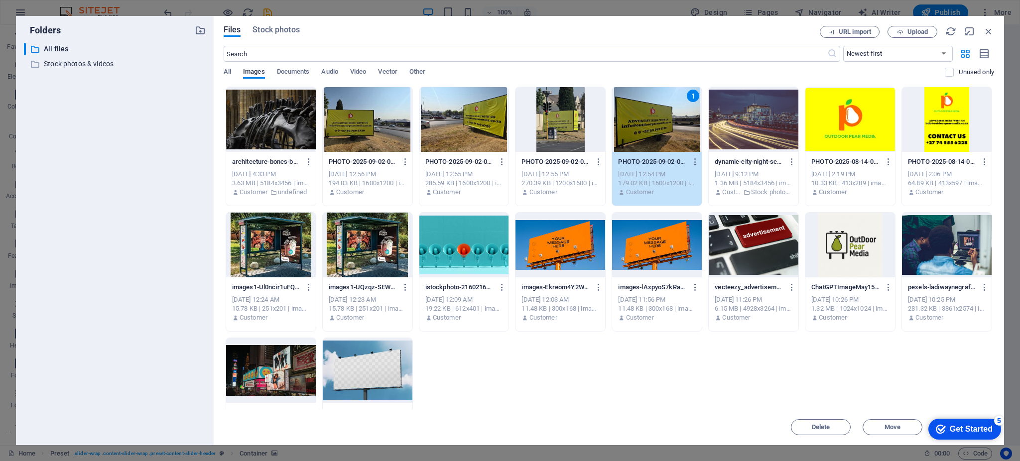
click at [652, 127] on div "1" at bounding box center [657, 119] width 90 height 65
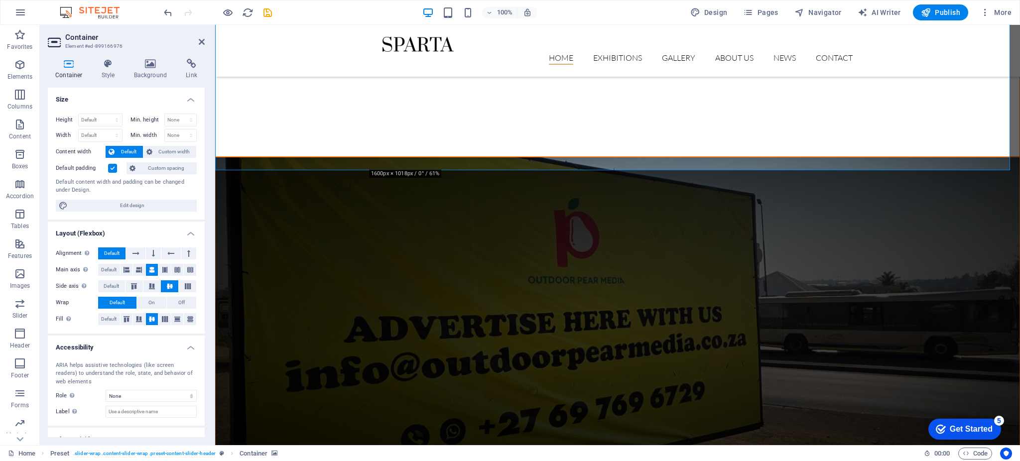
scroll to position [547, 0]
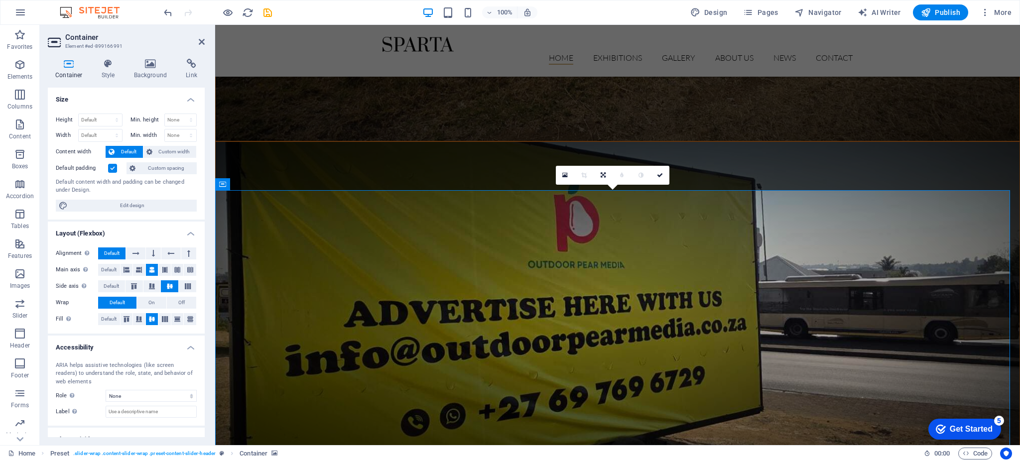
scroll to position [494, 0]
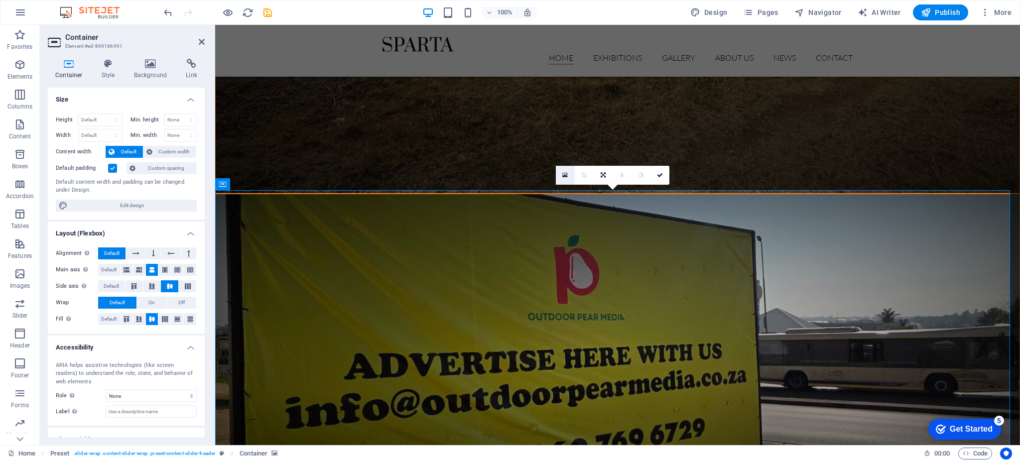
click at [567, 172] on icon at bounding box center [564, 175] width 5 height 7
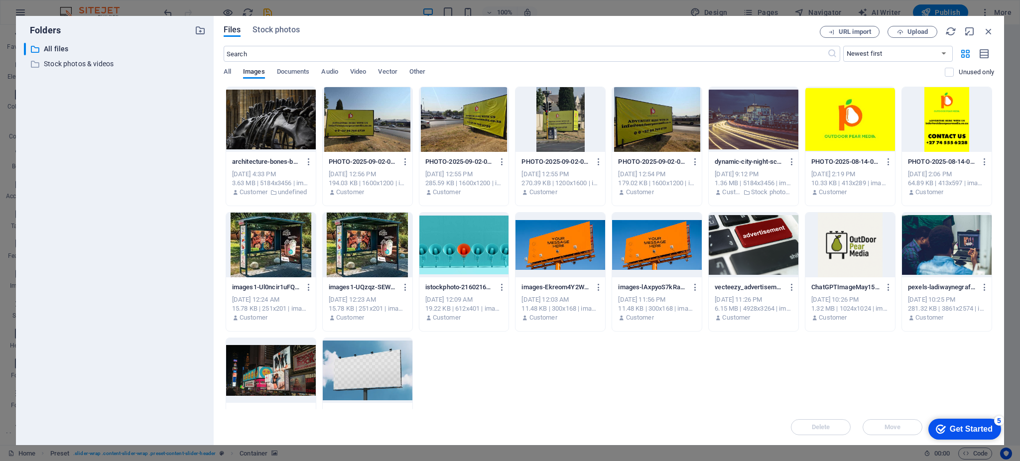
click at [567, 172] on div "[DATE] 12:55 PM" at bounding box center [560, 174] width 78 height 9
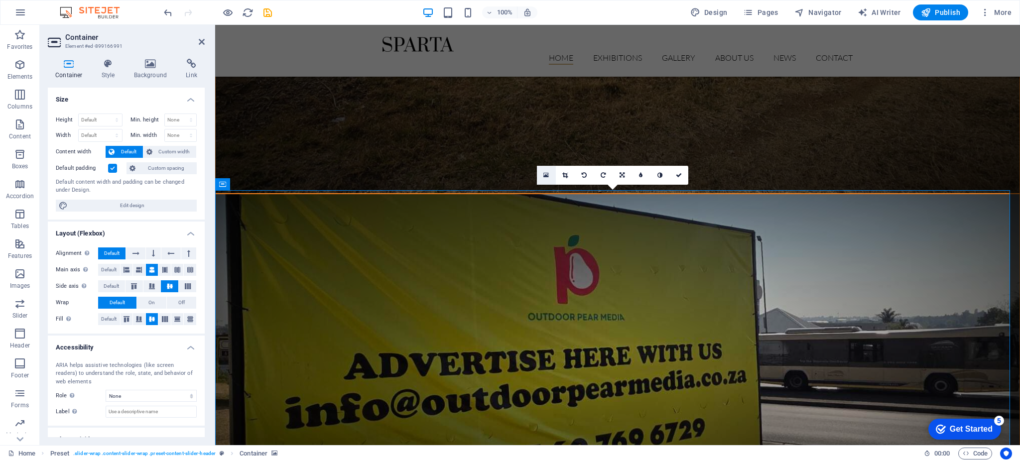
click at [544, 179] on link at bounding box center [546, 175] width 19 height 19
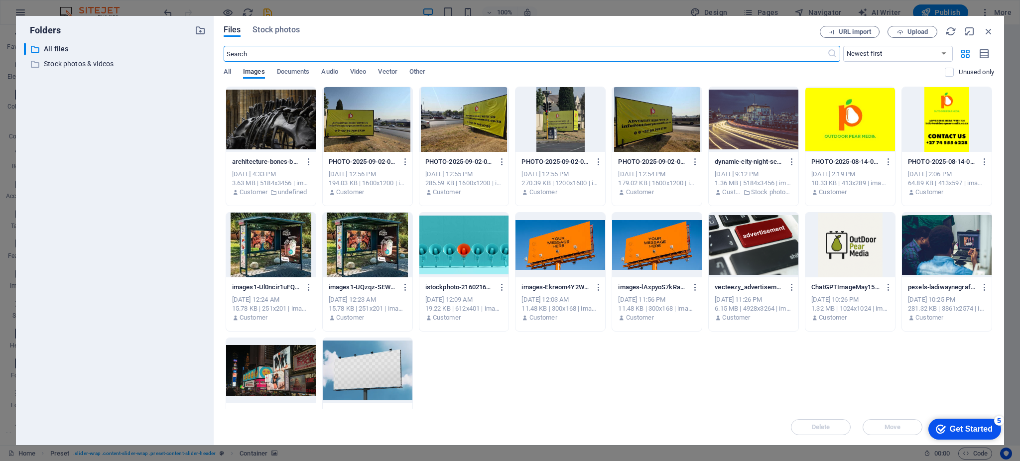
click at [355, 139] on div at bounding box center [368, 119] width 90 height 65
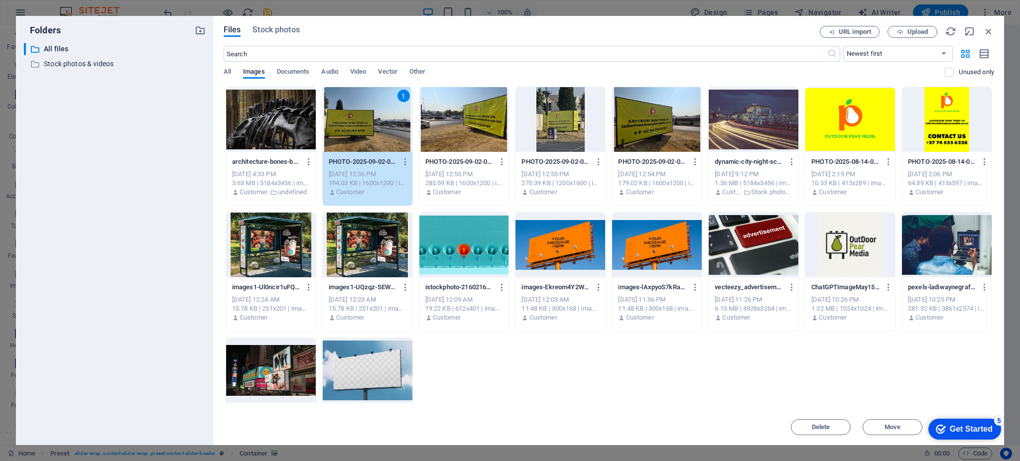
click at [356, 139] on div "1" at bounding box center [368, 119] width 90 height 65
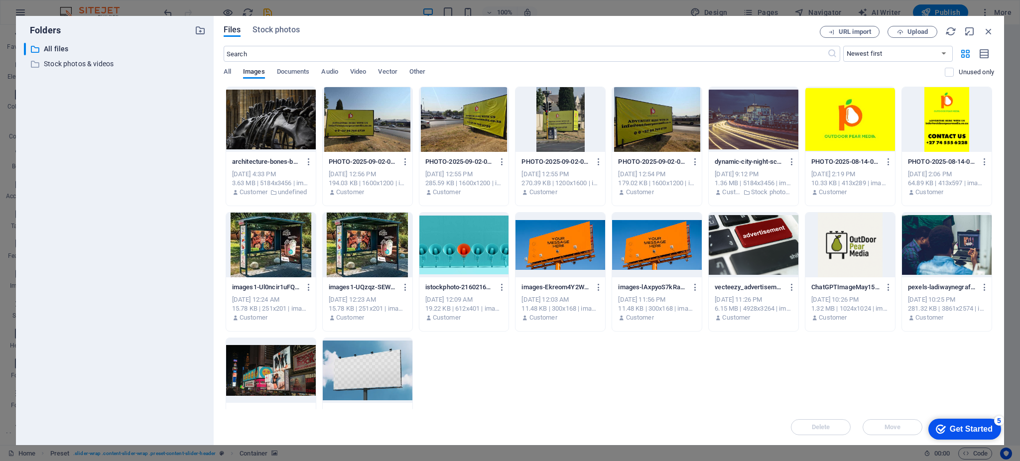
click at [356, 139] on div at bounding box center [368, 119] width 90 height 65
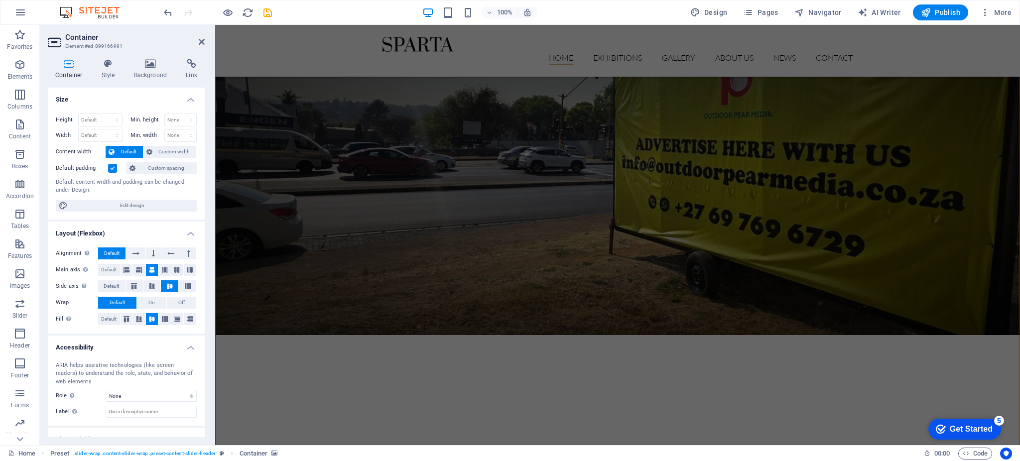
scroll to position [0, 0]
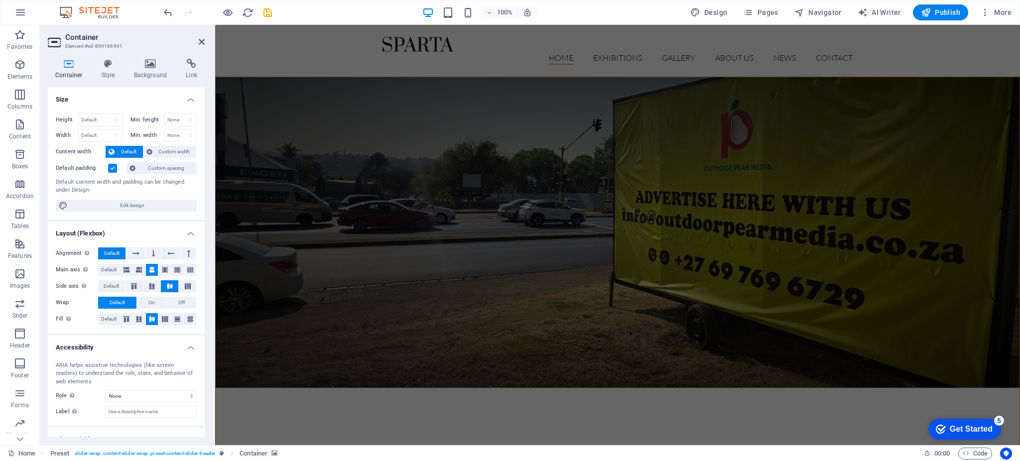
click at [434, 88] on figure at bounding box center [617, 232] width 803 height 311
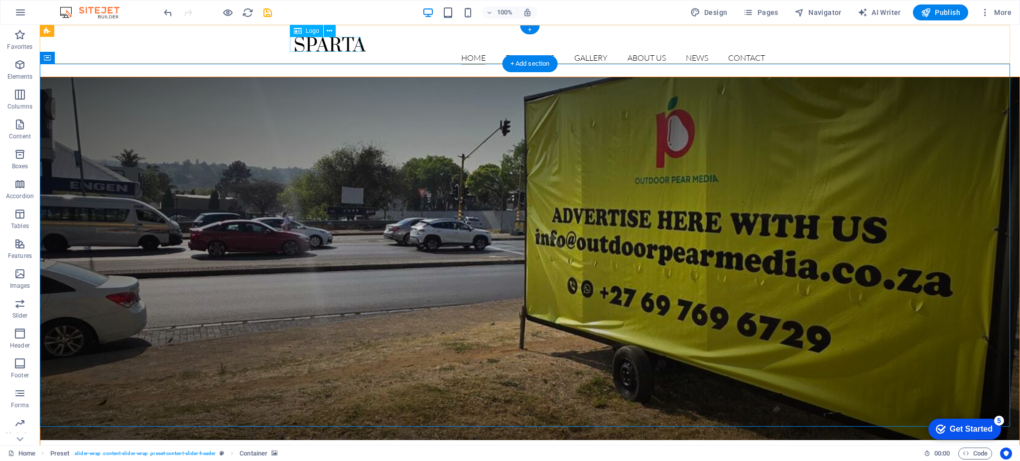
click at [323, 48] on div at bounding box center [530, 44] width 470 height 15
select select "px"
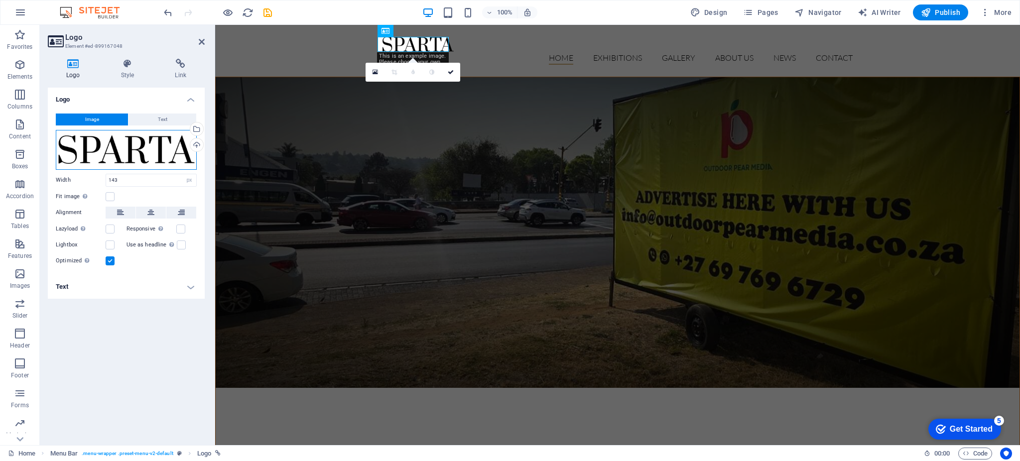
click at [156, 160] on div "Drag files here, click to choose files or select files from Files or our free s…" at bounding box center [126, 150] width 141 height 40
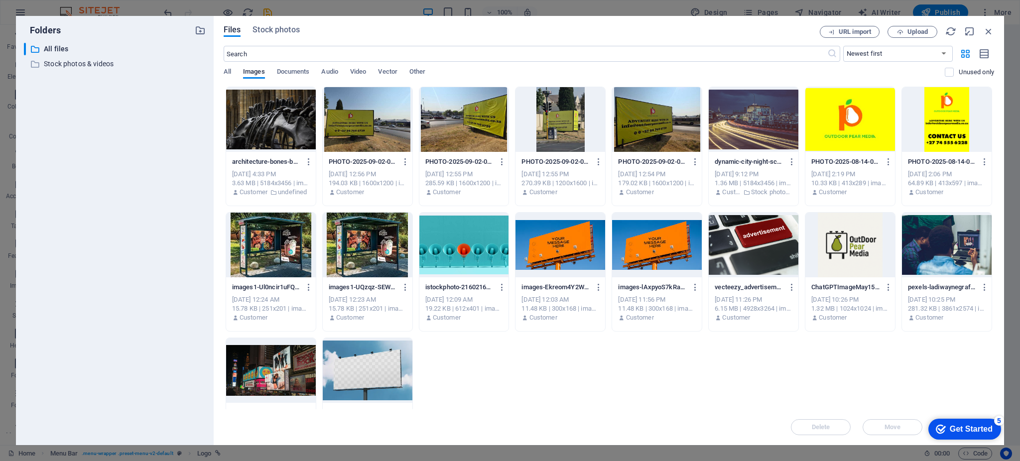
click at [816, 122] on div at bounding box center [850, 119] width 90 height 65
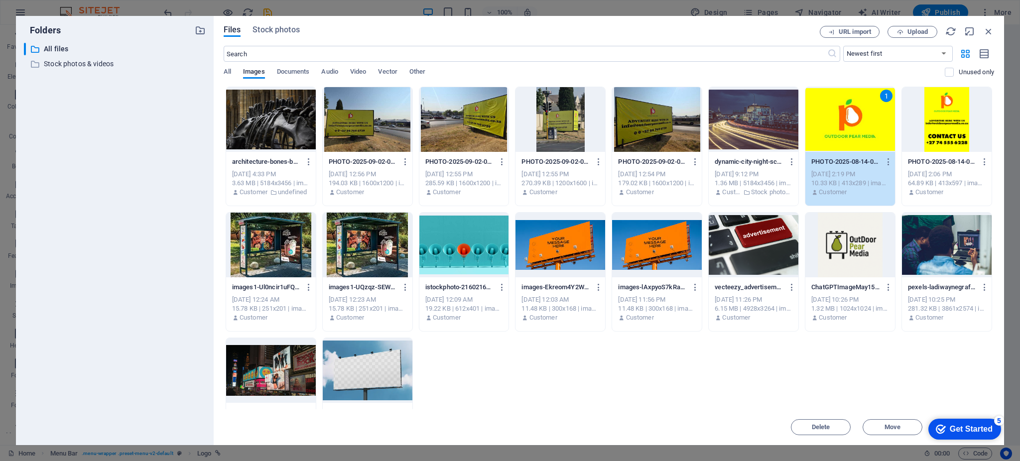
click at [816, 122] on div "1" at bounding box center [850, 119] width 90 height 65
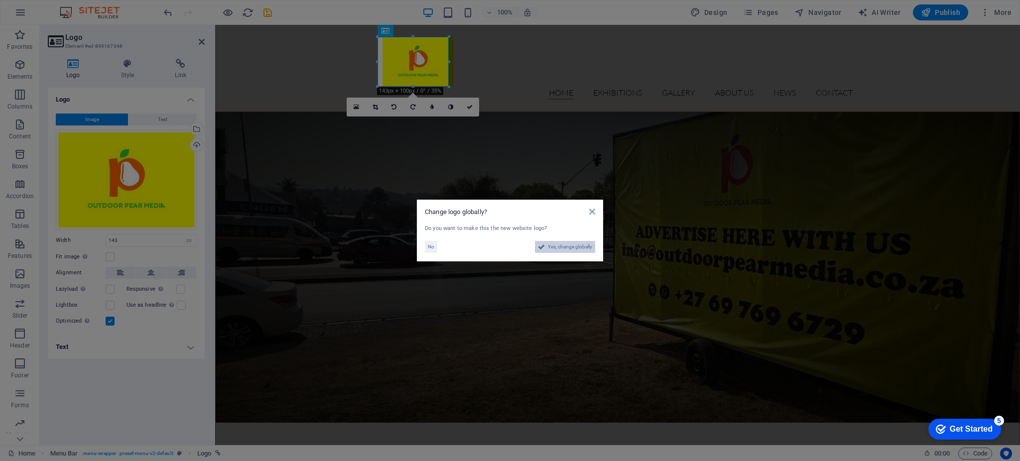
click at [577, 246] on span "Yes, change globally" at bounding box center [570, 247] width 44 height 12
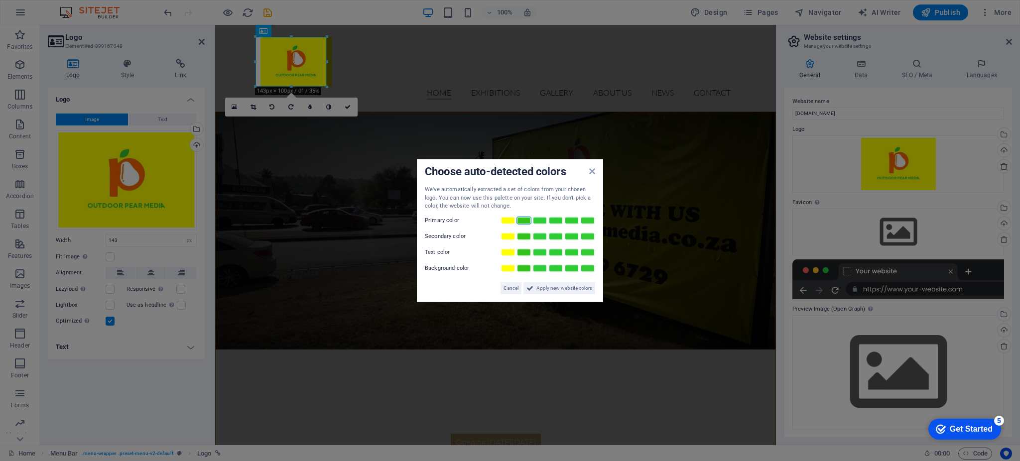
click at [523, 219] on link at bounding box center [523, 220] width 15 height 8
click at [572, 236] on link at bounding box center [571, 236] width 15 height 8
click at [507, 268] on link at bounding box center [507, 268] width 15 height 8
click at [576, 267] on link at bounding box center [571, 268] width 15 height 8
click at [512, 268] on link at bounding box center [507, 268] width 15 height 8
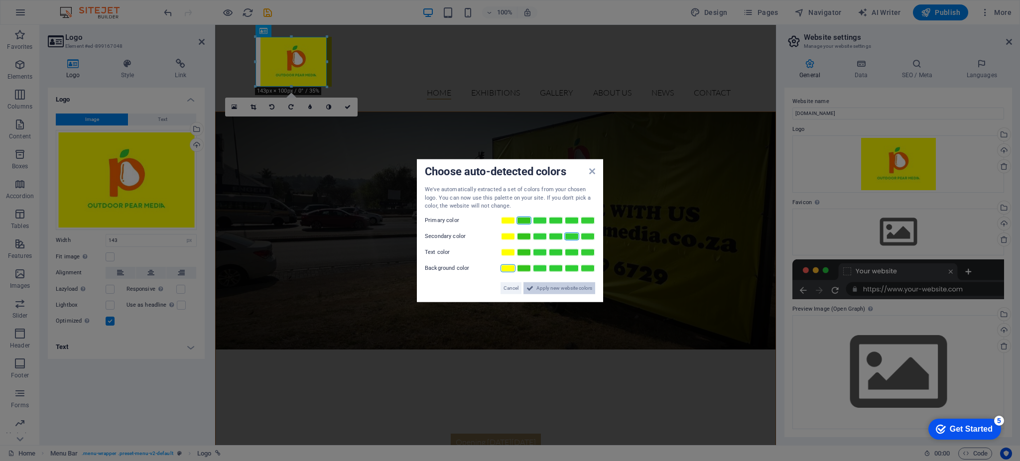
click at [546, 285] on span "Apply new website colors" at bounding box center [564, 288] width 56 height 12
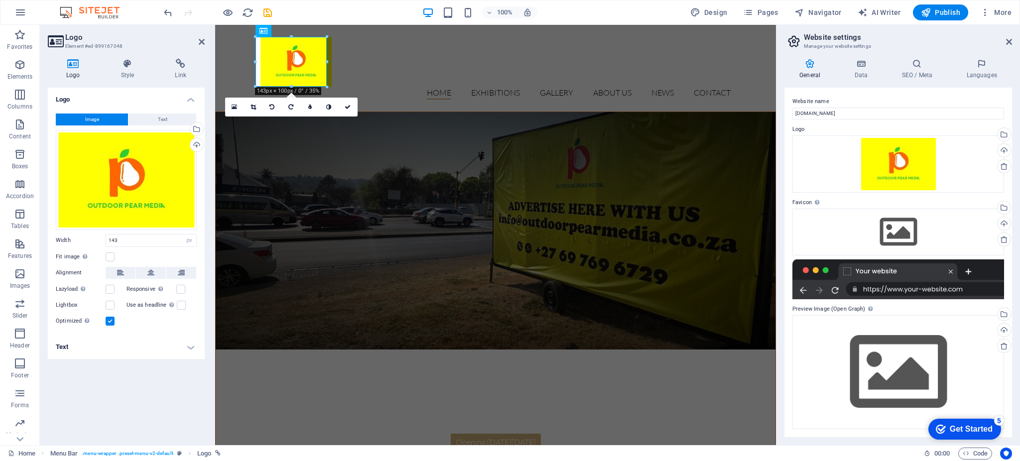
click at [546, 285] on figure at bounding box center [496, 230] width 560 height 237
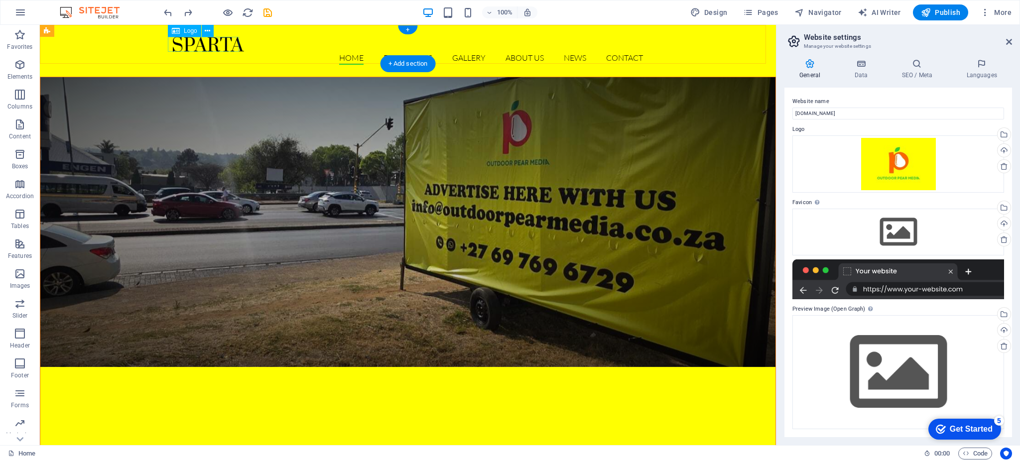
click at [201, 40] on div at bounding box center [408, 44] width 470 height 15
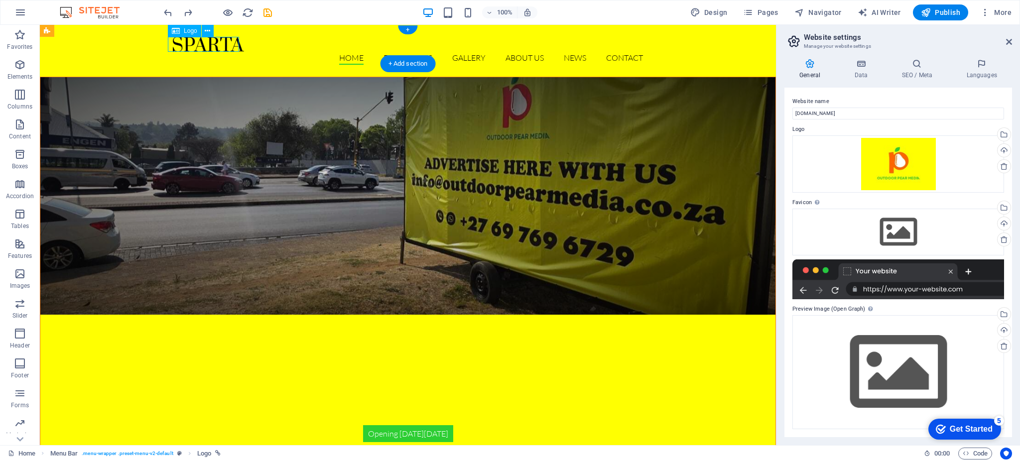
select select "px"
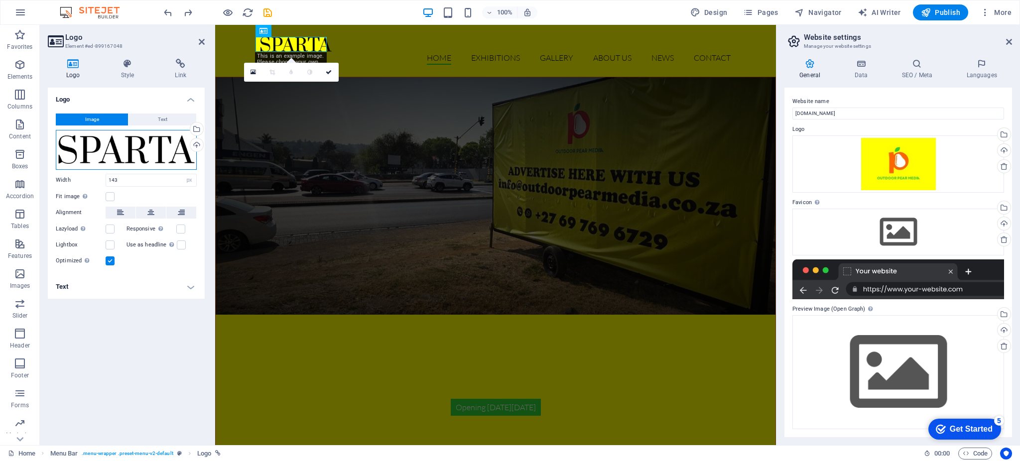
click at [122, 149] on div "Drag files here, click to choose files or select files from Files or our free s…" at bounding box center [126, 150] width 141 height 40
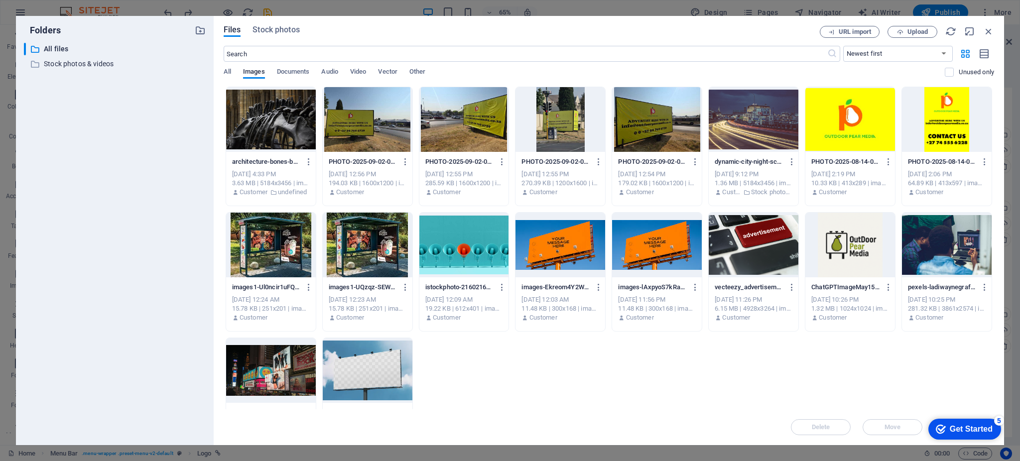
click at [857, 103] on div at bounding box center [850, 119] width 90 height 65
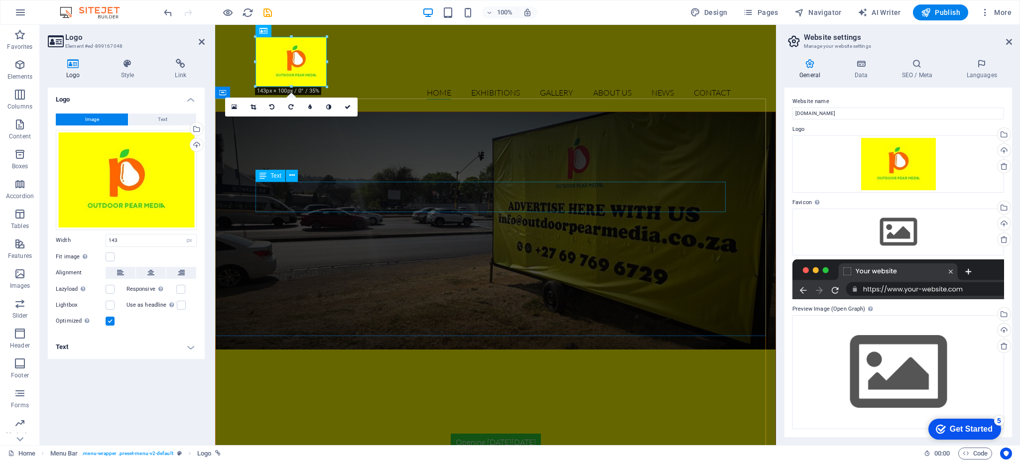
click at [701, 434] on div "Opening [DATE][DATE]" at bounding box center [495, 449] width 470 height 30
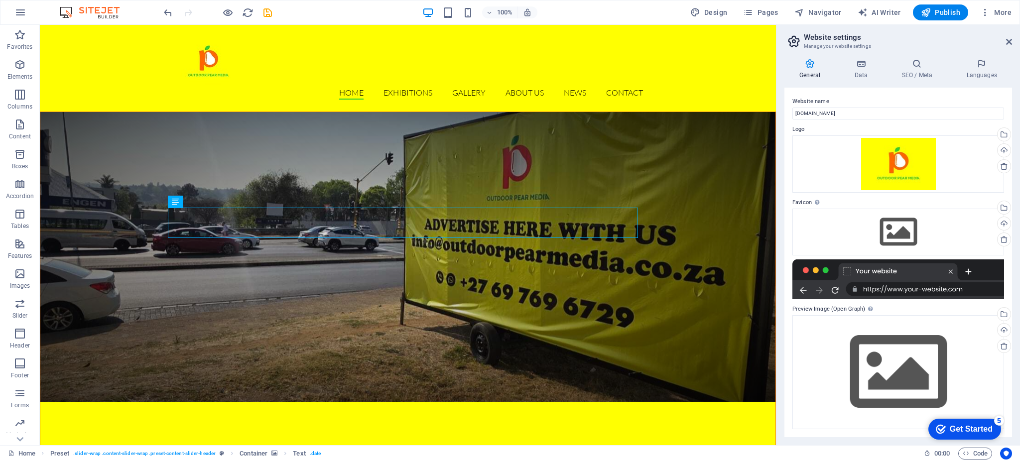
click at [1011, 35] on h2 "Website settings" at bounding box center [907, 37] width 208 height 9
click at [1009, 40] on icon at bounding box center [1009, 42] width 6 height 8
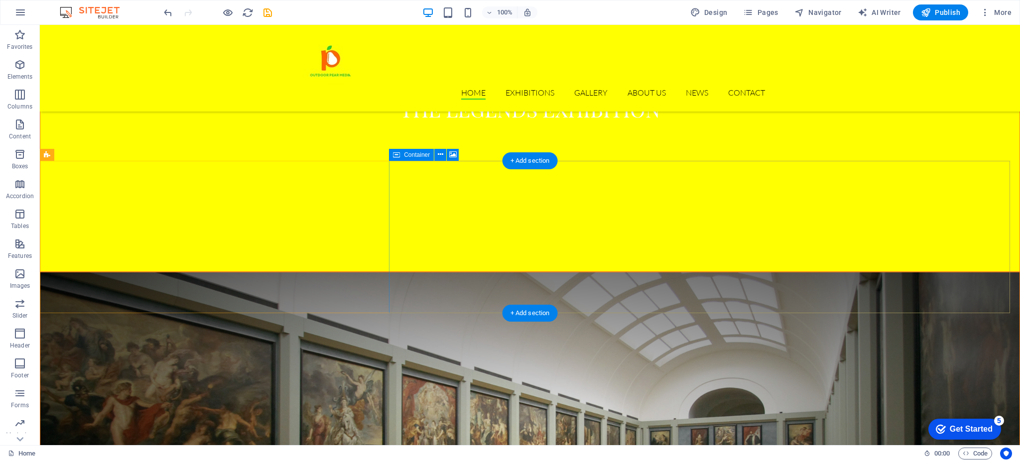
scroll to position [1283, 0]
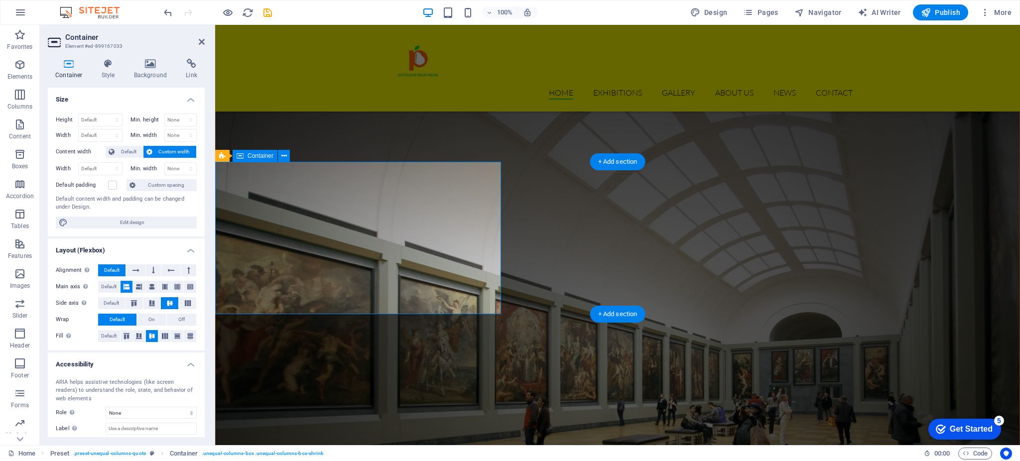
scroll to position [1126, 0]
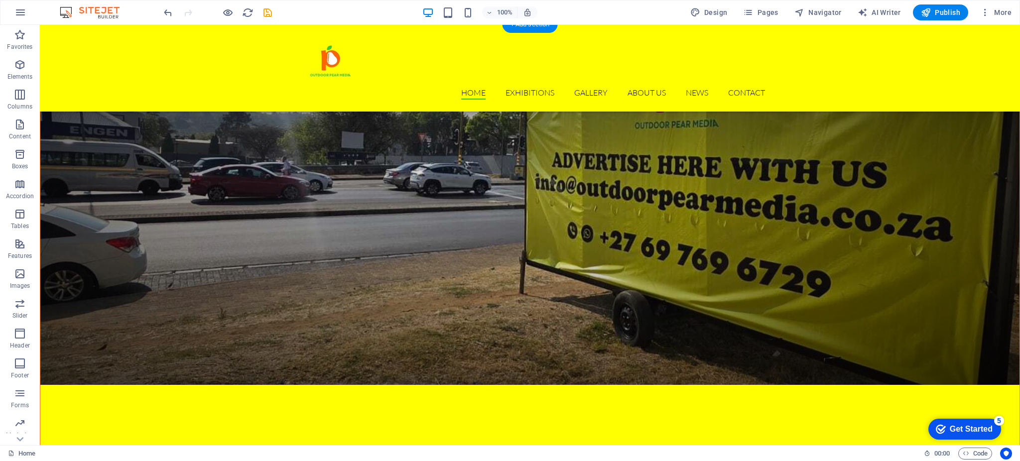
scroll to position [80, 0]
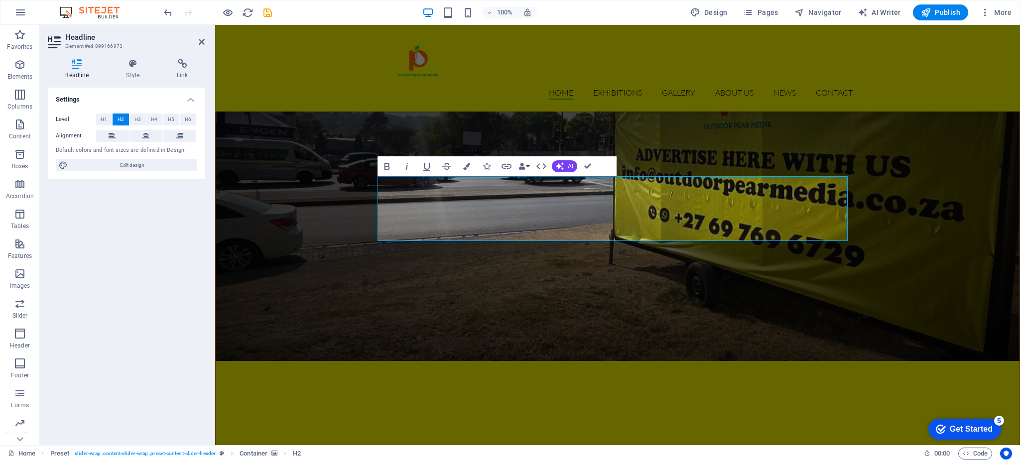
scroll to position [225, 2]
click at [556, 288] on figure at bounding box center [617, 190] width 803 height 342
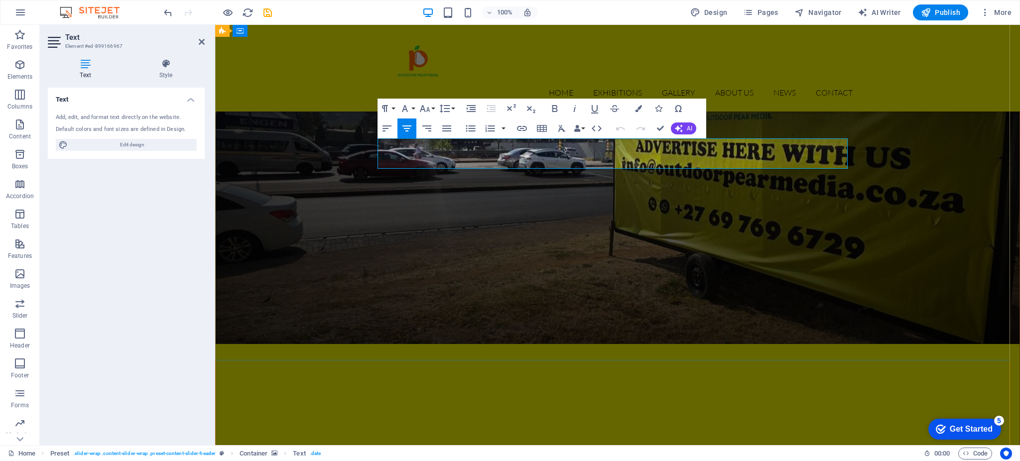
click at [360, 245] on figure at bounding box center [617, 181] width 803 height 325
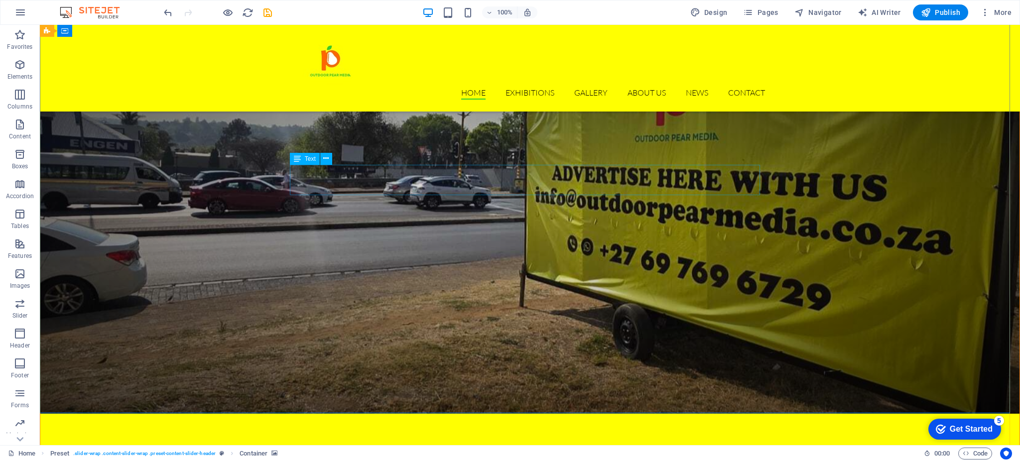
click at [310, 157] on span "Text" at bounding box center [310, 159] width 11 height 6
click at [323, 155] on icon at bounding box center [325, 158] width 5 height 10
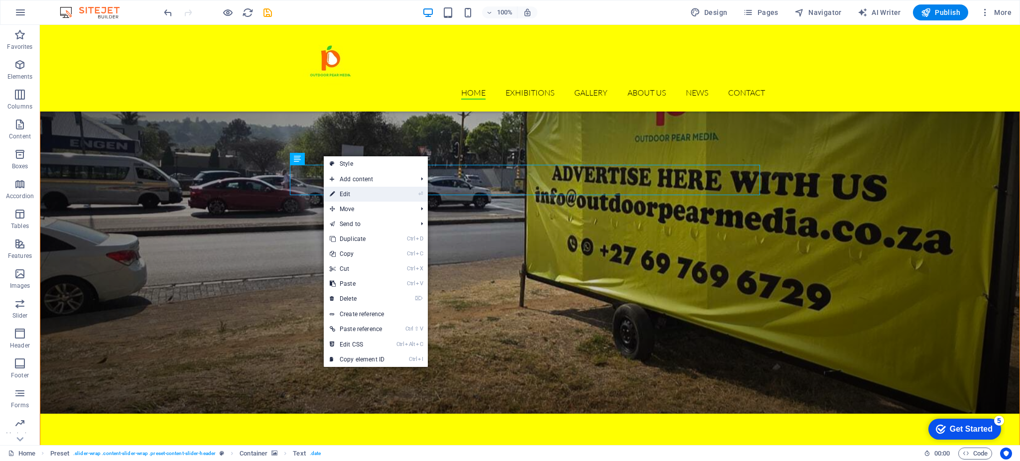
click at [397, 192] on li "⏎ Edit" at bounding box center [376, 194] width 104 height 15
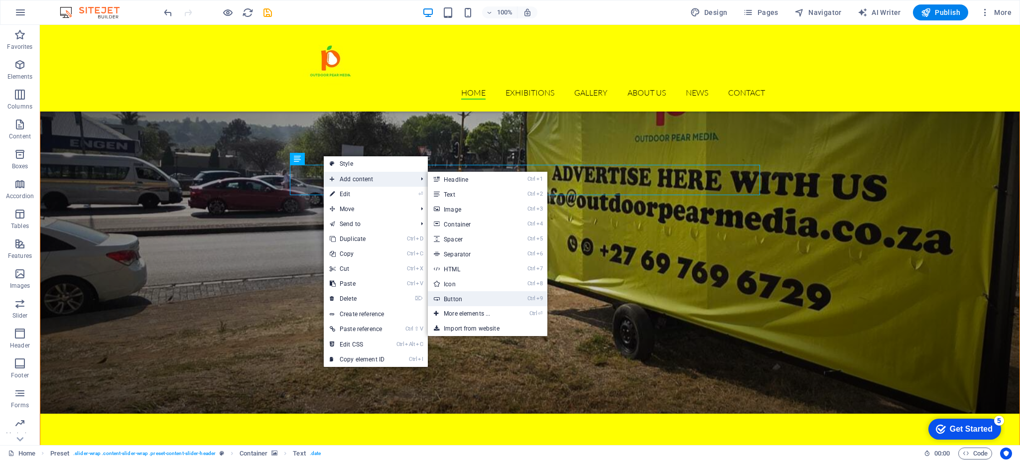
click at [462, 301] on link "Ctrl 9 Button" at bounding box center [469, 298] width 82 height 15
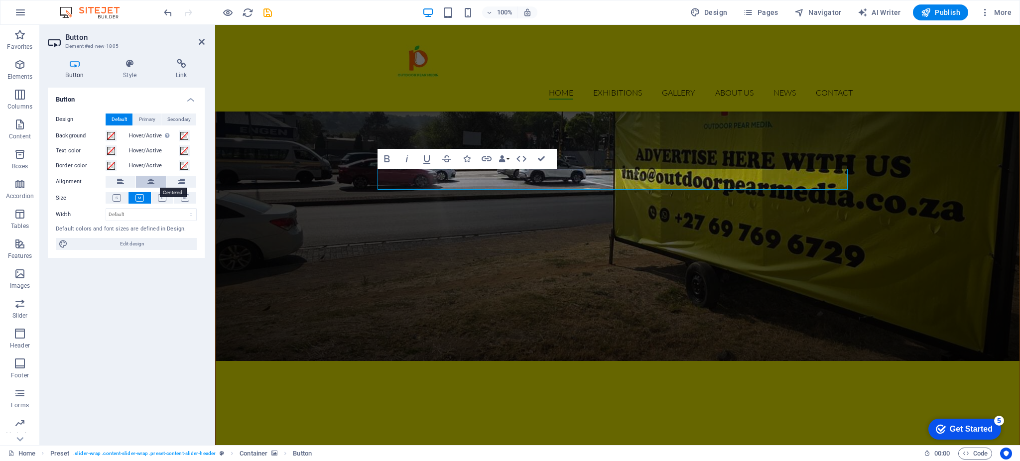
click at [152, 184] on icon at bounding box center [150, 182] width 7 height 12
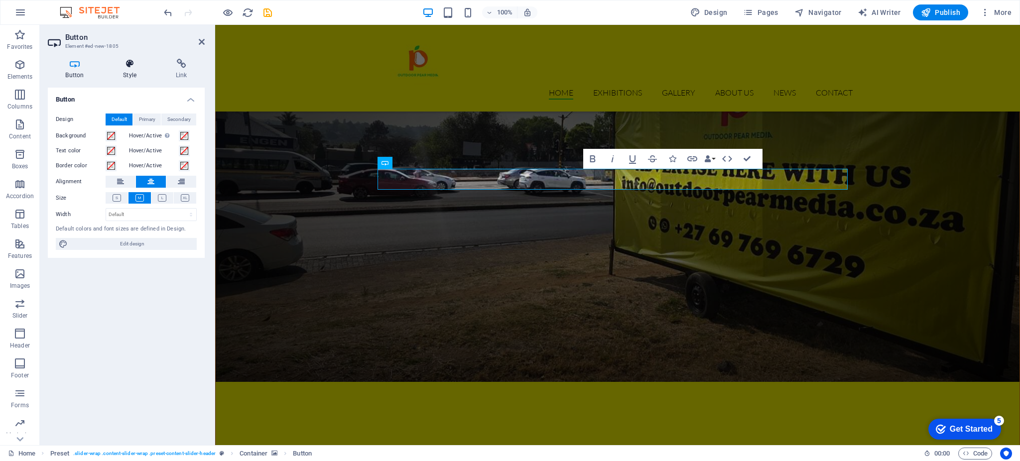
click at [137, 68] on icon at bounding box center [130, 64] width 49 height 10
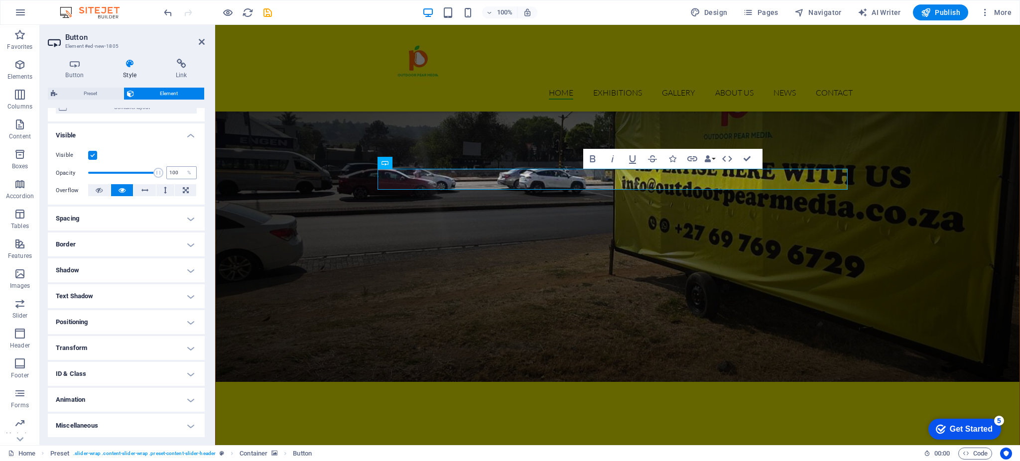
scroll to position [0, 0]
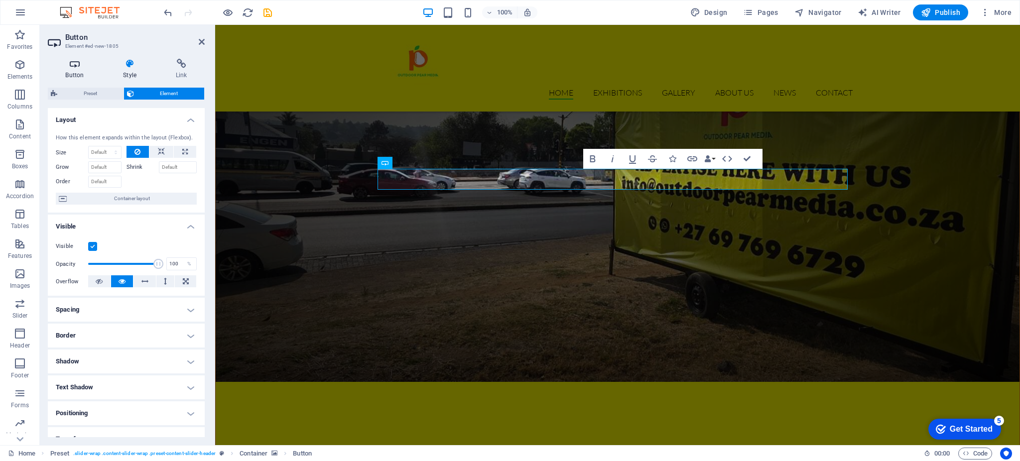
click at [70, 60] on icon at bounding box center [75, 64] width 54 height 10
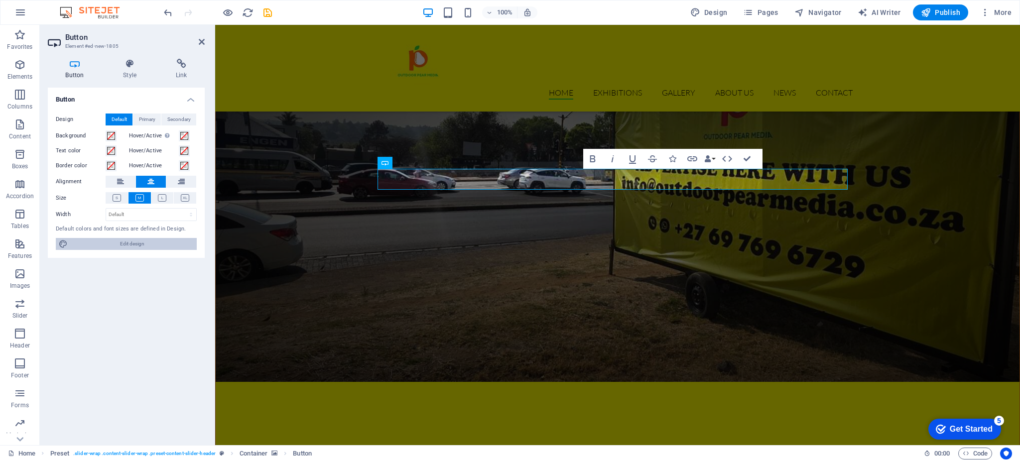
drag, startPoint x: 110, startPoint y: 241, endPoint x: 549, endPoint y: 258, distance: 439.4
click at [110, 241] on span "Edit design" at bounding box center [132, 244] width 123 height 12
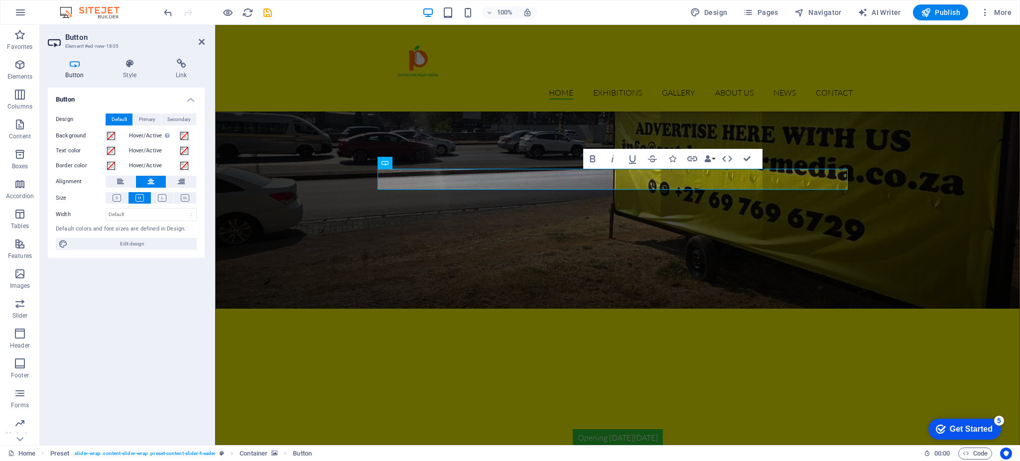
select select "px"
select select "300"
select select "px"
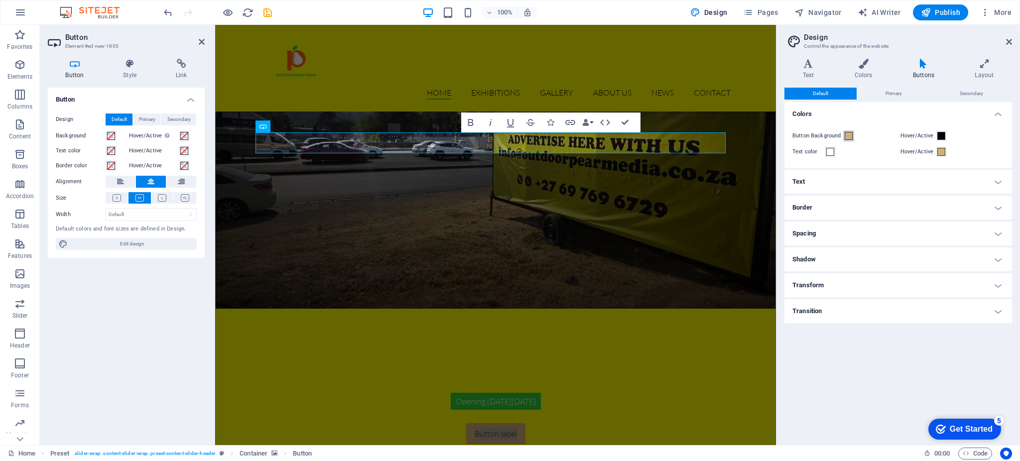
click at [849, 132] on span at bounding box center [848, 136] width 8 height 8
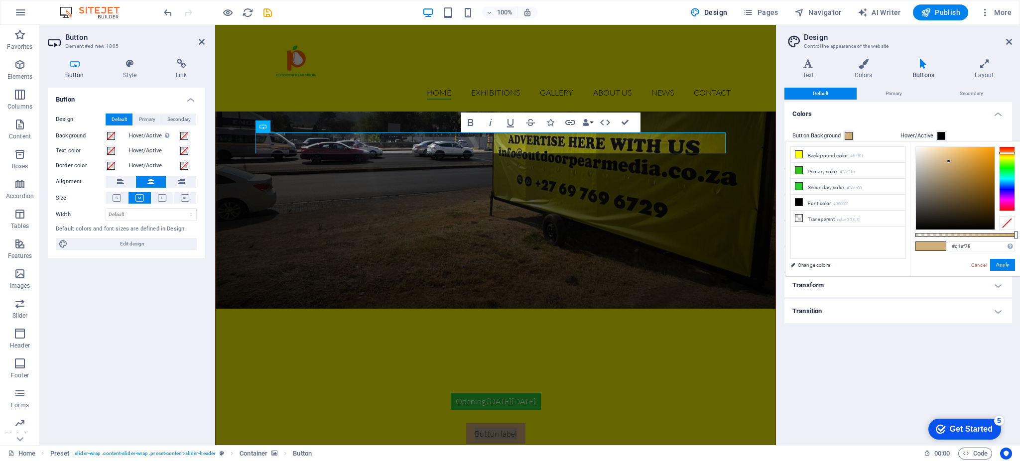
click at [849, 132] on span at bounding box center [848, 136] width 8 height 8
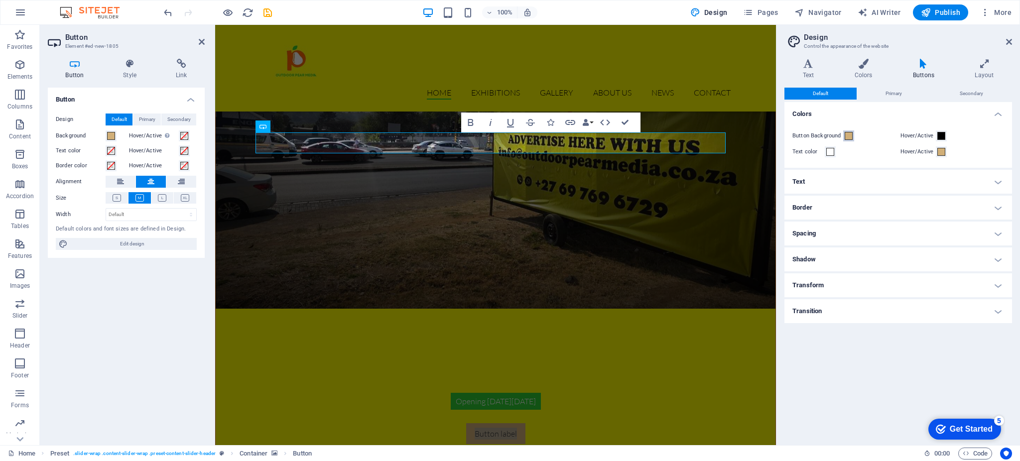
click at [849, 132] on span at bounding box center [848, 136] width 8 height 8
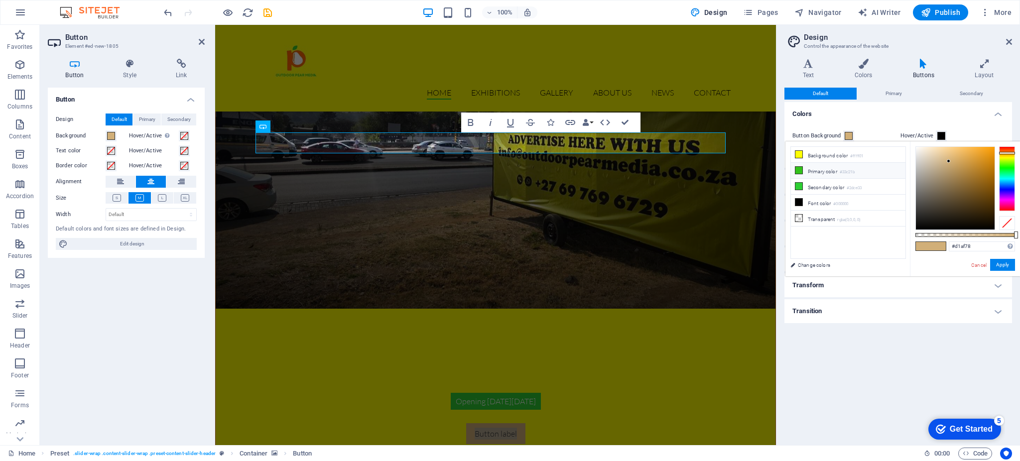
click at [799, 170] on icon at bounding box center [798, 170] width 7 height 7
type input "#33c21b"
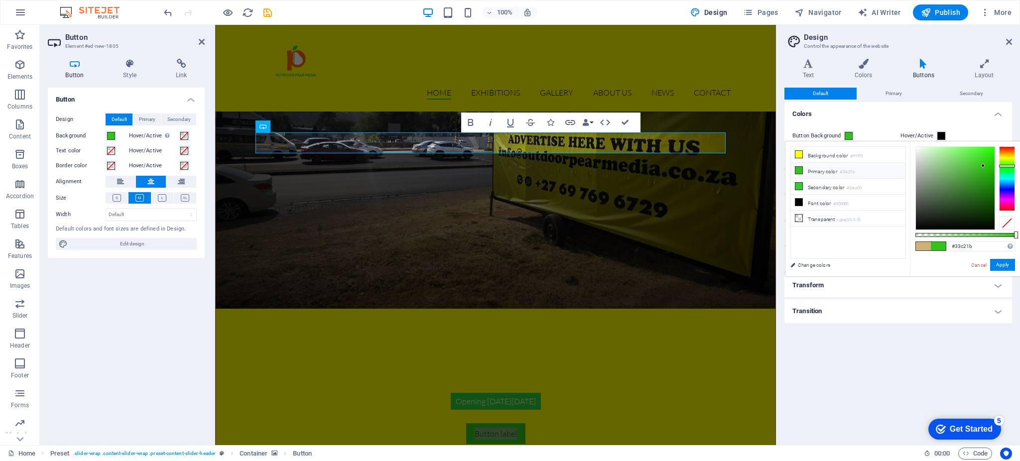
click at [1012, 38] on aside "Design Control the appearance of the website Variants Text Colors Buttons Layou…" at bounding box center [898, 235] width 244 height 420
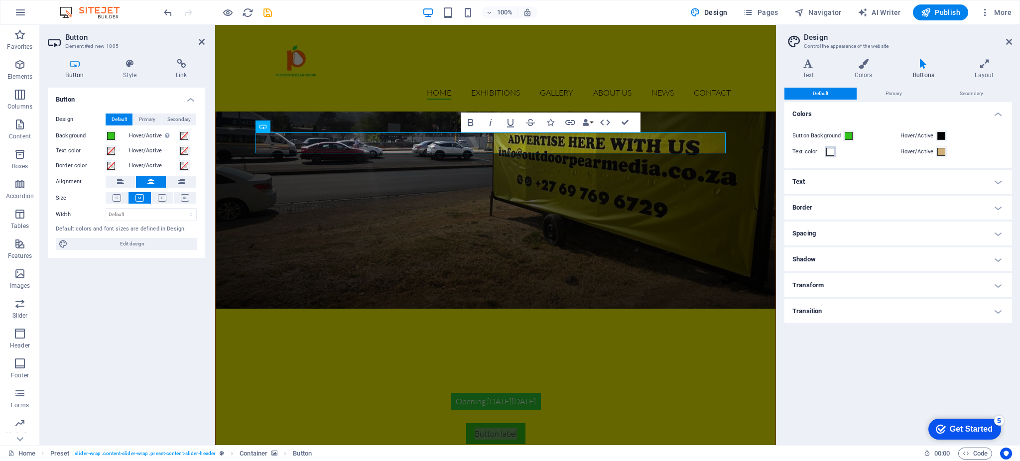
click at [831, 153] on span at bounding box center [830, 152] width 8 height 8
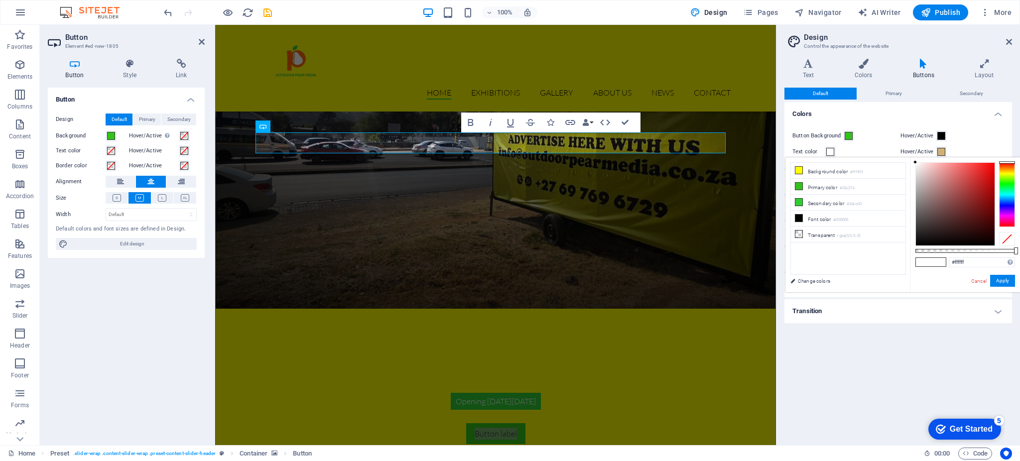
click at [831, 153] on span at bounding box center [830, 152] width 8 height 8
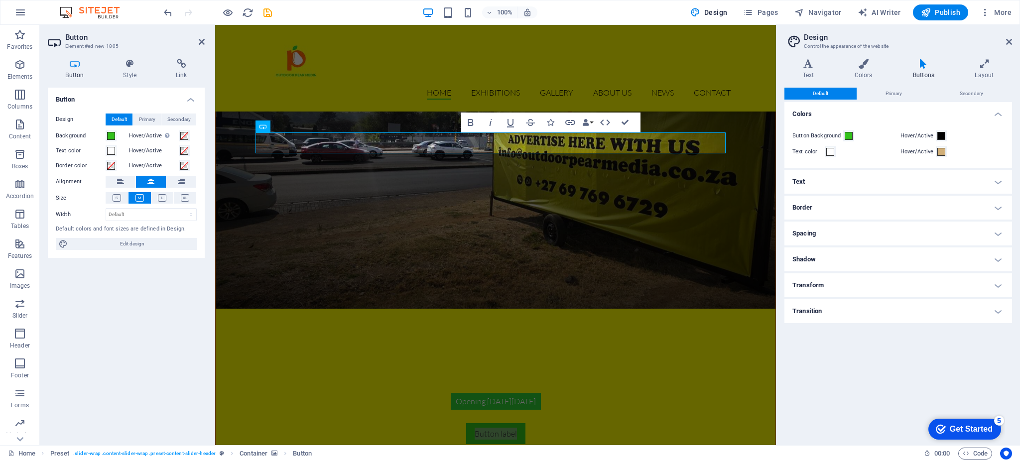
click at [874, 179] on h4 "Text" at bounding box center [898, 182] width 228 height 24
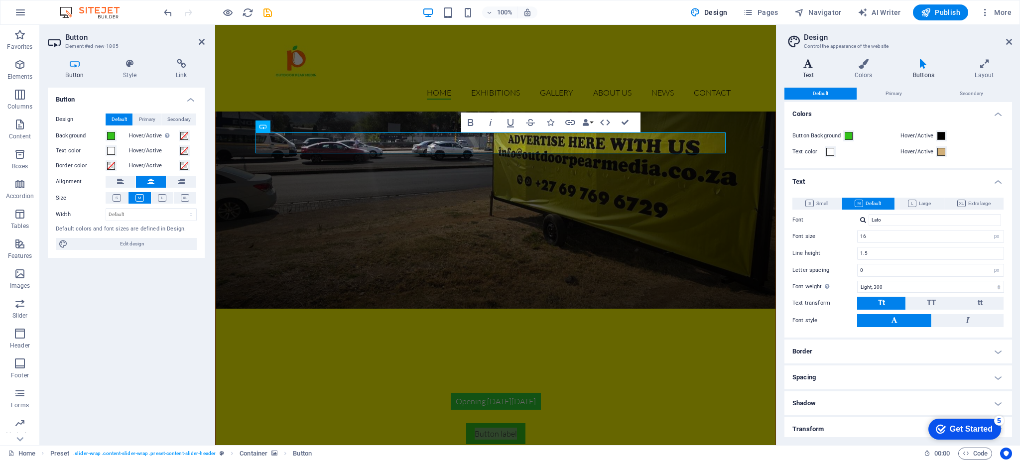
click at [811, 74] on h4 "Text" at bounding box center [810, 69] width 52 height 21
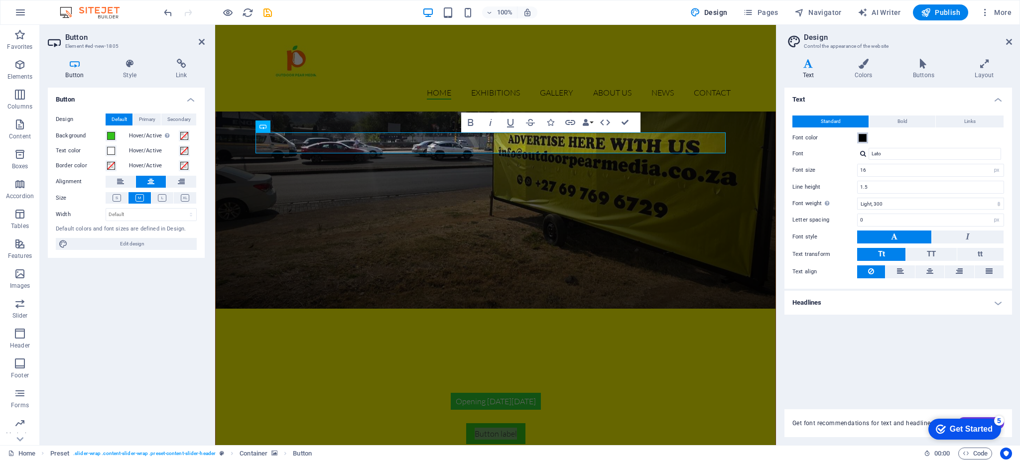
click at [865, 139] on span at bounding box center [862, 138] width 8 height 8
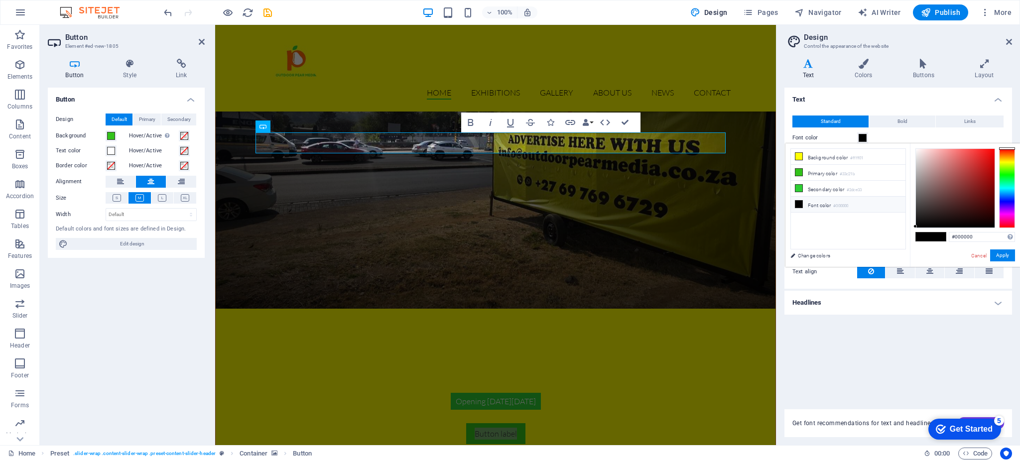
click at [797, 205] on icon at bounding box center [798, 204] width 7 height 7
click at [916, 151] on div at bounding box center [954, 188] width 79 height 79
type input "#f9f9f9"
drag, startPoint x: 916, startPoint y: 151, endPoint x: 907, endPoint y: 150, distance: 9.5
click at [907, 150] on div "less Background color #ffff01 Primary color #33c21b Secondary color #2dce33 Fon…" at bounding box center [902, 204] width 234 height 123
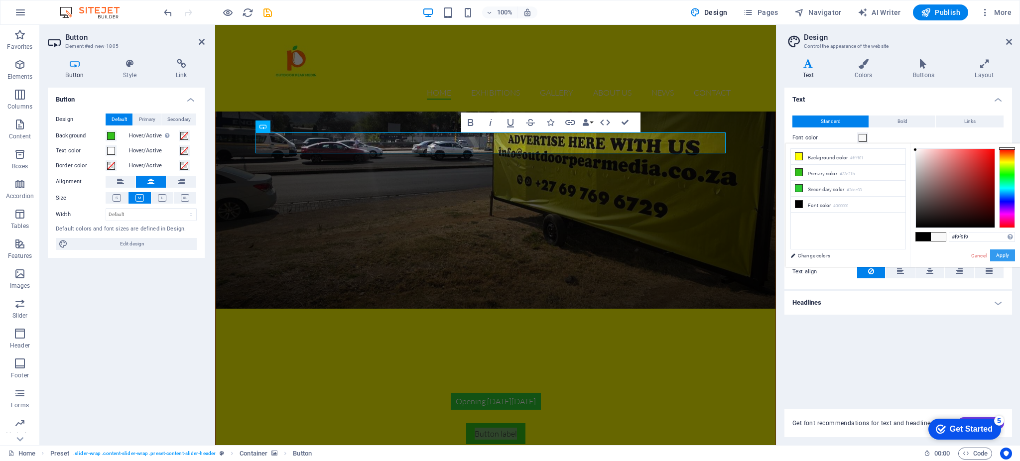
click at [999, 254] on button "Apply" at bounding box center [1002, 255] width 25 height 12
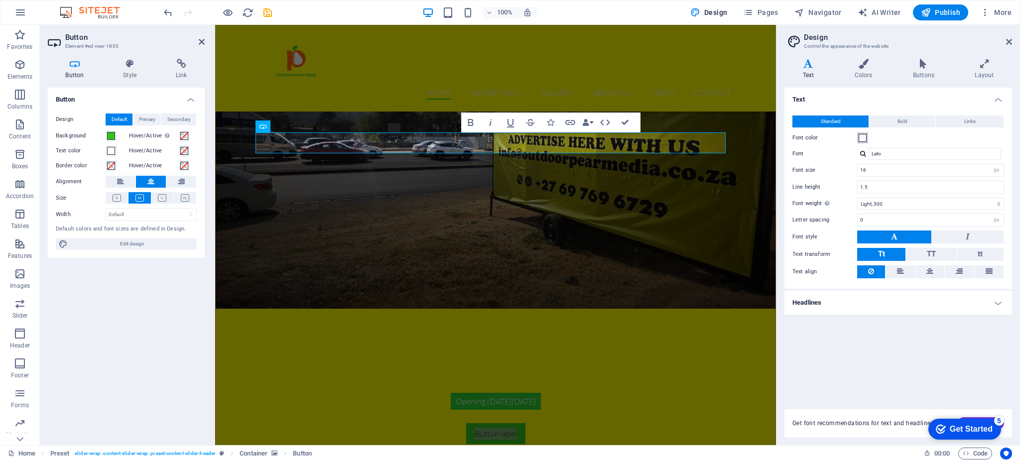
click at [862, 136] on span at bounding box center [862, 138] width 8 height 8
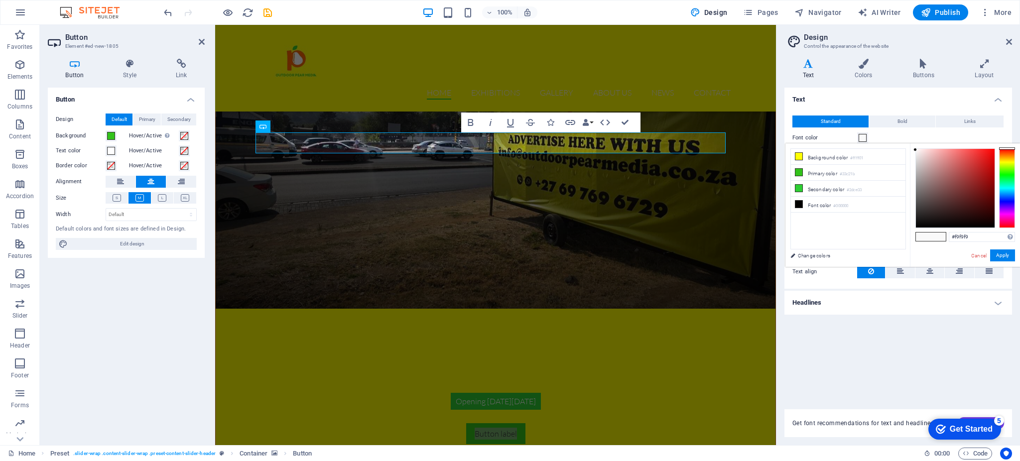
click at [927, 235] on span at bounding box center [922, 236] width 15 height 8
click at [994, 258] on button "Apply" at bounding box center [1002, 255] width 25 height 12
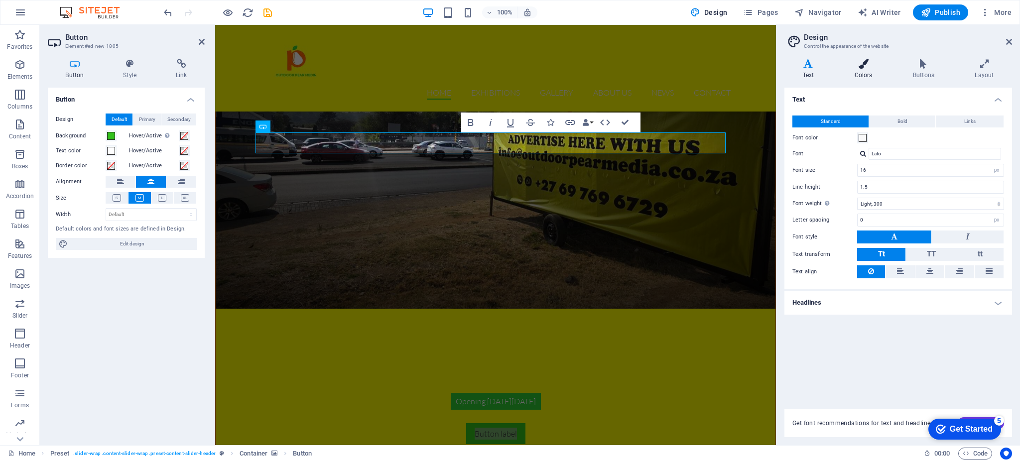
click at [876, 66] on icon at bounding box center [863, 64] width 54 height 10
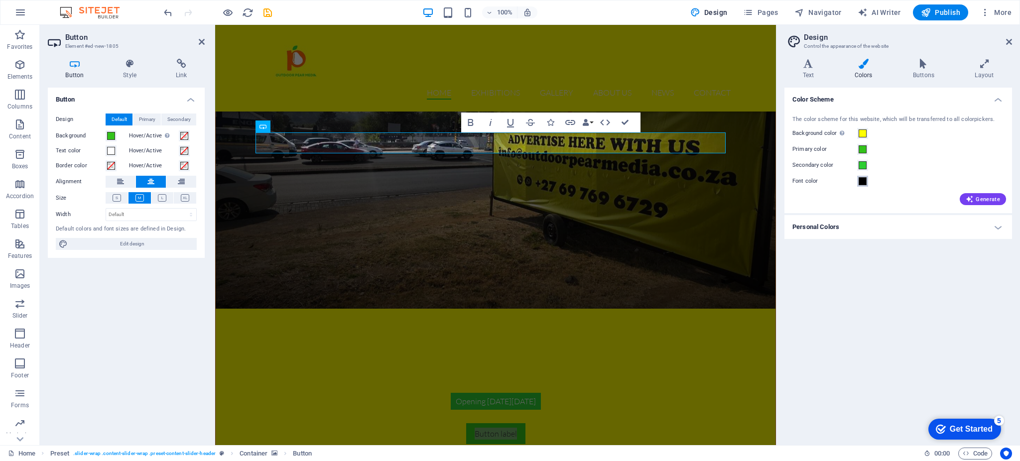
click at [865, 182] on span at bounding box center [862, 181] width 8 height 8
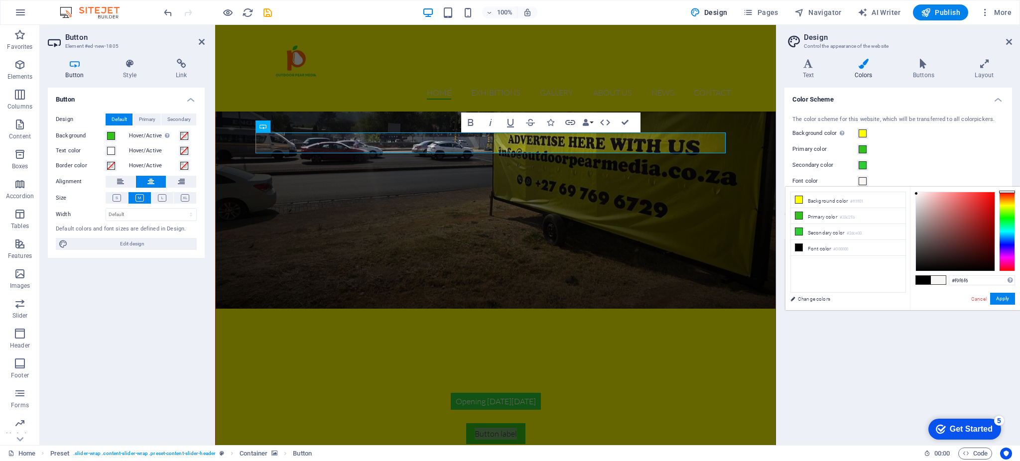
click at [916, 194] on div at bounding box center [954, 231] width 79 height 79
type input "#ffffff"
click at [912, 191] on div "#ffffff Supported formats #0852ed rgb(8, 82, 237) rgba(8, 82, 237, 90%) hsv(221…" at bounding box center [965, 321] width 110 height 268
click at [999, 299] on button "Apply" at bounding box center [1002, 299] width 25 height 12
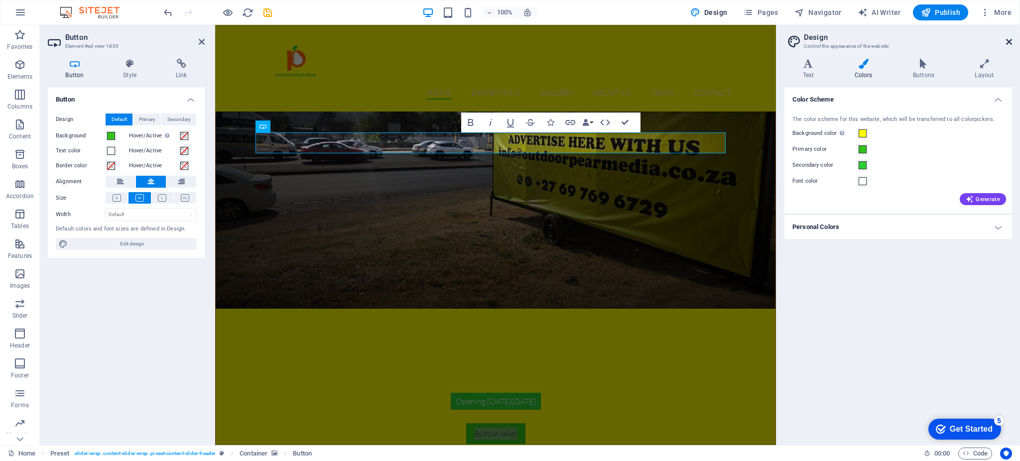
click at [1007, 41] on icon at bounding box center [1009, 42] width 6 height 8
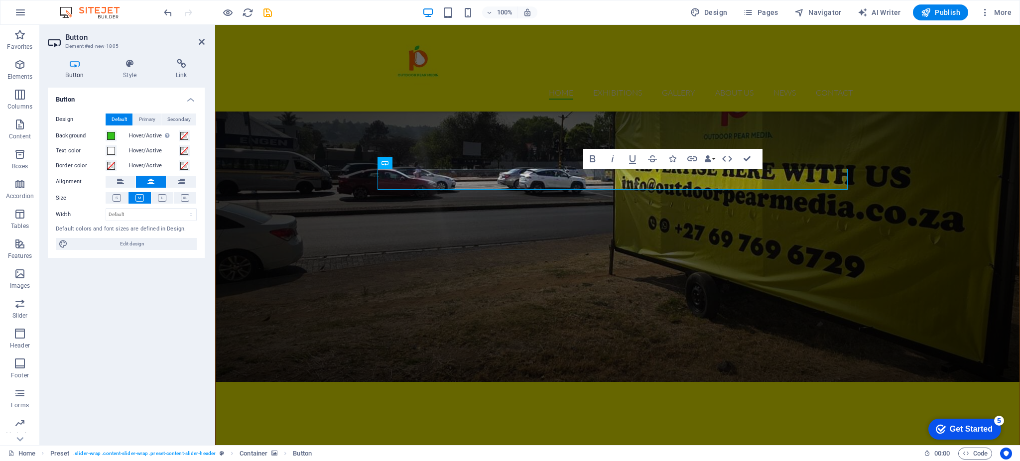
click at [652, 279] on figure at bounding box center [617, 200] width 803 height 362
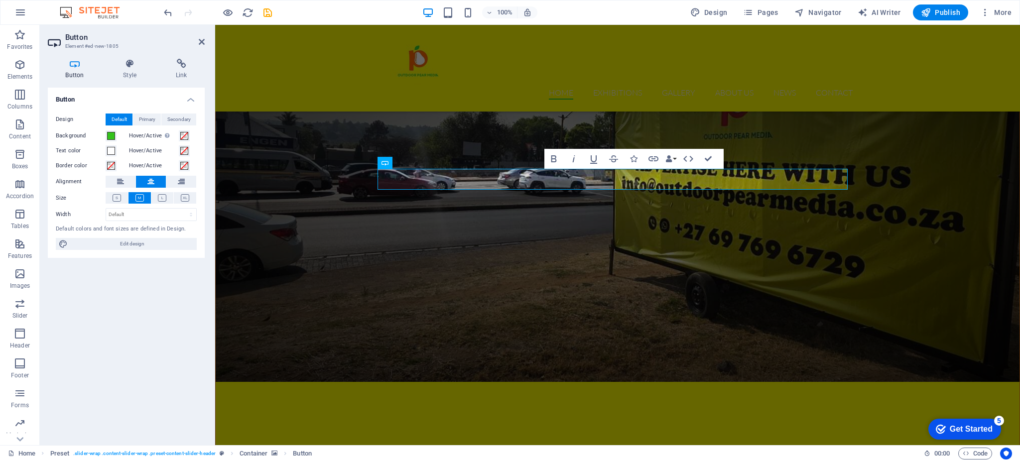
click at [641, 299] on figure at bounding box center [617, 200] width 803 height 362
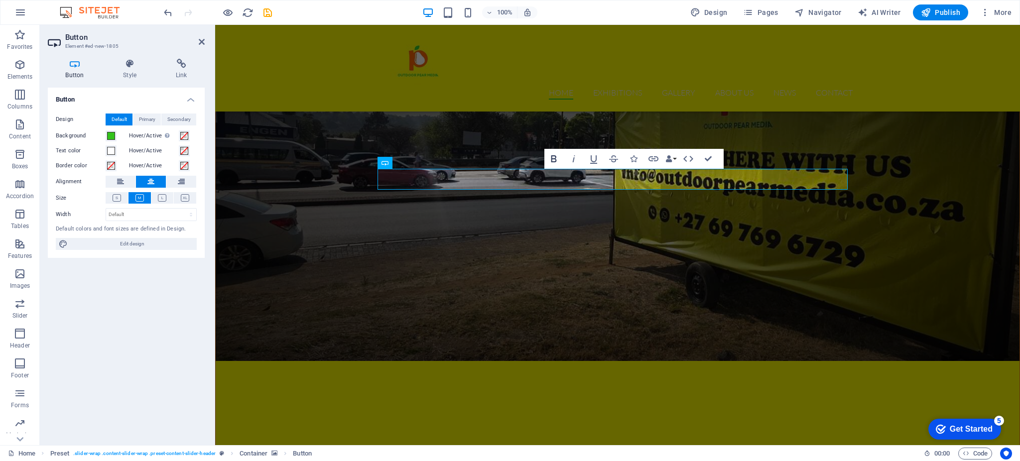
click at [554, 157] on icon "button" at bounding box center [554, 159] width 12 height 12
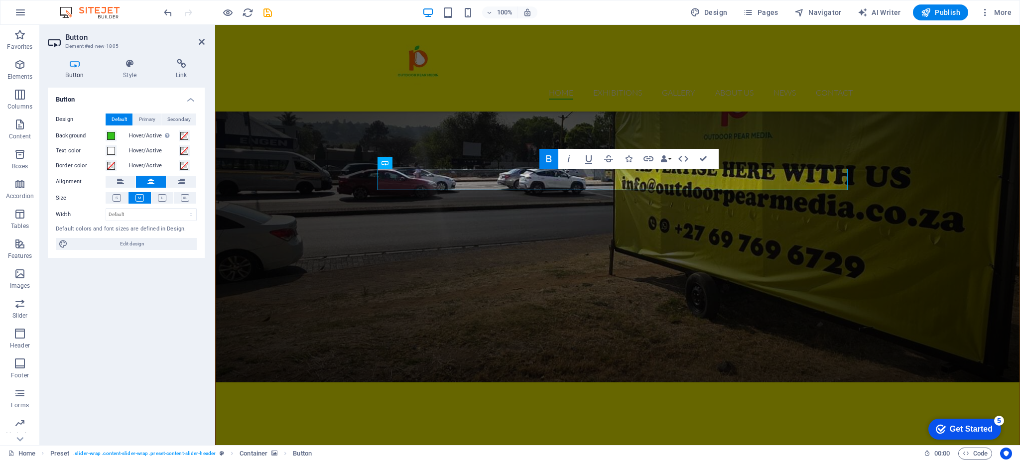
click at [588, 318] on figure at bounding box center [617, 200] width 803 height 363
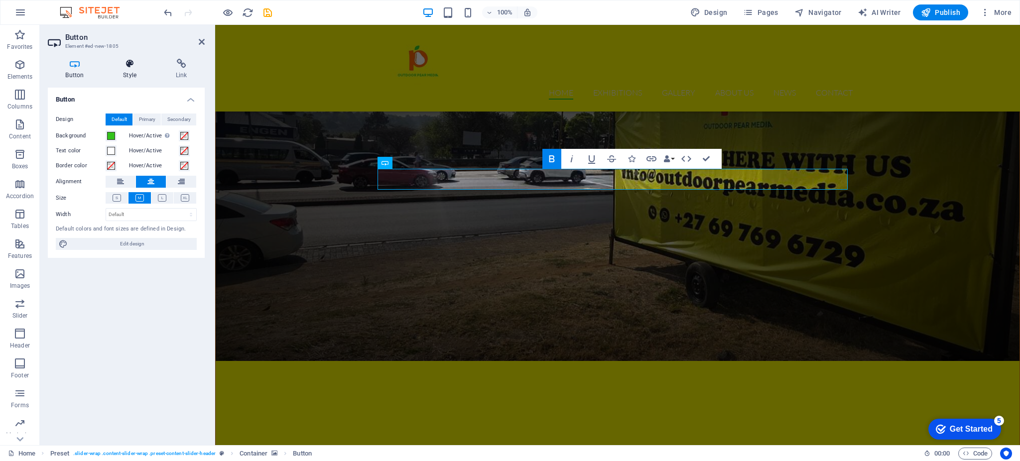
click at [126, 69] on h4 "Style" at bounding box center [132, 69] width 53 height 21
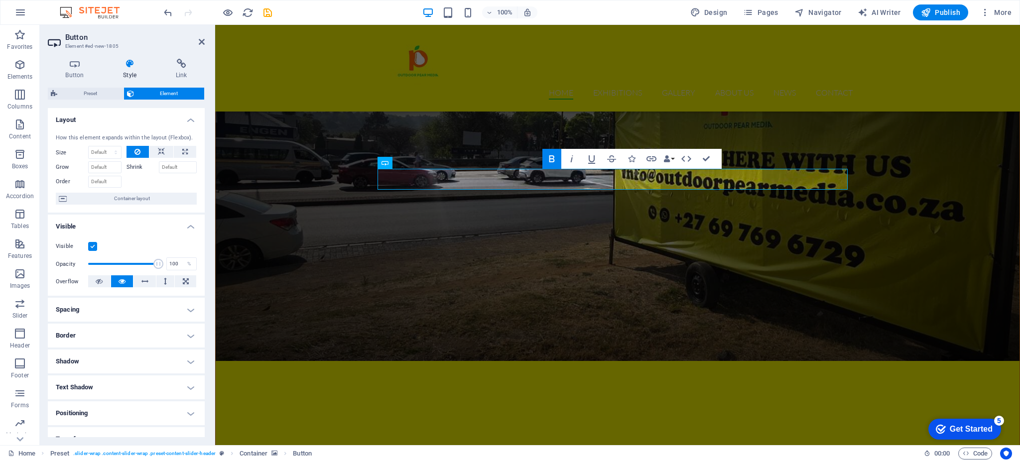
click at [176, 325] on h4 "Border" at bounding box center [126, 336] width 157 height 24
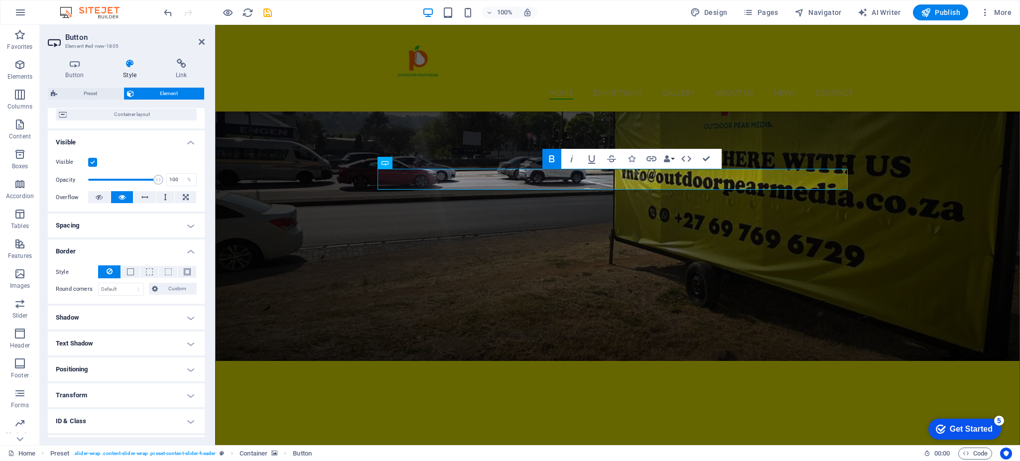
scroll to position [88, 0]
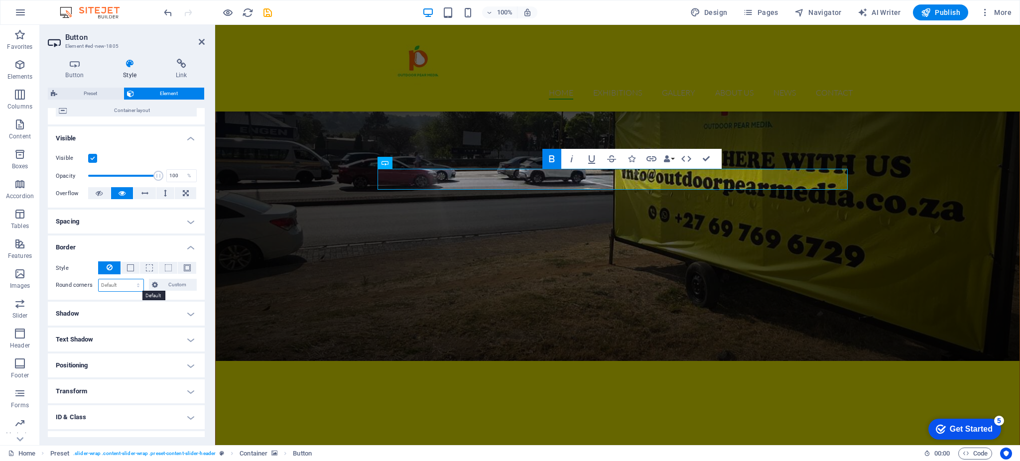
click at [122, 283] on select "Default px rem % vh vw Custom" at bounding box center [121, 285] width 45 height 12
select select "px"
click at [128, 279] on select "Default px rem % vh vw Custom" at bounding box center [121, 285] width 45 height 12
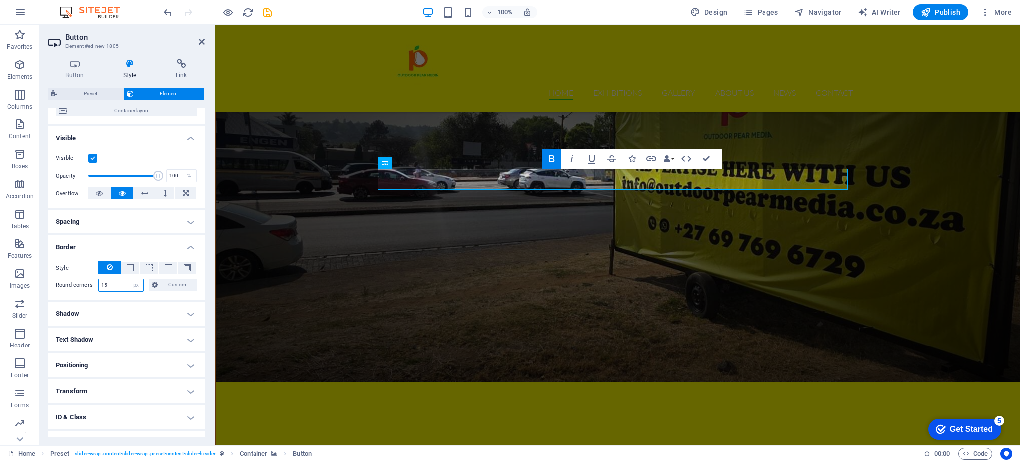
type input "15"
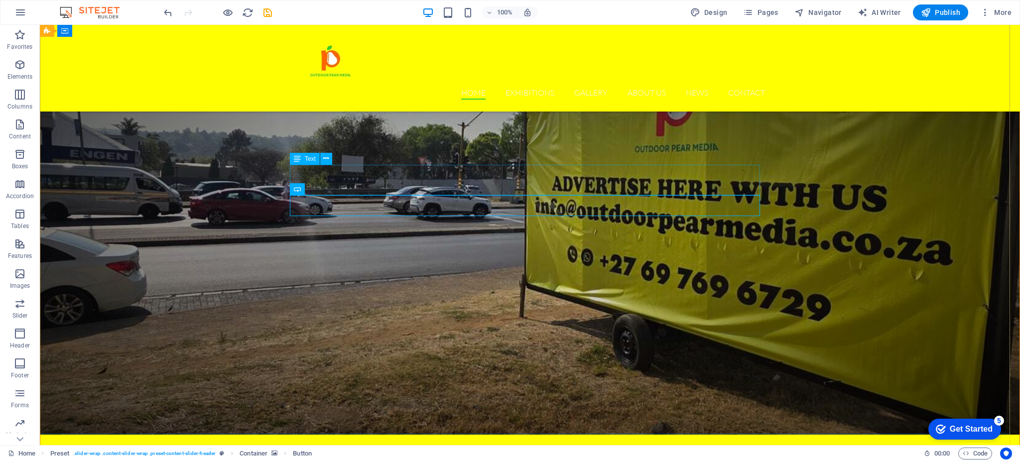
click at [325, 160] on icon at bounding box center [325, 158] width 5 height 10
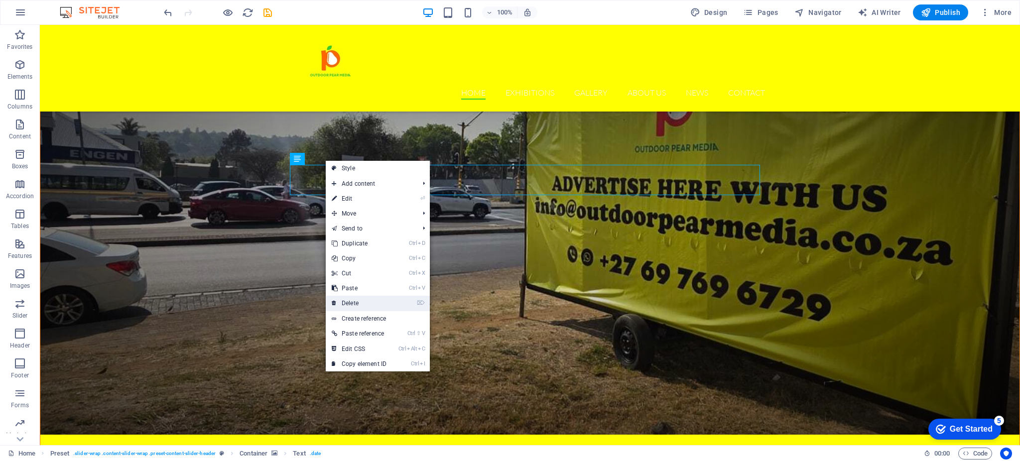
click at [365, 297] on link "⌦ Delete" at bounding box center [359, 303] width 67 height 15
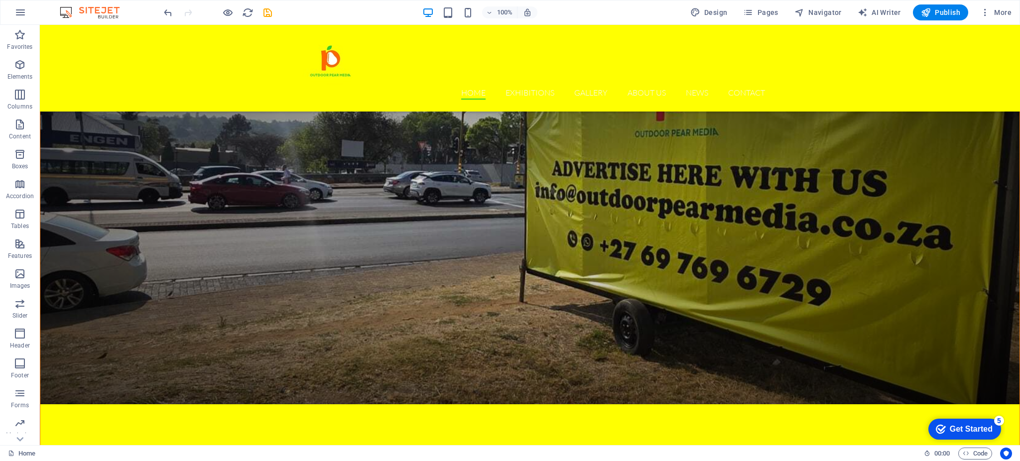
click at [365, 297] on figure at bounding box center [529, 211] width 979 height 385
click at [868, 82] on div "Home Exhibitions Detail view Gallery About us News Contact" at bounding box center [530, 68] width 980 height 87
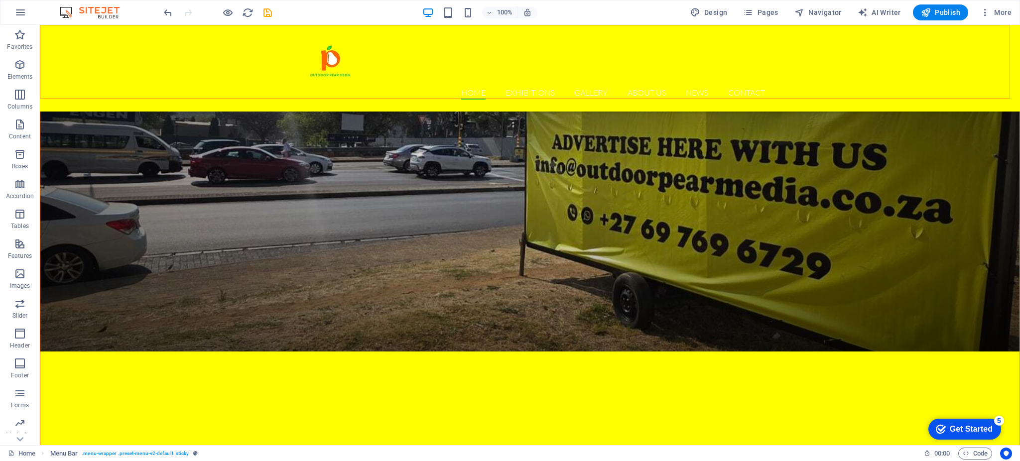
select select "header"
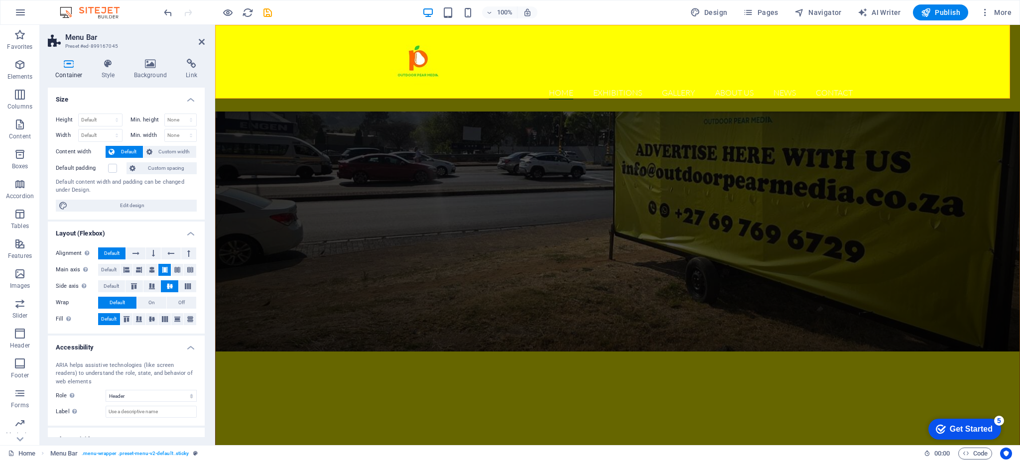
click at [482, 88] on div "Home Exhibitions Detail view Gallery About us News Contact" at bounding box center [617, 68] width 804 height 87
click at [596, 87] on nav "Home Exhibitions Detail view Gallery About us News Contact" at bounding box center [617, 93] width 470 height 13
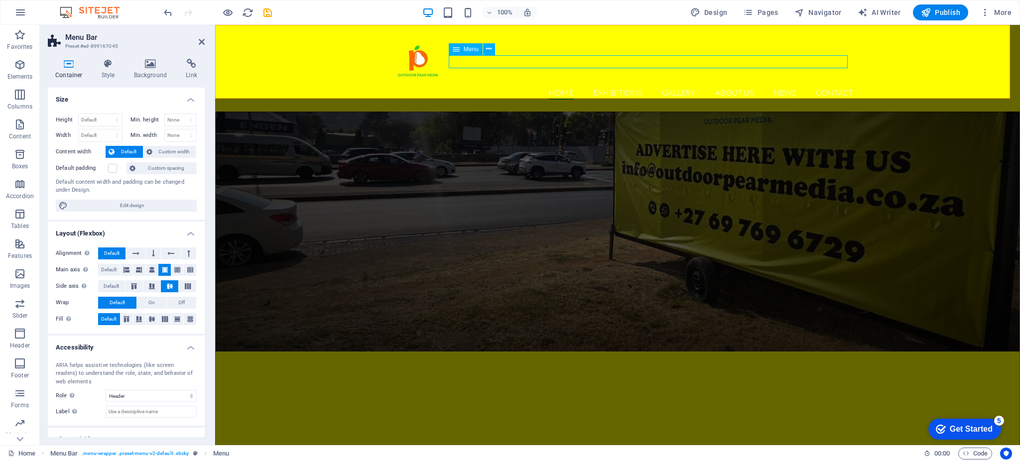
click at [596, 87] on nav "Home Exhibitions Detail view Gallery About us News Contact" at bounding box center [617, 93] width 470 height 13
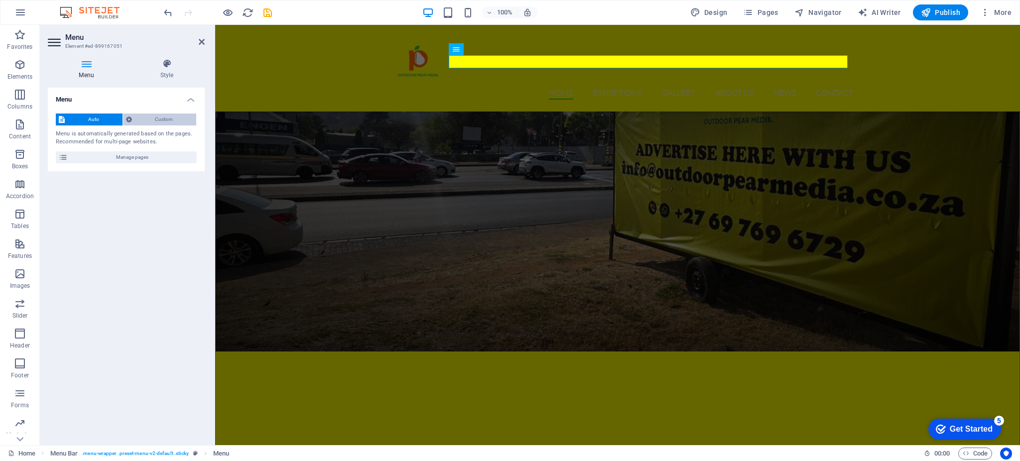
click at [144, 122] on span "Custom" at bounding box center [164, 120] width 59 height 12
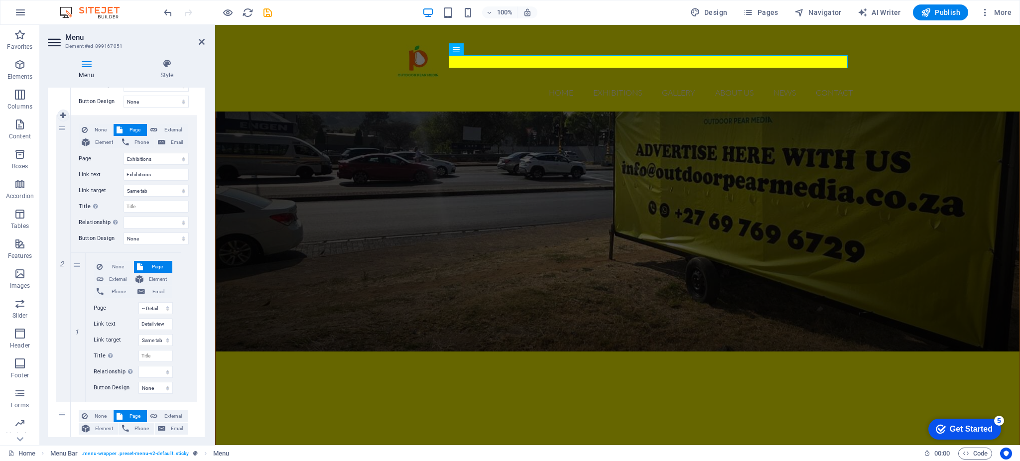
scroll to position [0, 0]
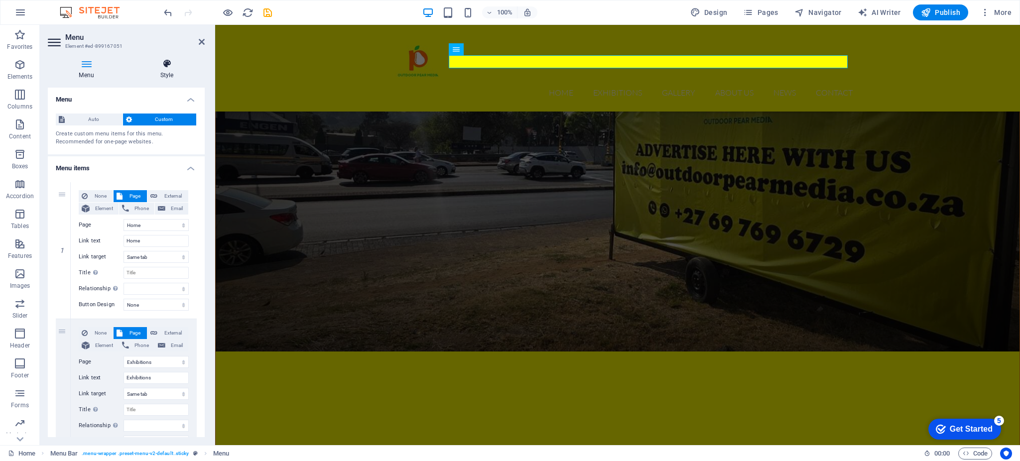
click at [166, 64] on icon at bounding box center [167, 64] width 76 height 10
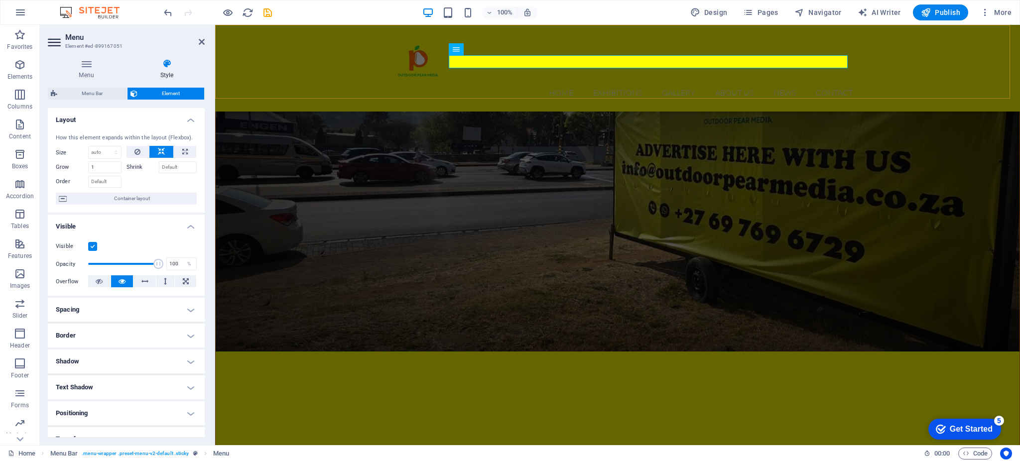
click at [325, 98] on div "Home Exhibitions Detail view Gallery About us News Contact" at bounding box center [617, 68] width 804 height 87
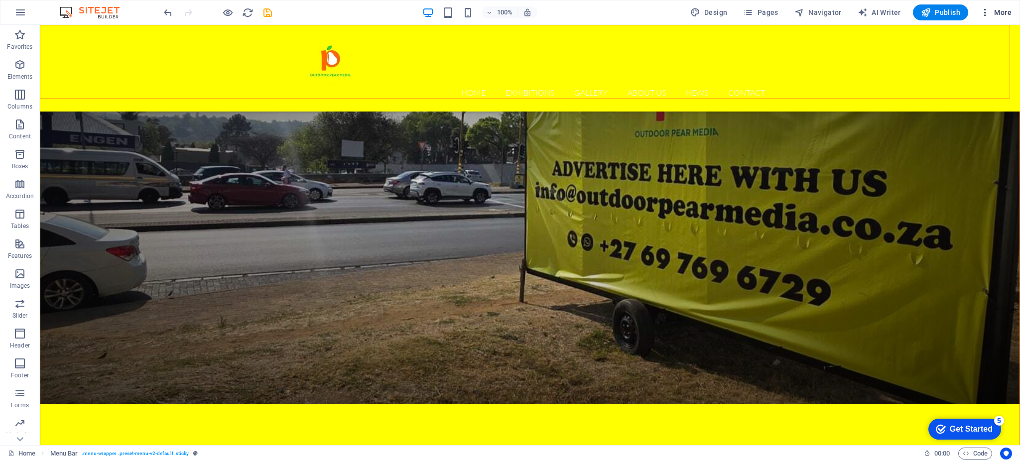
click at [992, 11] on span "More" at bounding box center [995, 12] width 31 height 10
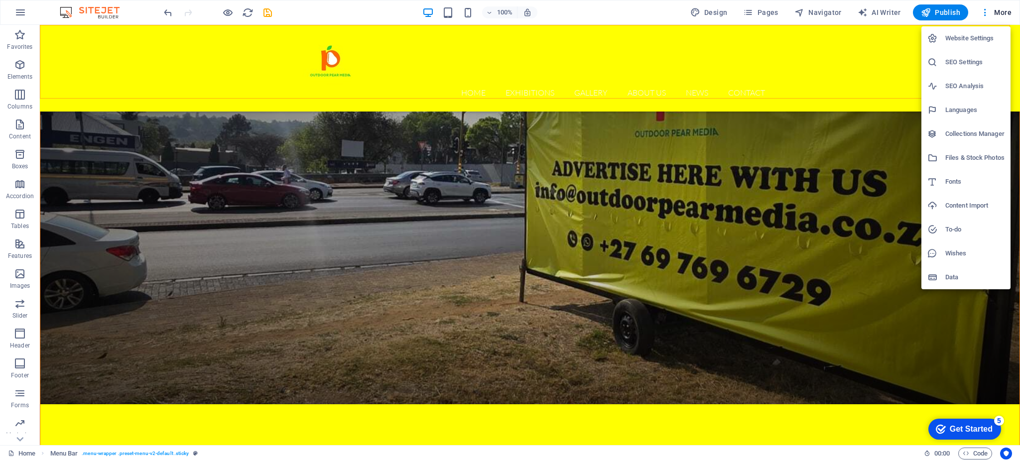
click at [940, 40] on div at bounding box center [936, 38] width 18 height 10
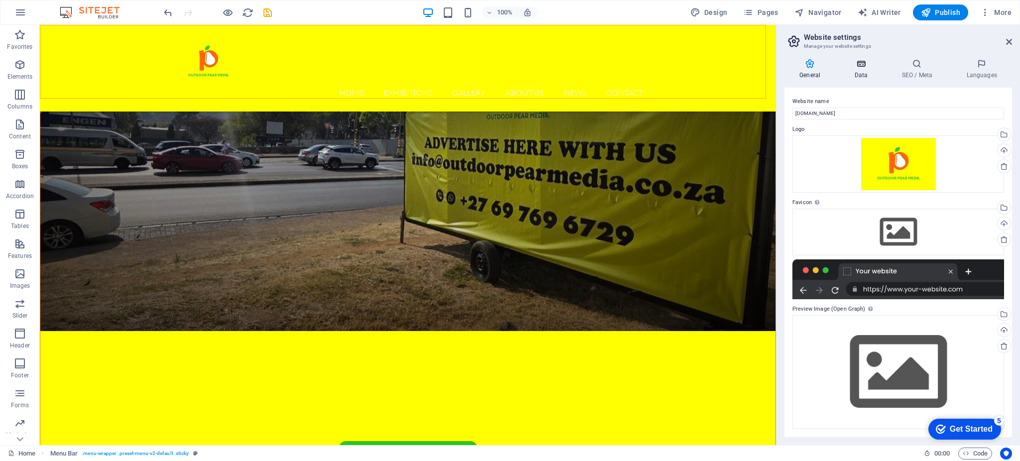
click at [857, 61] on icon at bounding box center [860, 64] width 43 height 10
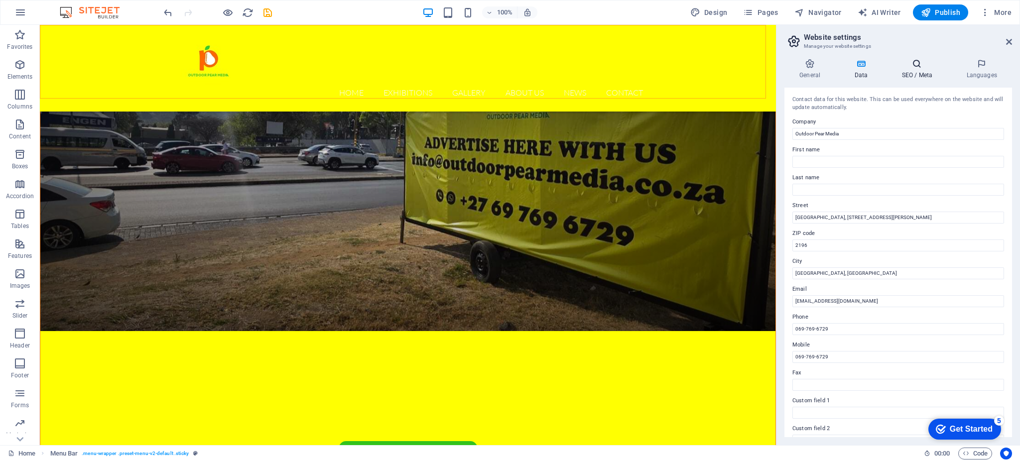
click at [915, 73] on h4 "SEO / Meta" at bounding box center [918, 69] width 65 height 21
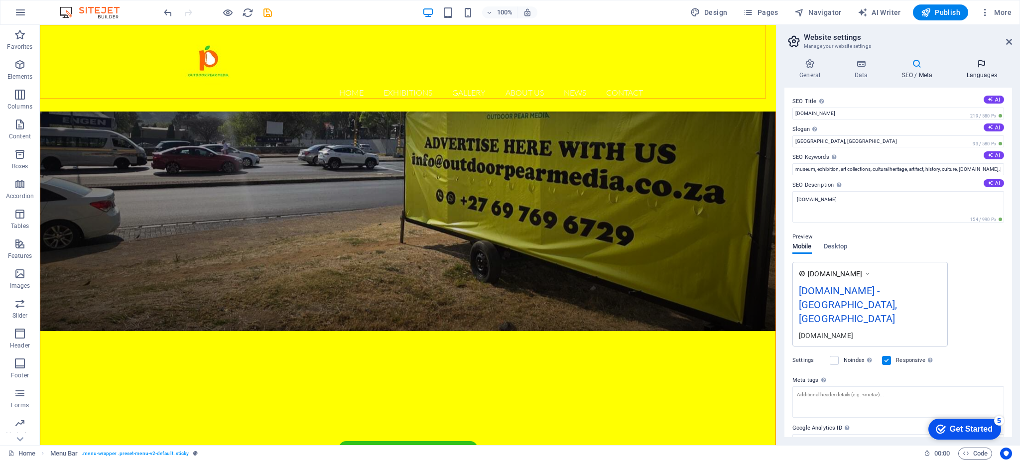
click at [990, 71] on h4 "Languages" at bounding box center [981, 69] width 61 height 21
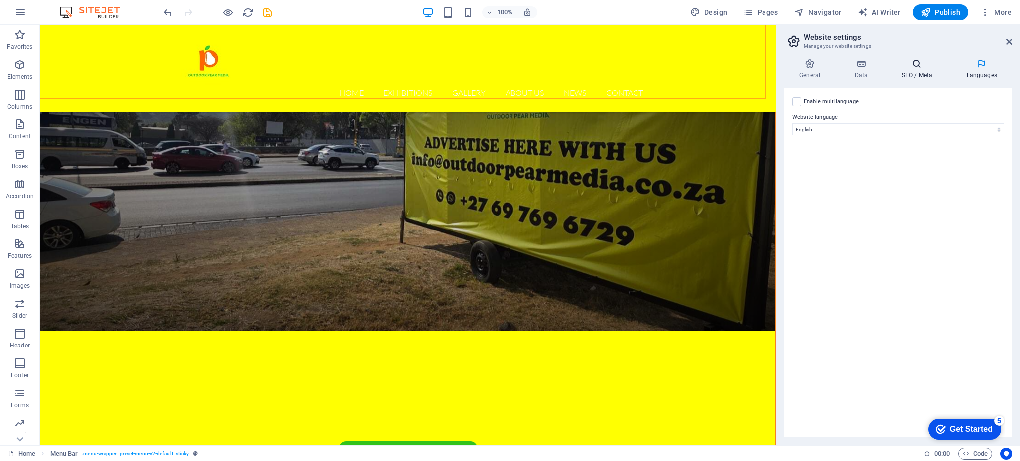
click at [924, 72] on h4 "SEO / Meta" at bounding box center [918, 69] width 65 height 21
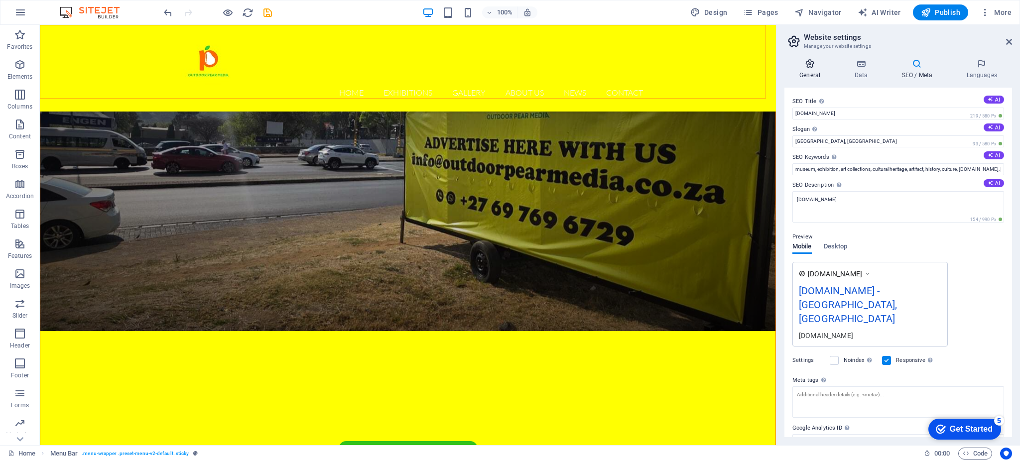
click at [816, 62] on icon at bounding box center [809, 64] width 51 height 10
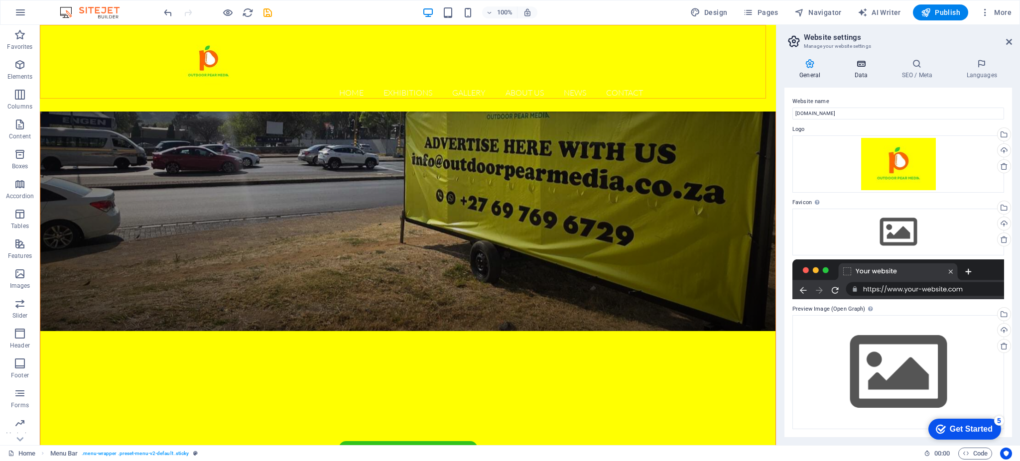
click at [864, 76] on h4 "Data" at bounding box center [862, 69] width 47 height 21
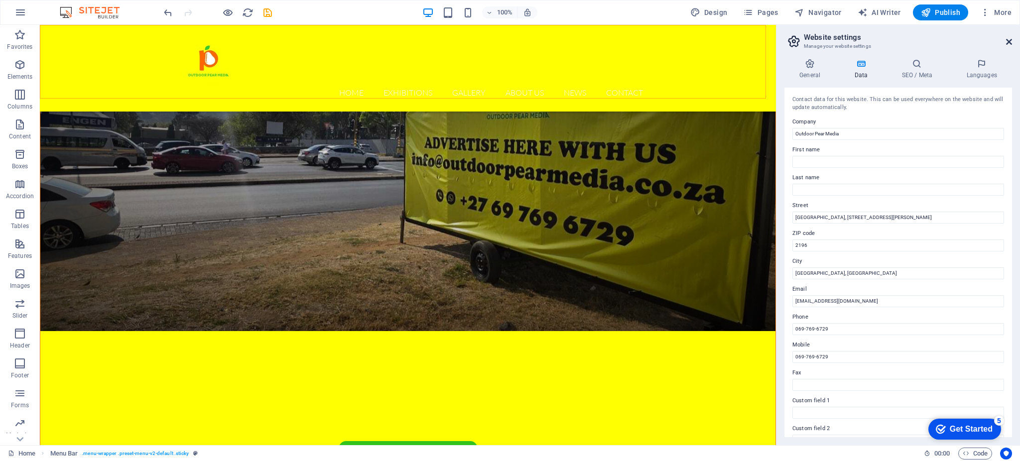
click at [1007, 46] on link at bounding box center [1009, 42] width 6 height 8
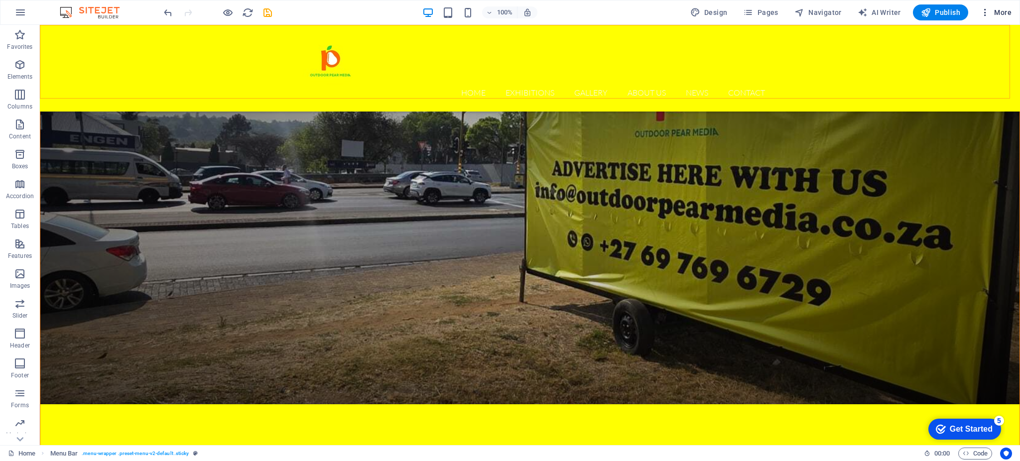
click at [986, 6] on button "More" at bounding box center [995, 12] width 39 height 16
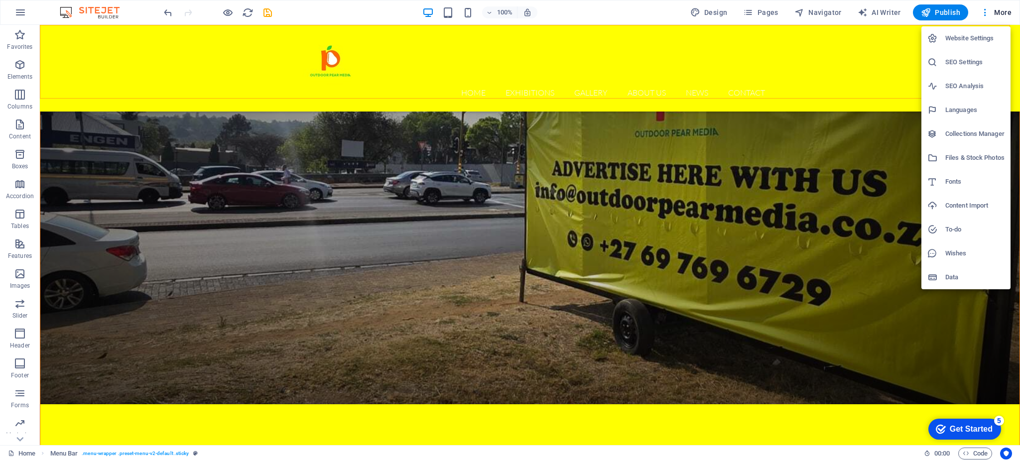
click at [947, 182] on h6 "Fonts" at bounding box center [974, 182] width 59 height 12
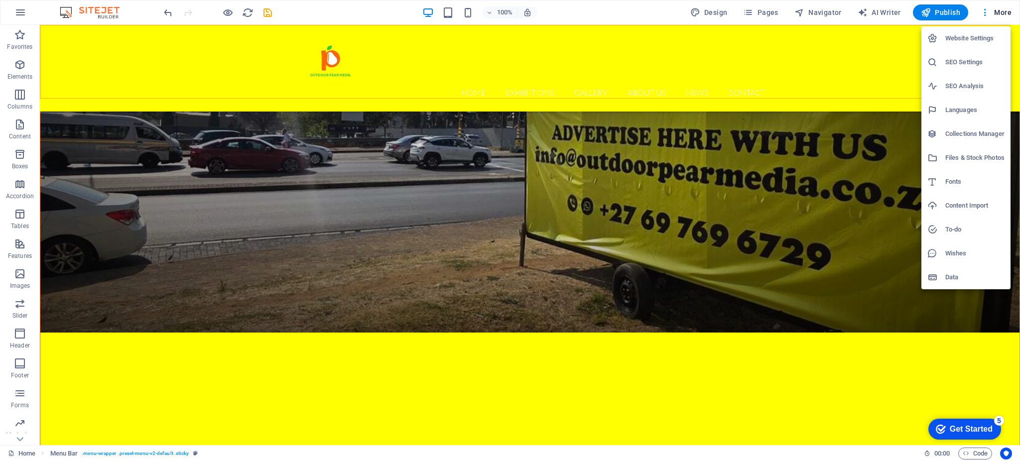
select select "popularity"
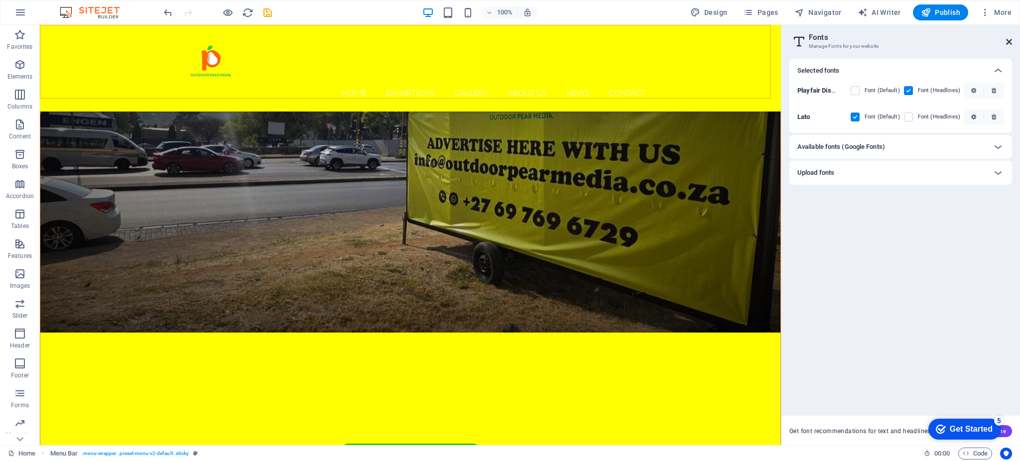
click at [1010, 39] on icon at bounding box center [1009, 42] width 6 height 8
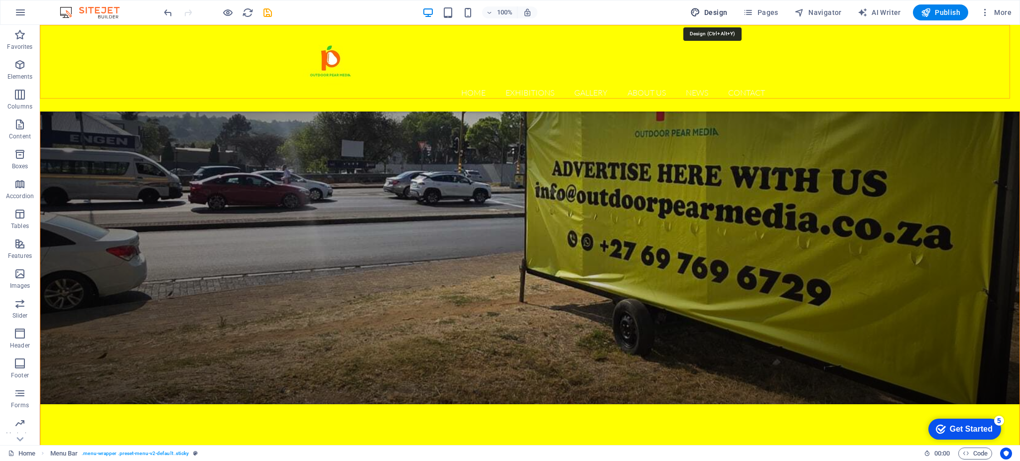
click at [714, 13] on span "Design" at bounding box center [708, 12] width 37 height 10
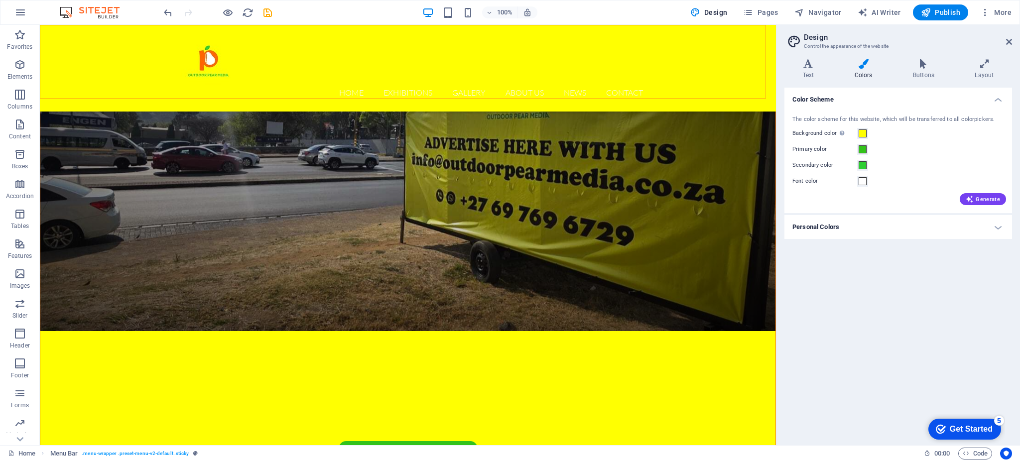
click at [909, 230] on h4 "Personal Colors" at bounding box center [898, 227] width 228 height 24
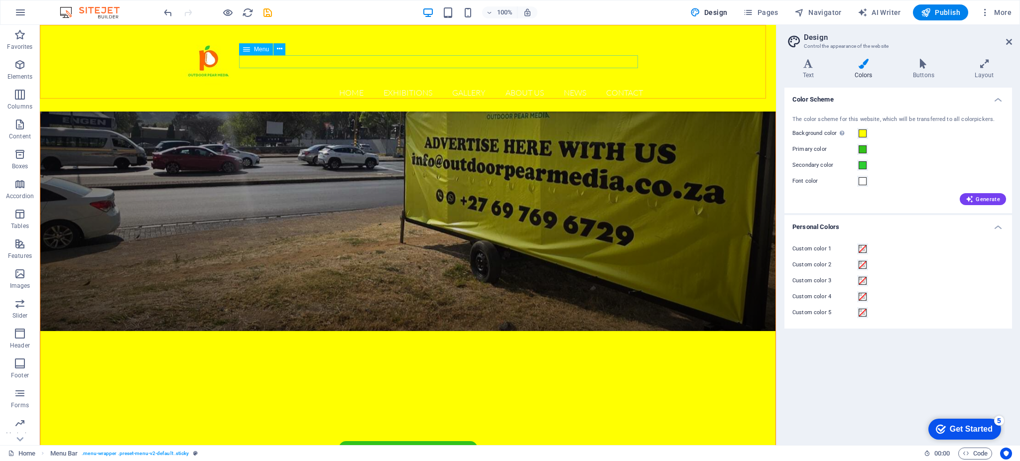
click at [484, 87] on nav "Home Exhibitions Detail view Gallery About us News Contact" at bounding box center [408, 93] width 470 height 13
click at [280, 47] on icon at bounding box center [279, 49] width 5 height 10
click at [337, 87] on nav "Home Exhibitions Detail view Gallery About us News Contact" at bounding box center [408, 93] width 470 height 13
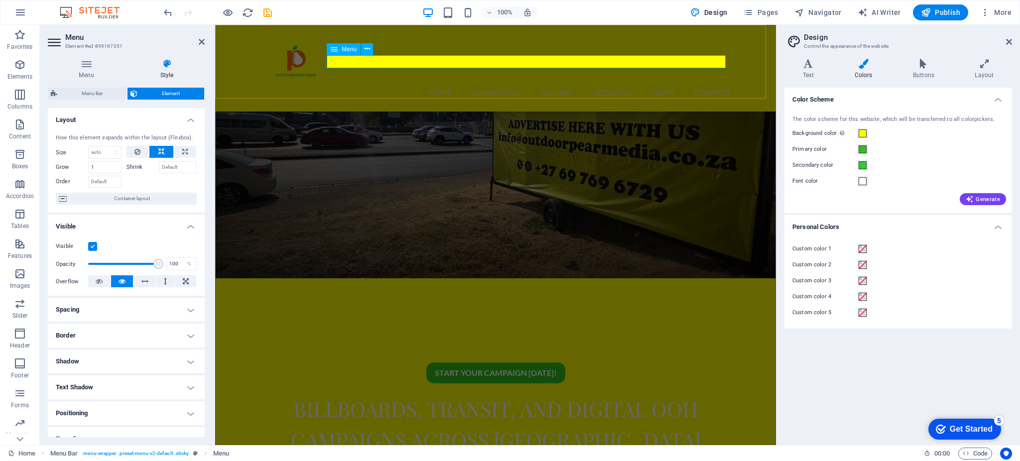
click at [337, 87] on nav "Home Exhibitions Detail view Gallery About us News Contact" at bounding box center [495, 93] width 470 height 13
click at [428, 87] on nav "Home Exhibitions Detail view Gallery About us News Contact" at bounding box center [495, 93] width 470 height 13
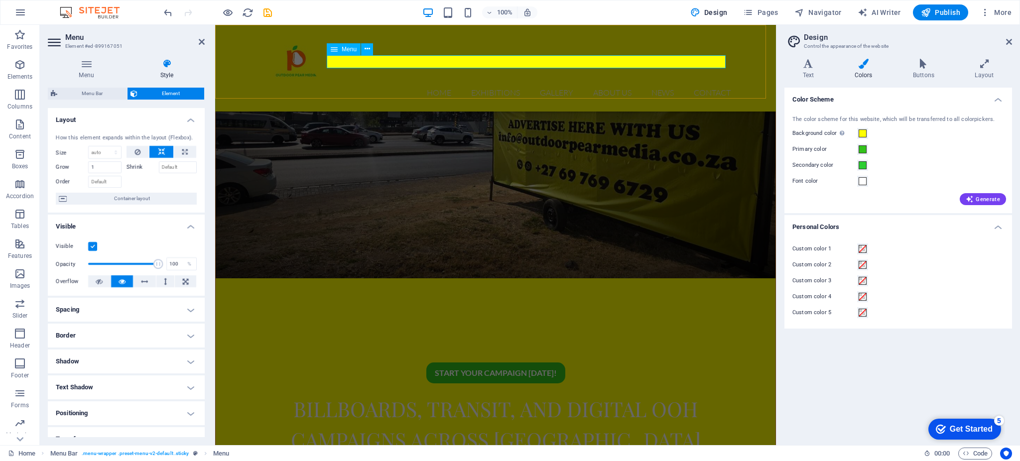
click at [428, 87] on nav "Home Exhibitions Detail view Gallery About us News Contact" at bounding box center [495, 93] width 470 height 13
click at [389, 85] on div "Home Exhibitions Detail view Gallery About us News Contact" at bounding box center [495, 68] width 561 height 87
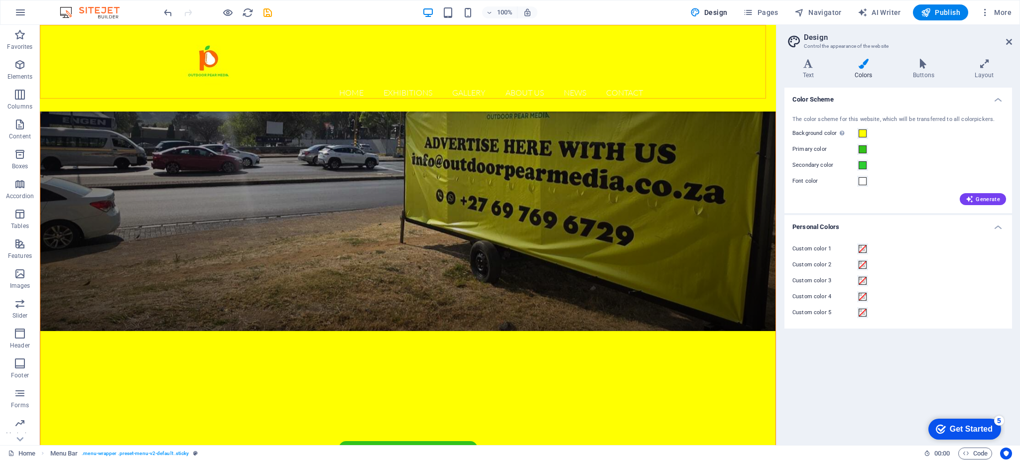
click at [346, 91] on div "Home Exhibitions Detail view Gallery About us News Contact" at bounding box center [408, 68] width 736 height 87
select select "header"
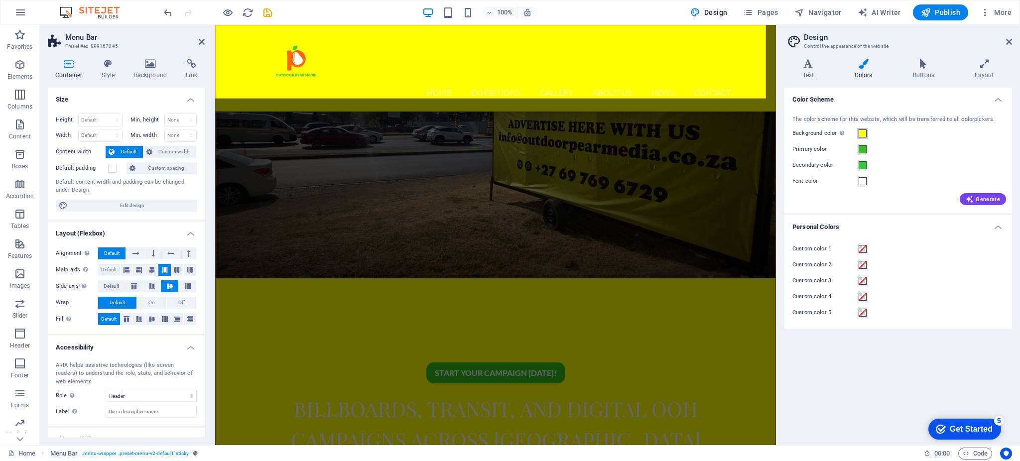
click at [861, 132] on span at bounding box center [862, 133] width 8 height 8
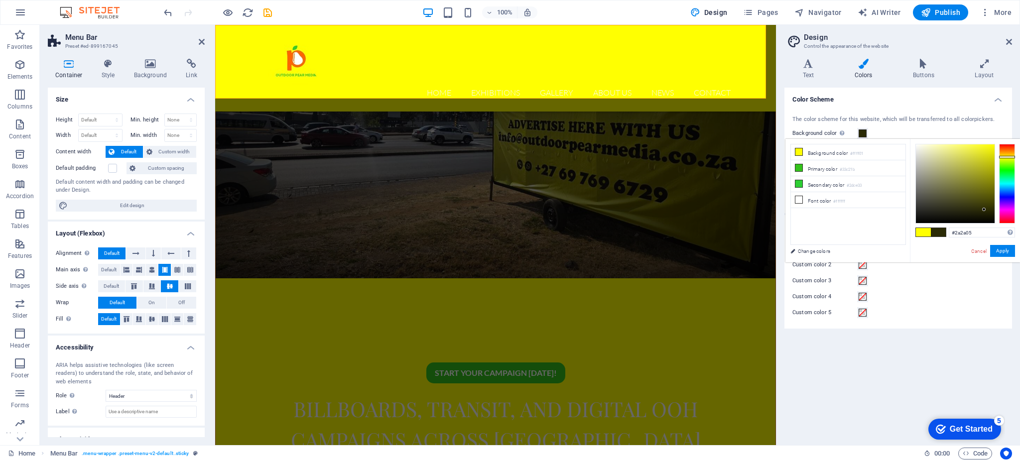
click at [984, 210] on div at bounding box center [954, 183] width 79 height 79
type input "#0e0e00"
drag, startPoint x: 984, startPoint y: 210, endPoint x: 992, endPoint y: 218, distance: 12.0
click at [992, 218] on div at bounding box center [991, 217] width 3 height 3
click at [1002, 252] on button "Apply" at bounding box center [1002, 251] width 25 height 12
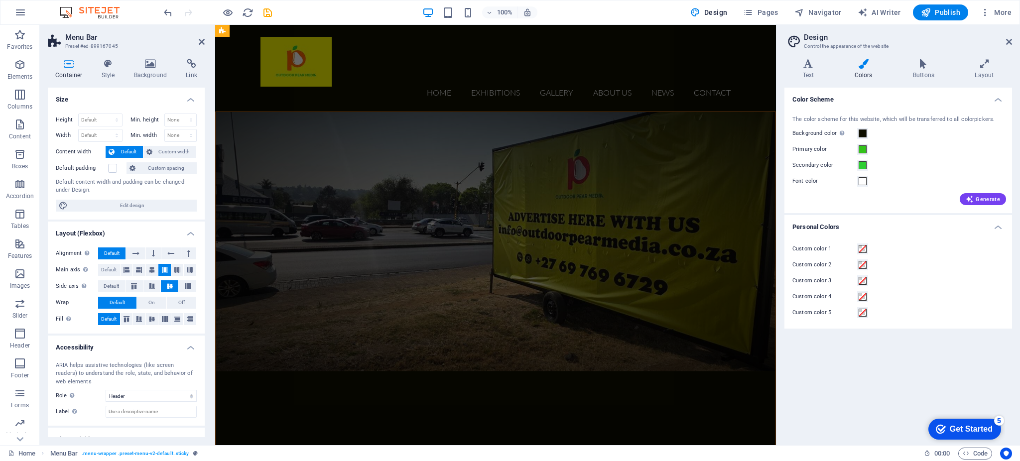
click at [1012, 40] on aside "Design Control the appearance of the website Variants Text Colors Buttons Layou…" at bounding box center [898, 235] width 244 height 420
click at [1007, 39] on icon at bounding box center [1009, 42] width 6 height 8
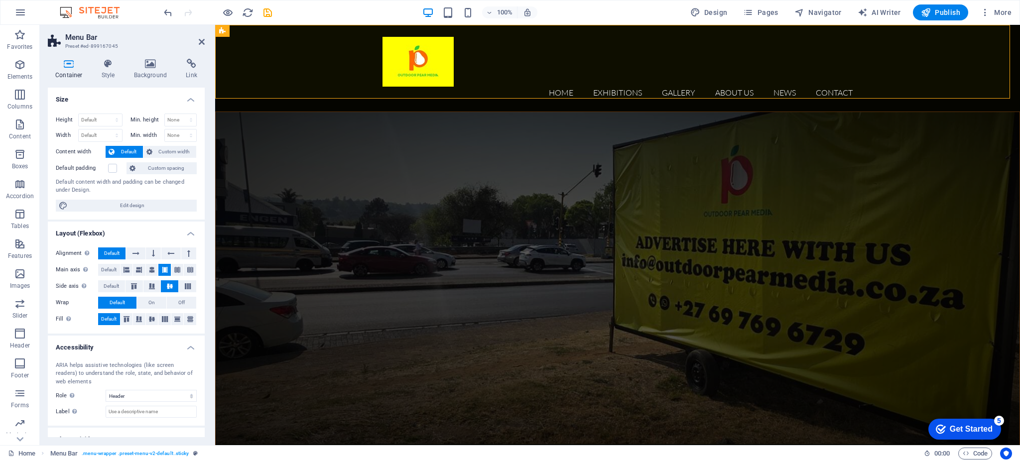
click at [379, 167] on figure at bounding box center [617, 278] width 803 height 332
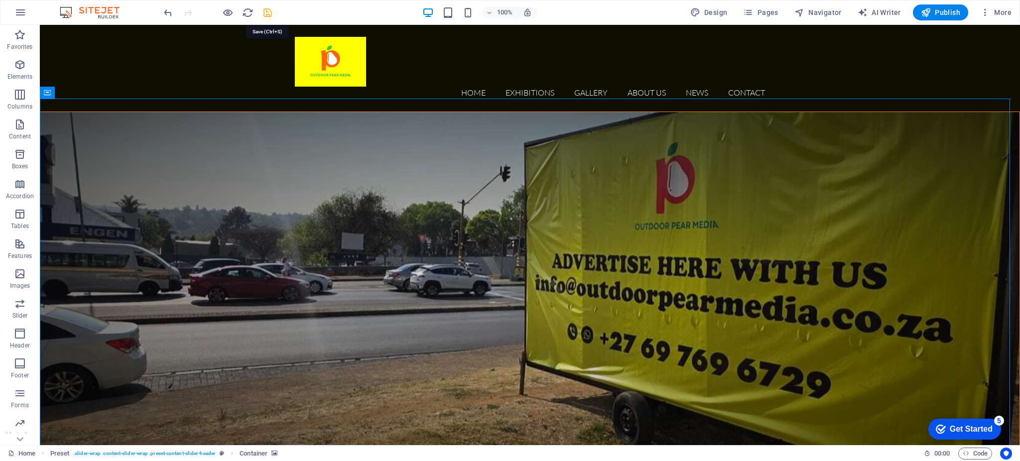
click at [266, 11] on icon "save" at bounding box center [267, 12] width 11 height 11
click at [335, 237] on icon at bounding box center [332, 238] width 5 height 10
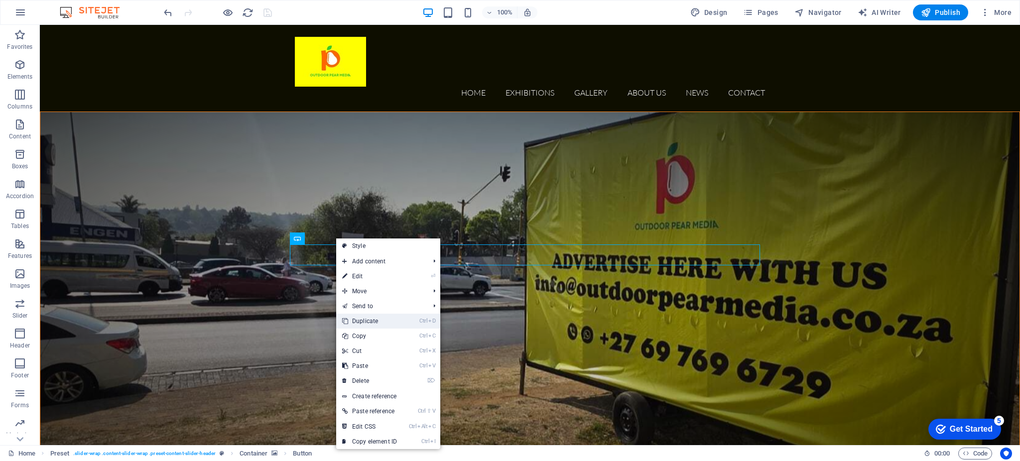
click at [395, 320] on link "Ctrl D Duplicate" at bounding box center [369, 321] width 67 height 15
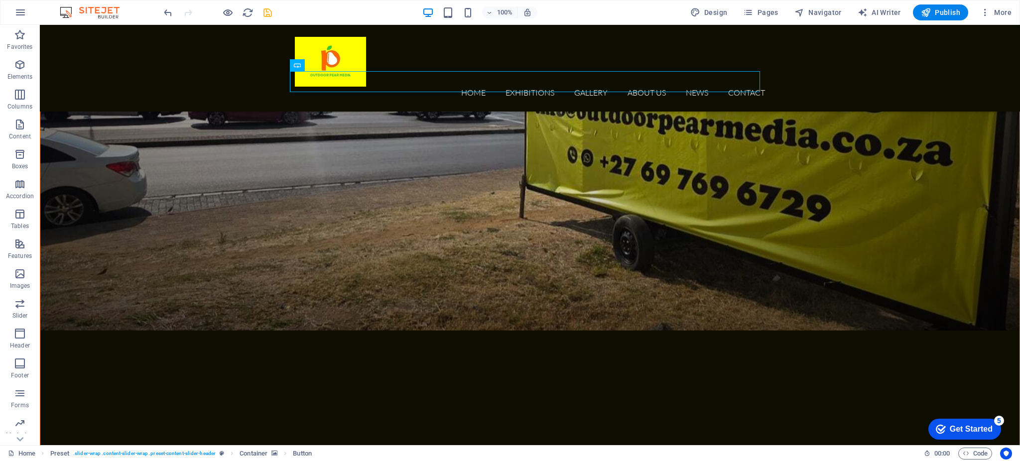
scroll to position [162, 0]
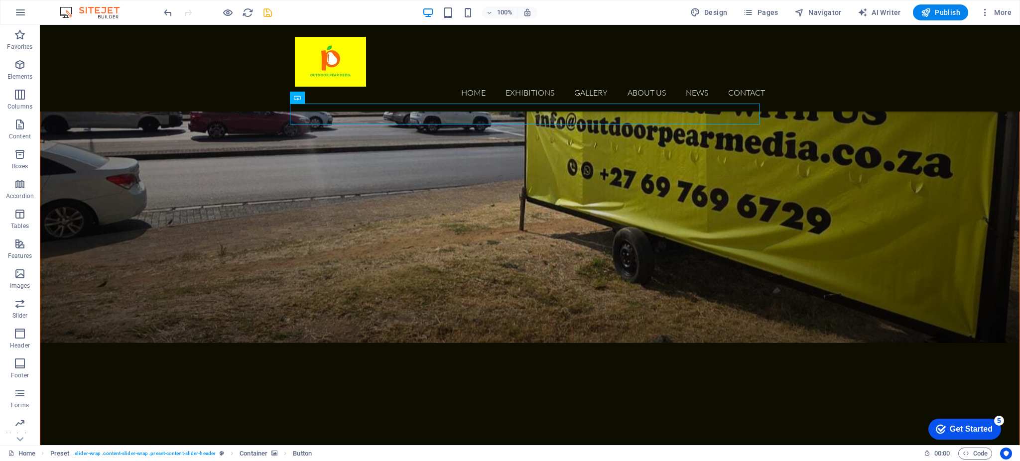
drag, startPoint x: 340, startPoint y: 124, endPoint x: 393, endPoint y: 388, distance: 269.2
